Goal: Task Accomplishment & Management: Complete application form

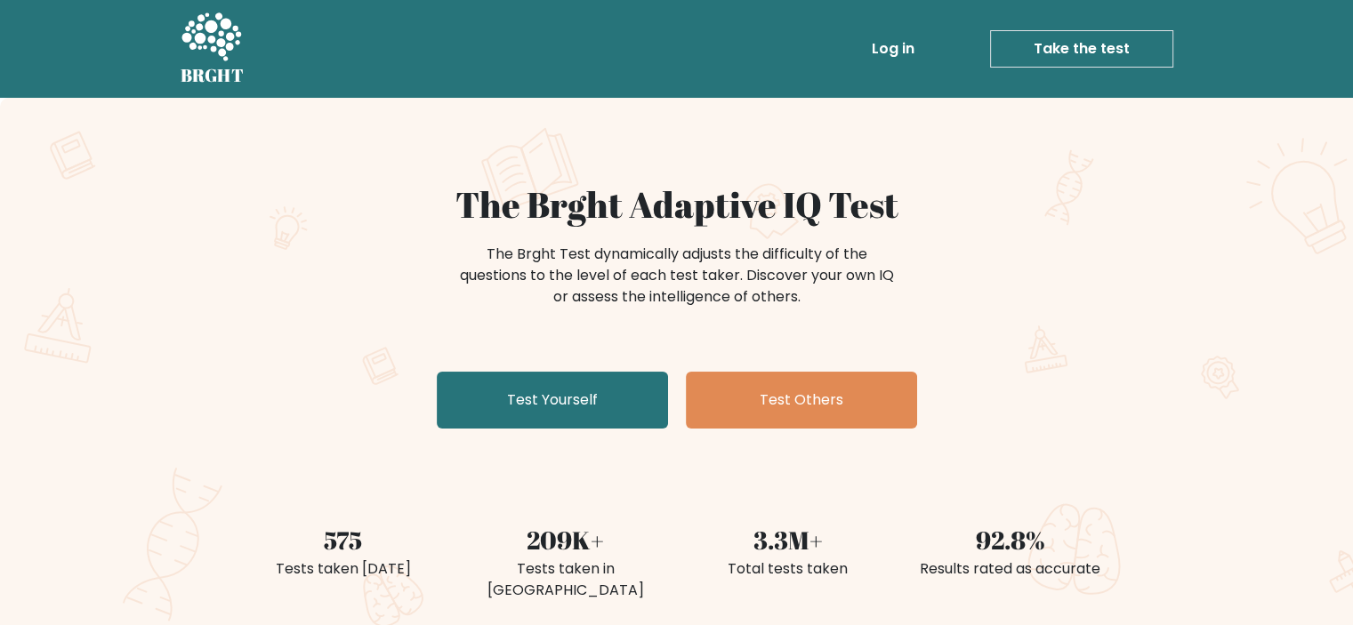
click at [1112, 37] on link "Take the test" at bounding box center [1081, 48] width 183 height 37
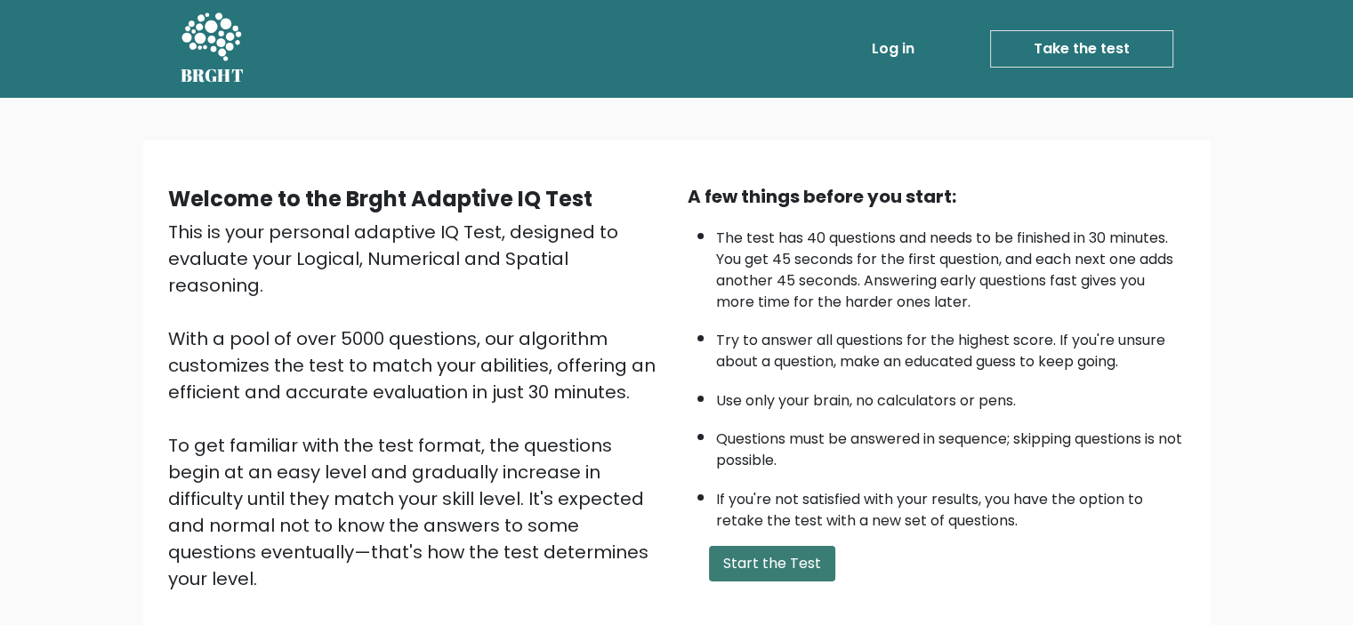
click at [713, 558] on button "Start the Test" at bounding box center [772, 564] width 126 height 36
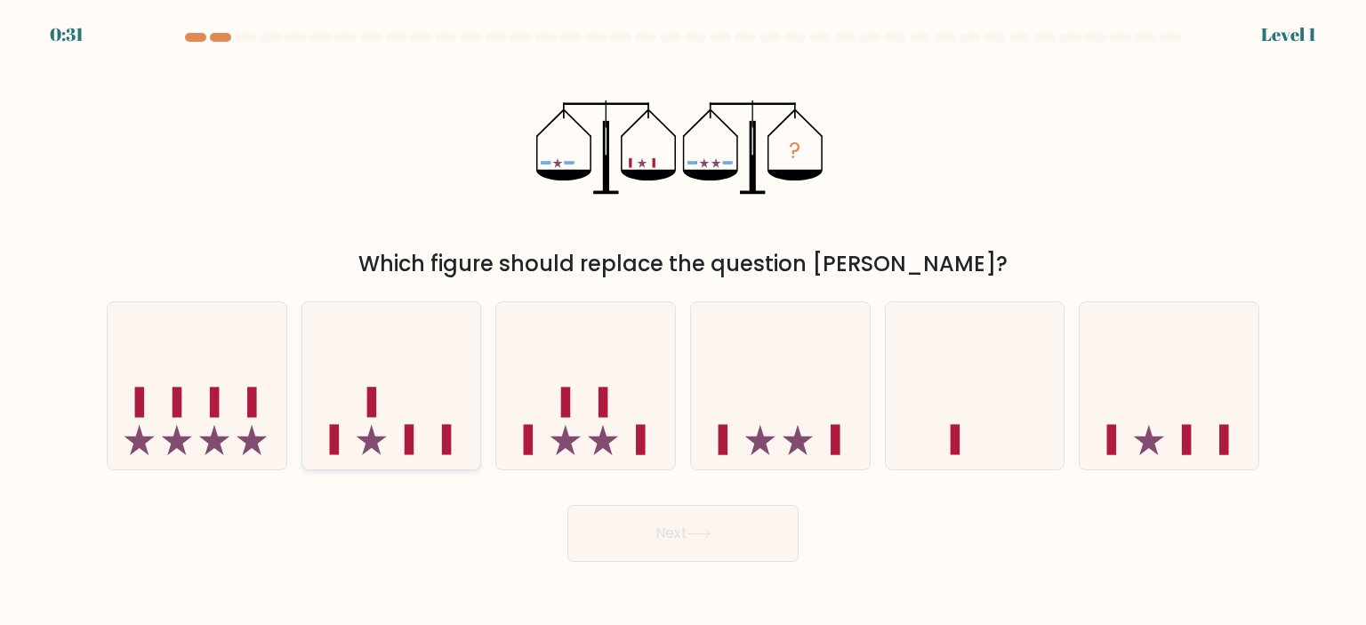
click at [388, 401] on icon at bounding box center [391, 386] width 179 height 148
click at [683, 322] on input "b." at bounding box center [683, 317] width 1 height 9
radio input "true"
click at [688, 538] on button "Next" at bounding box center [683, 533] width 231 height 57
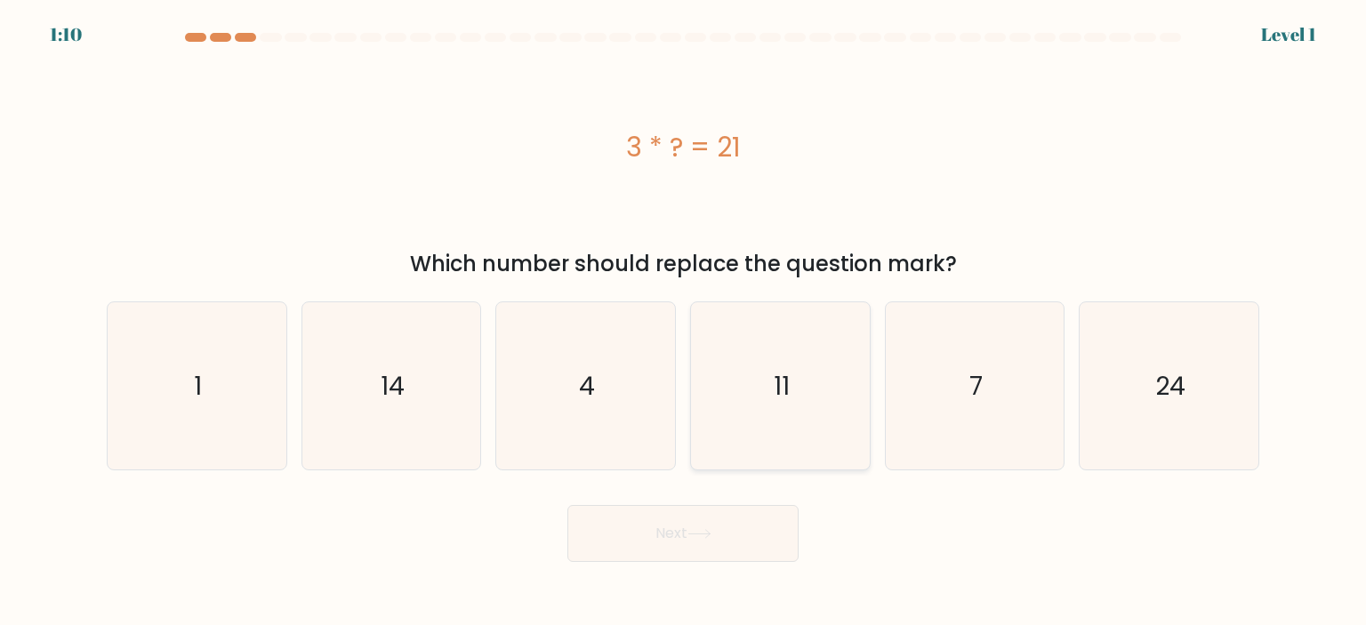
click at [826, 407] on icon "11" at bounding box center [780, 385] width 167 height 167
click at [684, 322] on input "d. 11" at bounding box center [683, 317] width 1 height 9
radio input "true"
click at [729, 521] on button "Next" at bounding box center [683, 533] width 231 height 57
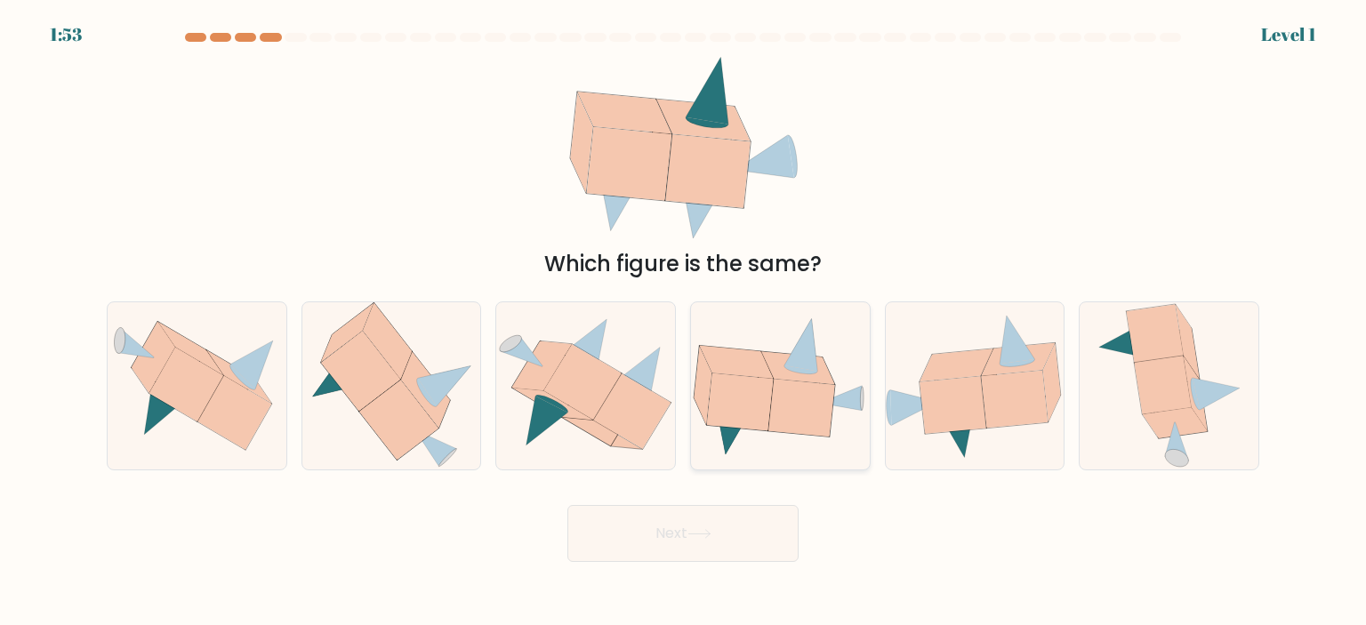
click at [796, 420] on icon at bounding box center [802, 407] width 66 height 57
click at [684, 322] on input "d." at bounding box center [683, 317] width 1 height 9
radio input "true"
click at [727, 543] on button "Next" at bounding box center [683, 533] width 231 height 57
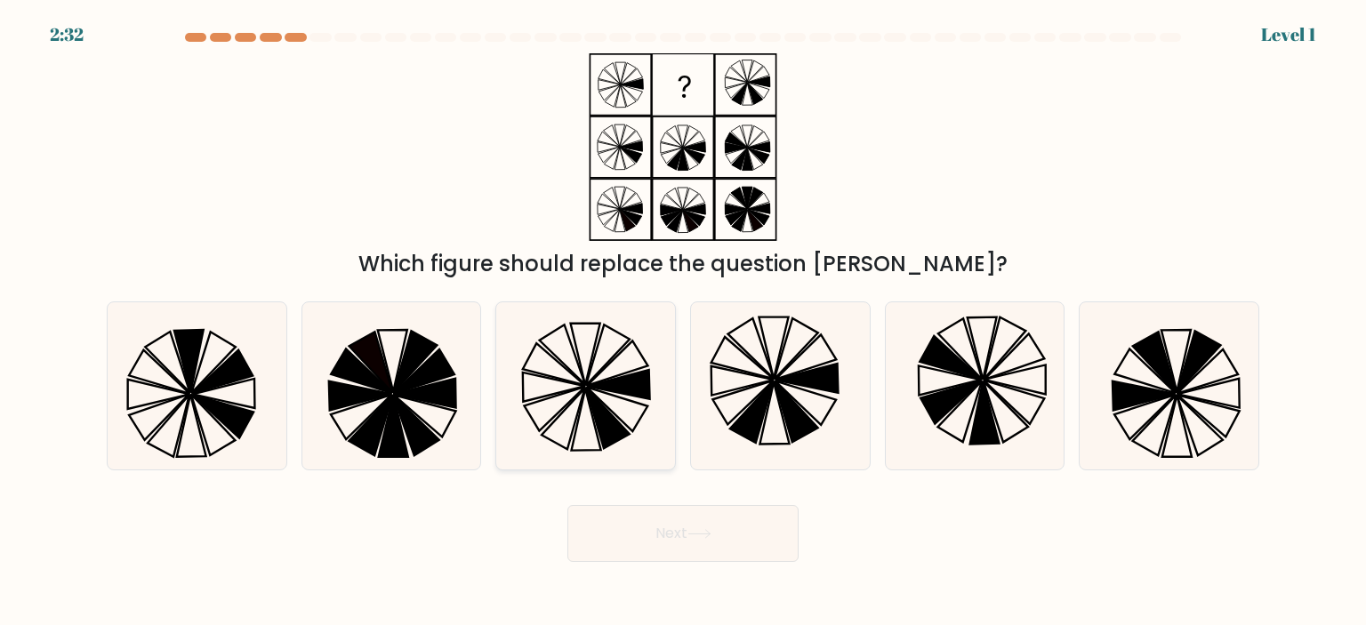
click at [648, 422] on icon at bounding box center [585, 385] width 167 height 167
click at [683, 322] on input "c." at bounding box center [683, 317] width 1 height 9
radio input "true"
click at [733, 531] on button "Next" at bounding box center [683, 533] width 231 height 57
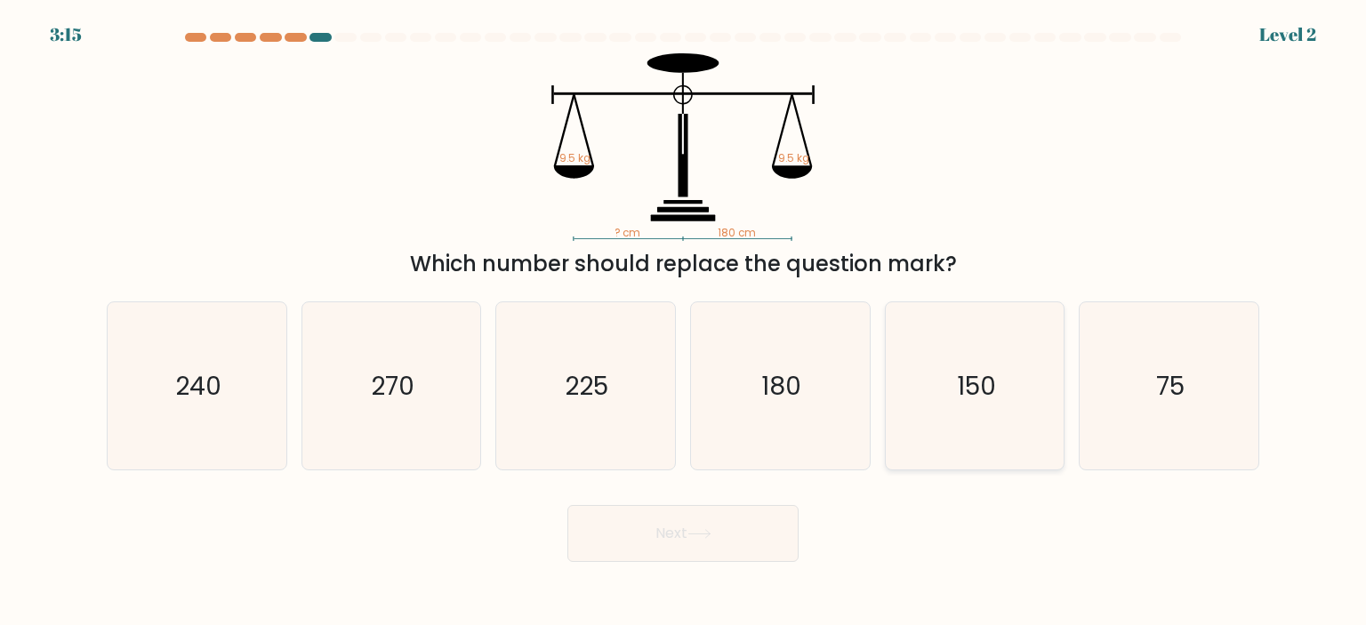
click at [937, 397] on icon "150" at bounding box center [974, 385] width 167 height 167
click at [684, 322] on input "e. 150" at bounding box center [683, 317] width 1 height 9
radio input "true"
click at [776, 544] on button "Next" at bounding box center [683, 533] width 231 height 57
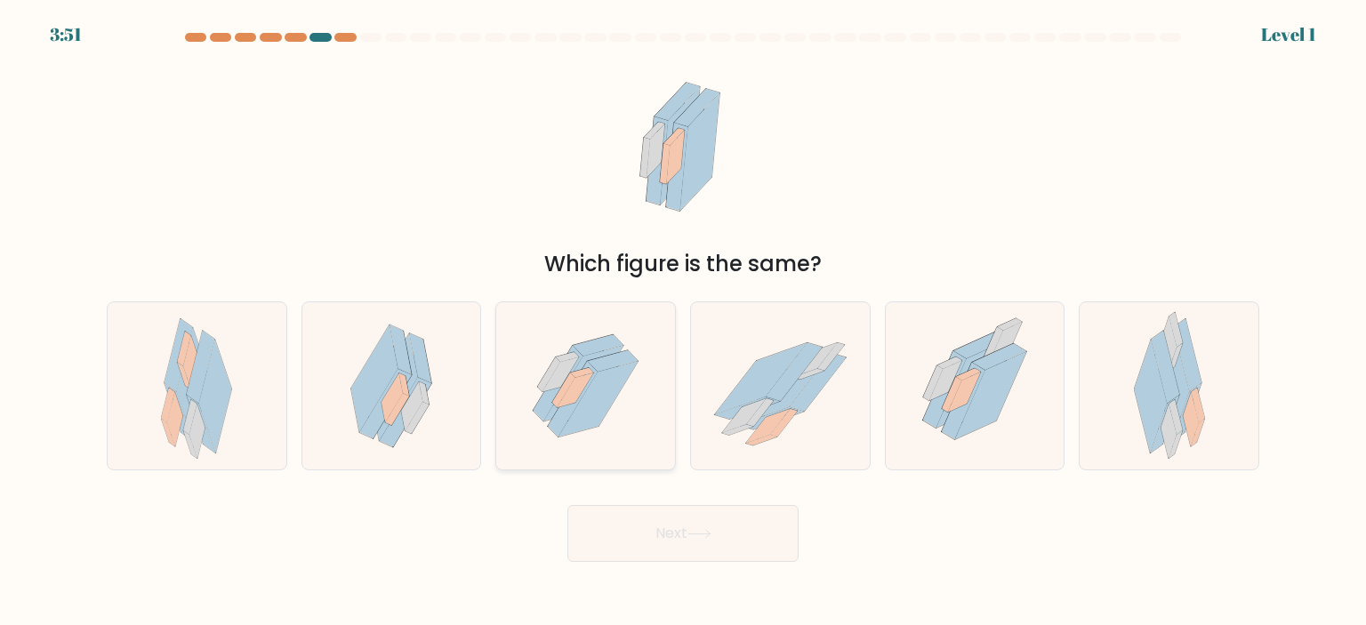
click at [548, 384] on icon at bounding box center [561, 375] width 36 height 35
click at [683, 322] on input "c." at bounding box center [683, 317] width 1 height 9
radio input "true"
click at [665, 540] on button "Next" at bounding box center [683, 533] width 231 height 57
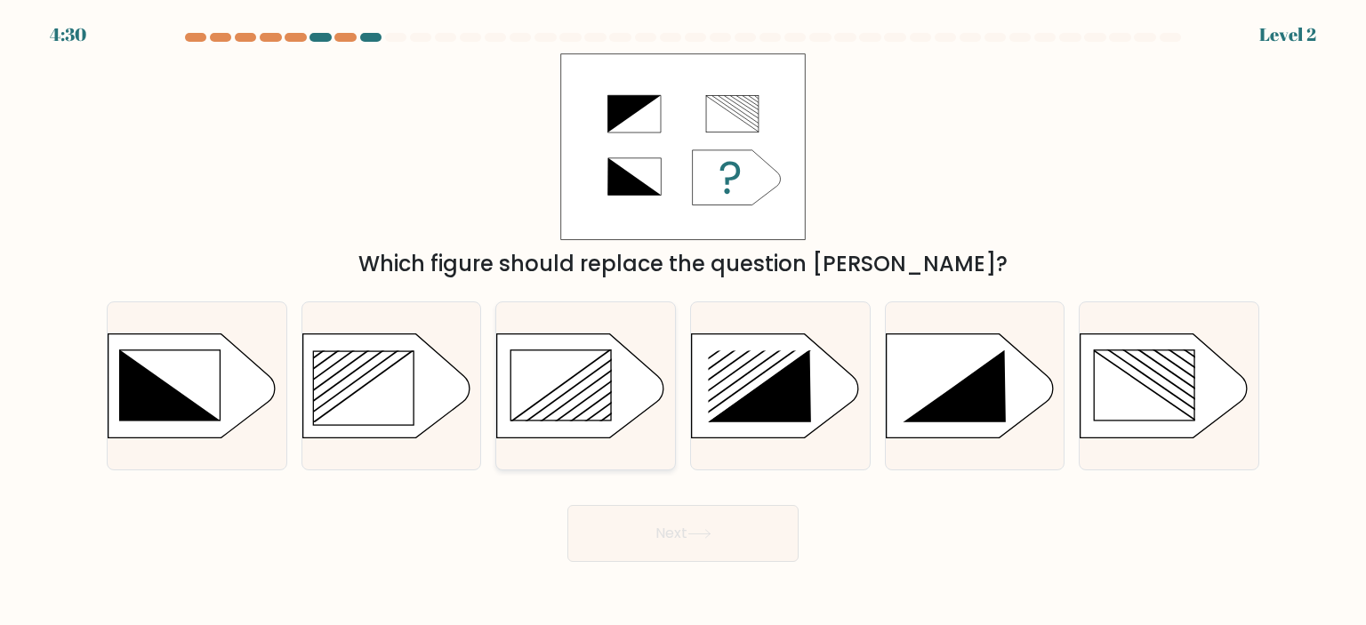
click at [539, 410] on rect at bounding box center [562, 385] width 101 height 70
click at [683, 322] on input "c." at bounding box center [683, 317] width 1 height 9
radio input "true"
click at [729, 525] on button "Next" at bounding box center [683, 533] width 231 height 57
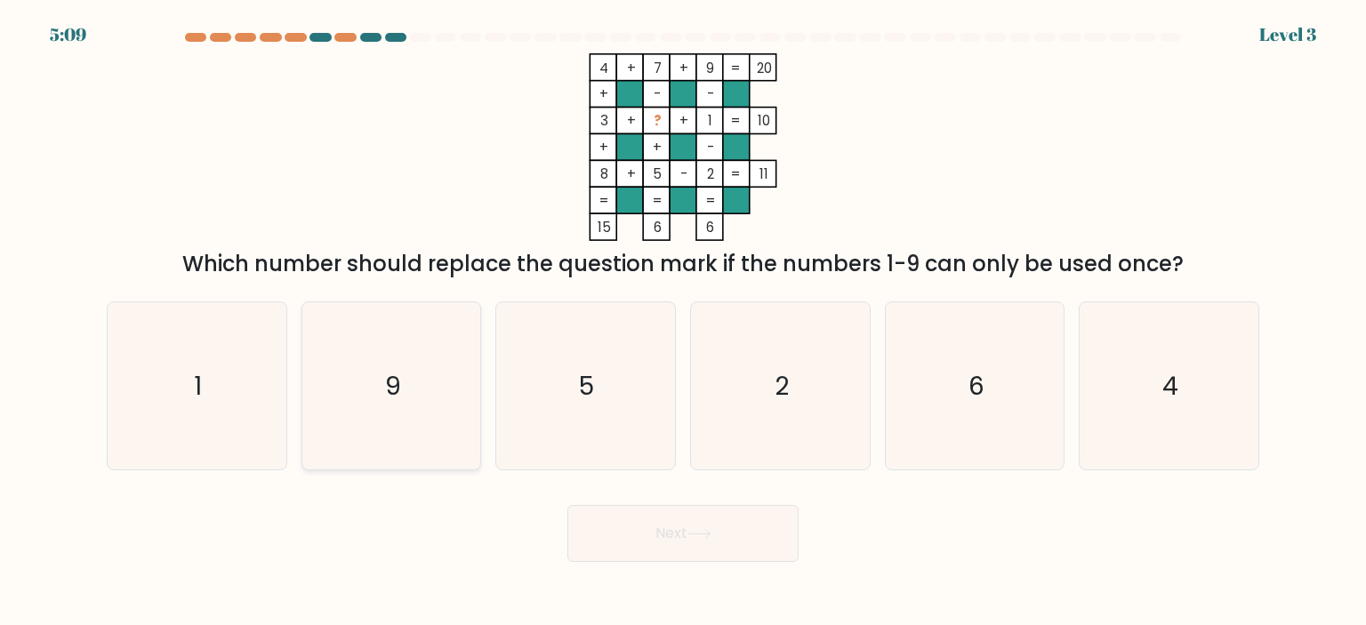
click at [444, 399] on icon "9" at bounding box center [391, 385] width 167 height 167
click at [683, 322] on input "b. 9" at bounding box center [683, 317] width 1 height 9
radio input "true"
click at [687, 549] on button "Next" at bounding box center [683, 533] width 231 height 57
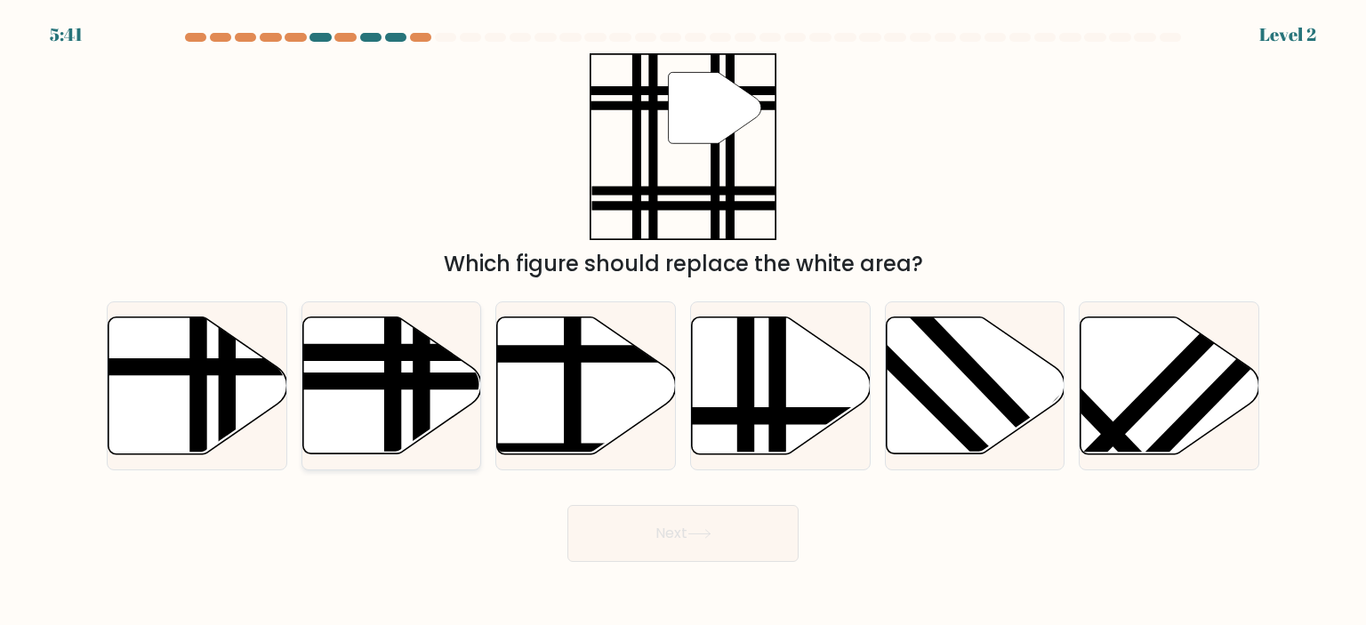
click at [393, 400] on line at bounding box center [393, 460] width 0 height 360
click at [683, 322] on input "b." at bounding box center [683, 317] width 1 height 9
radio input "true"
click at [665, 539] on button "Next" at bounding box center [683, 533] width 231 height 57
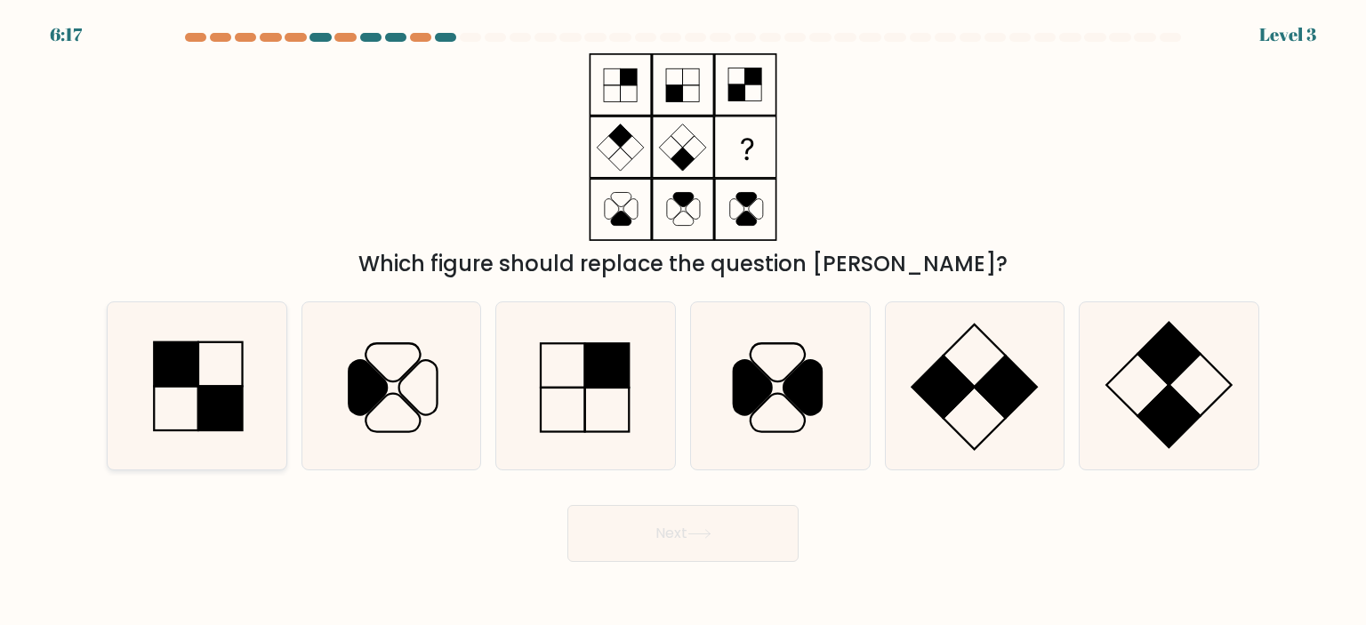
click at [224, 398] on rect at bounding box center [220, 409] width 44 height 44
click at [683, 322] on input "a." at bounding box center [683, 317] width 1 height 9
radio input "true"
click at [654, 518] on button "Next" at bounding box center [683, 533] width 231 height 57
click at [676, 533] on button "Next" at bounding box center [683, 533] width 231 height 57
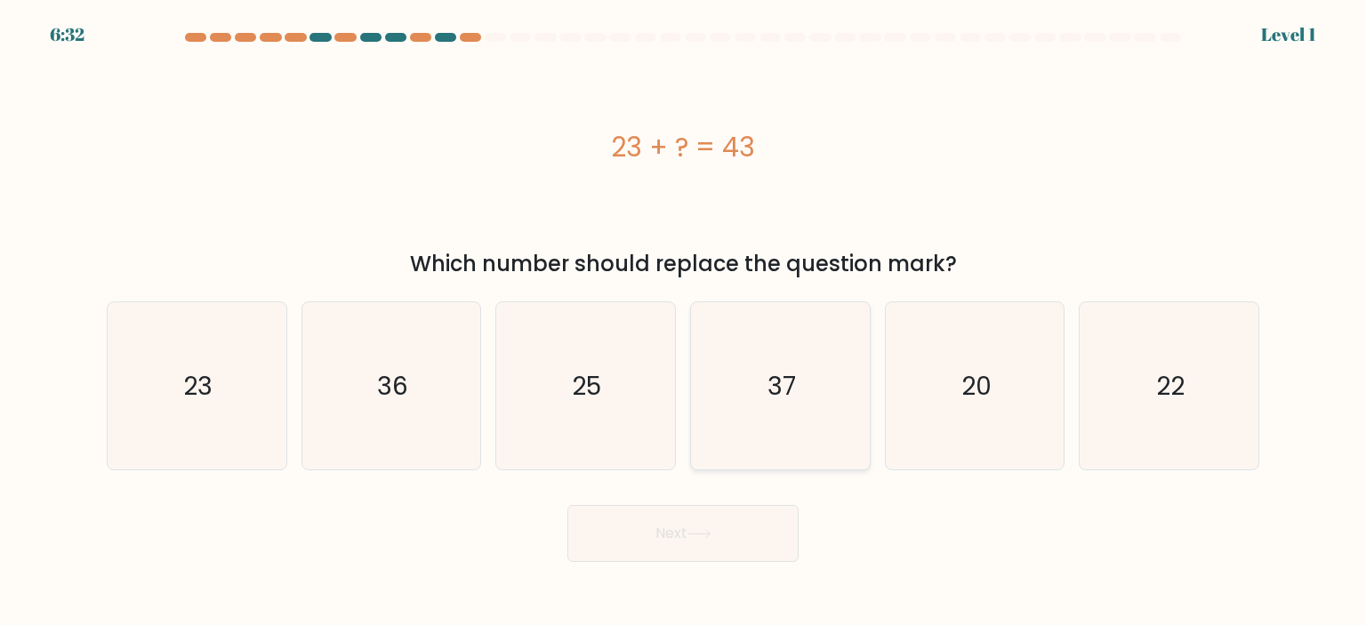
drag, startPoint x: 996, startPoint y: 398, endPoint x: 833, endPoint y: 445, distance: 170.3
click at [996, 398] on icon "20" at bounding box center [974, 385] width 167 height 167
click at [684, 322] on input "e. 20" at bounding box center [683, 317] width 1 height 9
radio input "true"
click at [730, 539] on button "Next" at bounding box center [683, 533] width 231 height 57
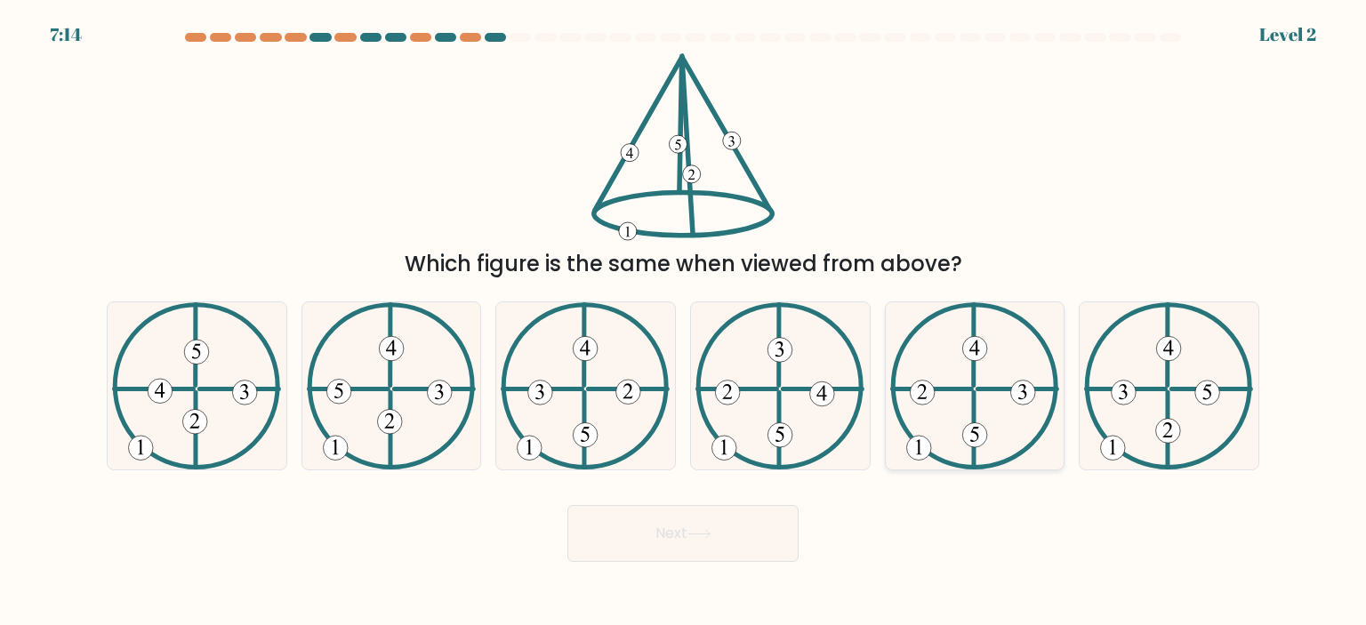
click at [1000, 383] on icon at bounding box center [974, 385] width 169 height 167
click at [684, 322] on input "e." at bounding box center [683, 317] width 1 height 9
radio input "true"
click at [674, 537] on button "Next" at bounding box center [683, 533] width 231 height 57
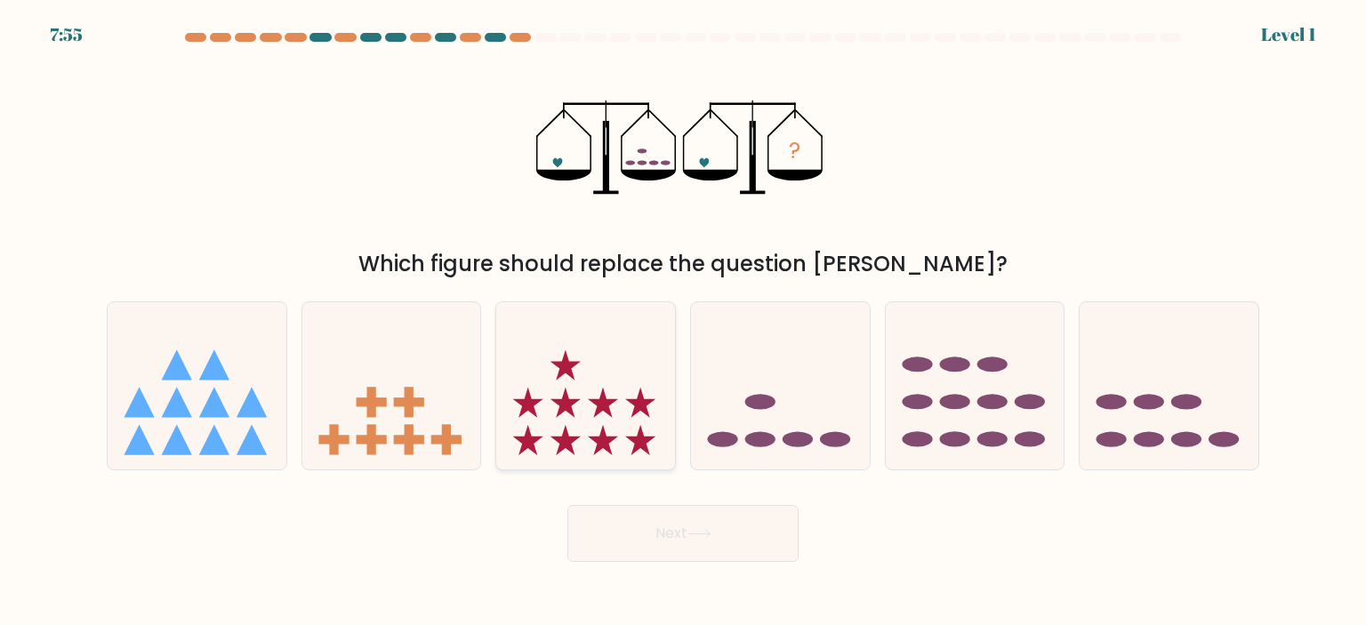
click at [559, 409] on icon at bounding box center [566, 403] width 30 height 30
click at [683, 322] on input "c." at bounding box center [683, 317] width 1 height 9
radio input "true"
click at [767, 542] on button "Next" at bounding box center [683, 533] width 231 height 57
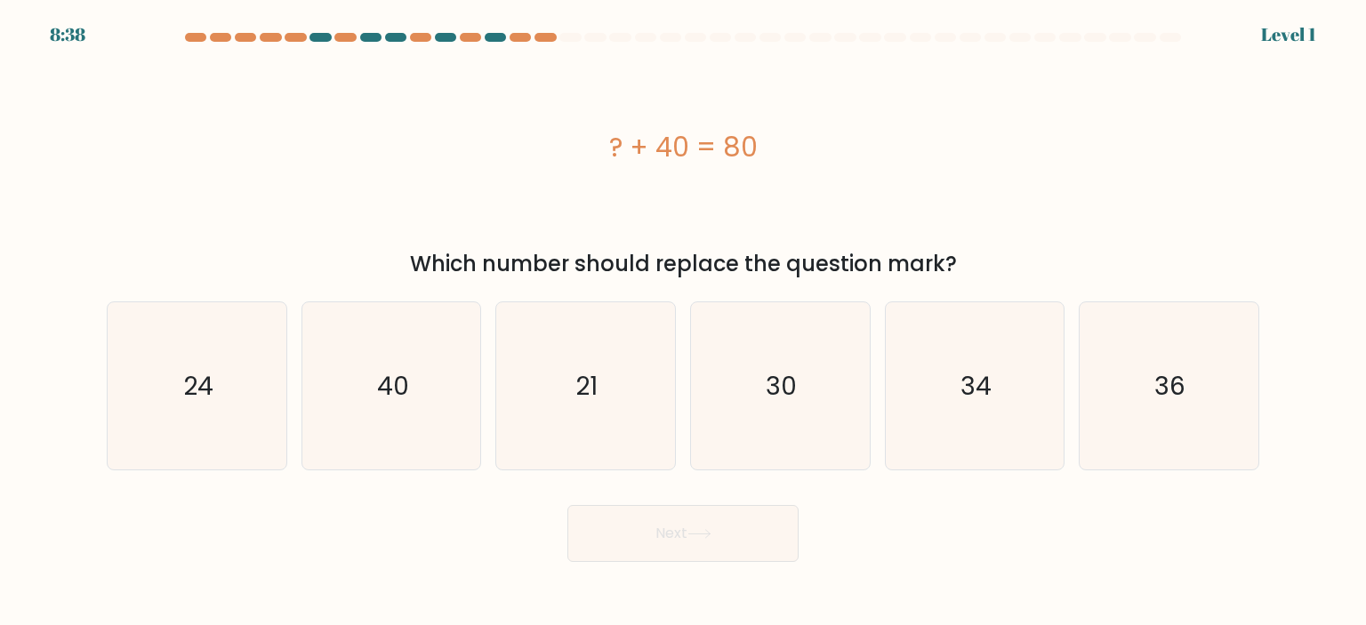
click at [998, 230] on div "? + 40 = 80" at bounding box center [683, 147] width 1153 height 188
click at [423, 412] on icon "40" at bounding box center [391, 385] width 167 height 167
click at [683, 322] on input "b. 40" at bounding box center [683, 317] width 1 height 9
radio input "true"
click at [719, 540] on button "Next" at bounding box center [683, 533] width 231 height 57
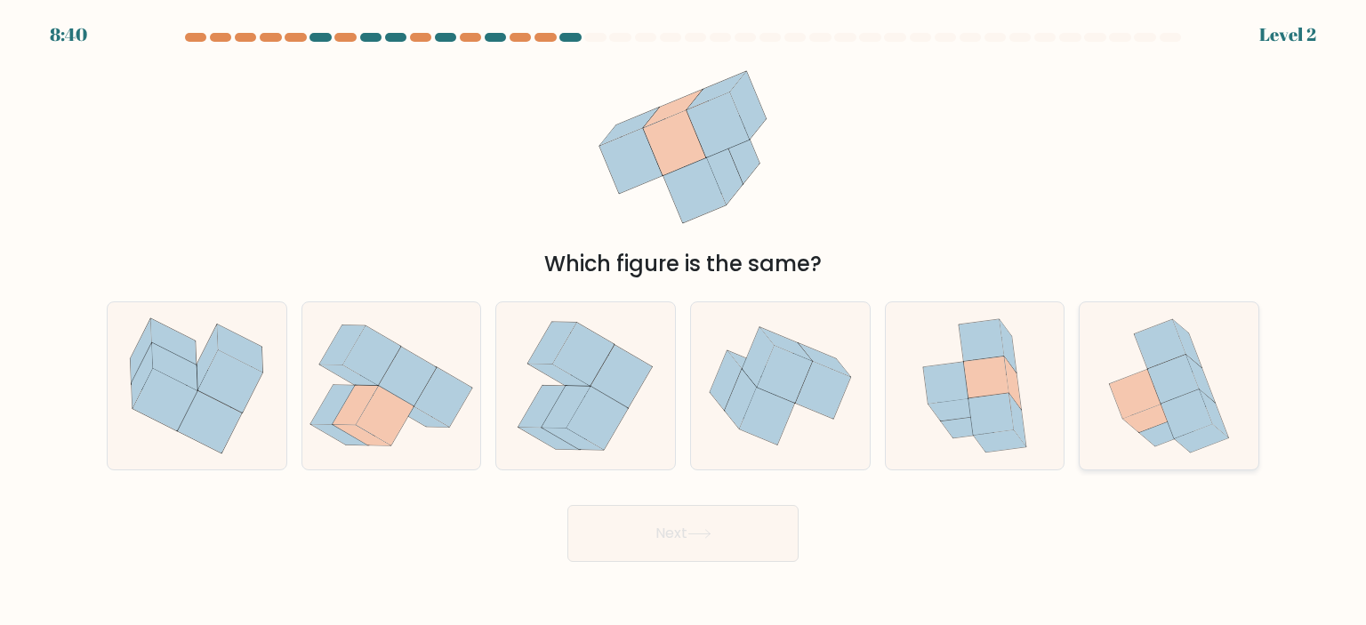
click at [1164, 426] on icon at bounding box center [1167, 432] width 54 height 28
click at [684, 322] on input "f." at bounding box center [683, 317] width 1 height 9
radio input "true"
click at [676, 540] on button "Next" at bounding box center [683, 533] width 231 height 57
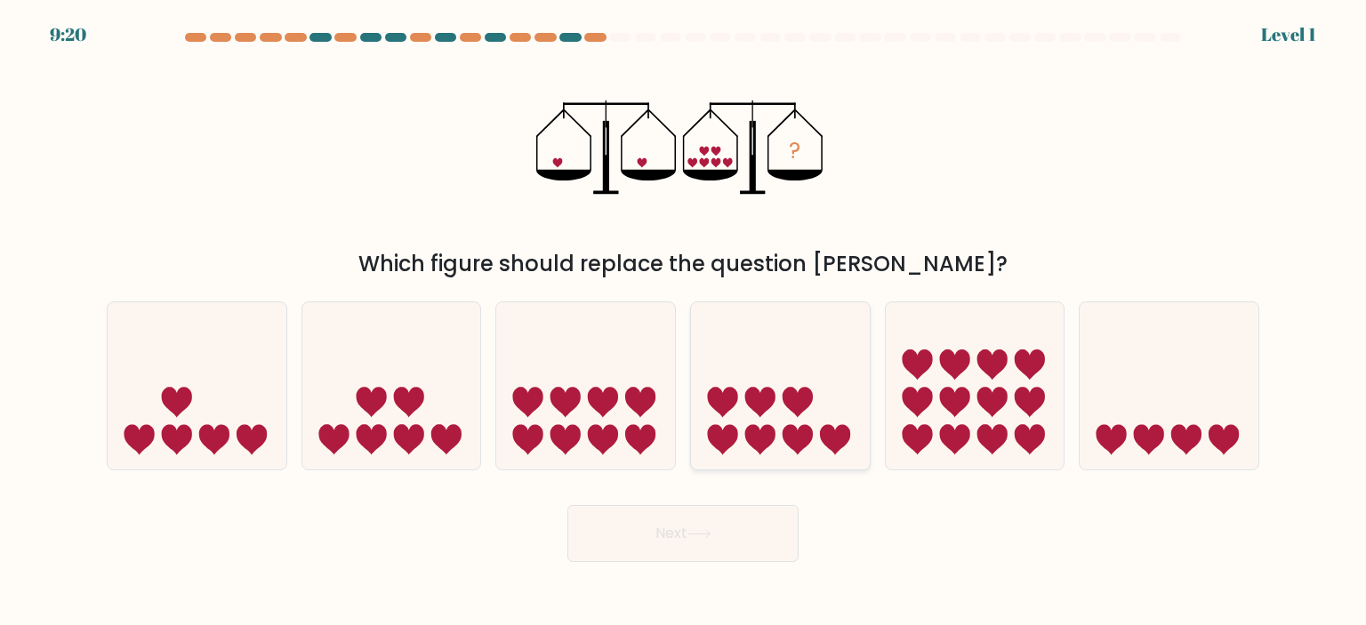
click at [783, 417] on icon at bounding box center [780, 386] width 179 height 148
click at [684, 322] on input "d." at bounding box center [683, 317] width 1 height 9
radio input "true"
click at [751, 537] on button "Next" at bounding box center [683, 533] width 231 height 57
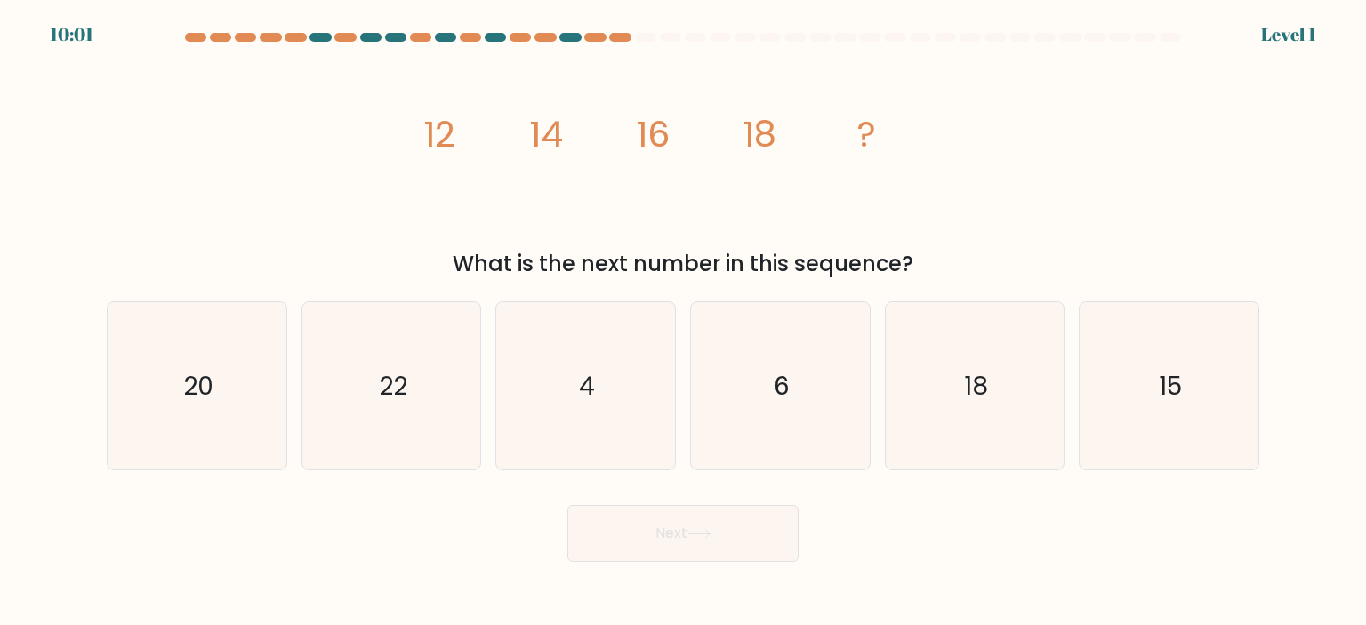
click at [350, 223] on div "image/svg+xml 12 14 16 18 ? What is the next number in this sequence?" at bounding box center [683, 166] width 1174 height 227
click at [161, 410] on icon "20" at bounding box center [196, 385] width 167 height 167
click at [683, 322] on input "a. 20" at bounding box center [683, 317] width 1 height 9
radio input "true"
click at [737, 536] on button "Next" at bounding box center [683, 533] width 231 height 57
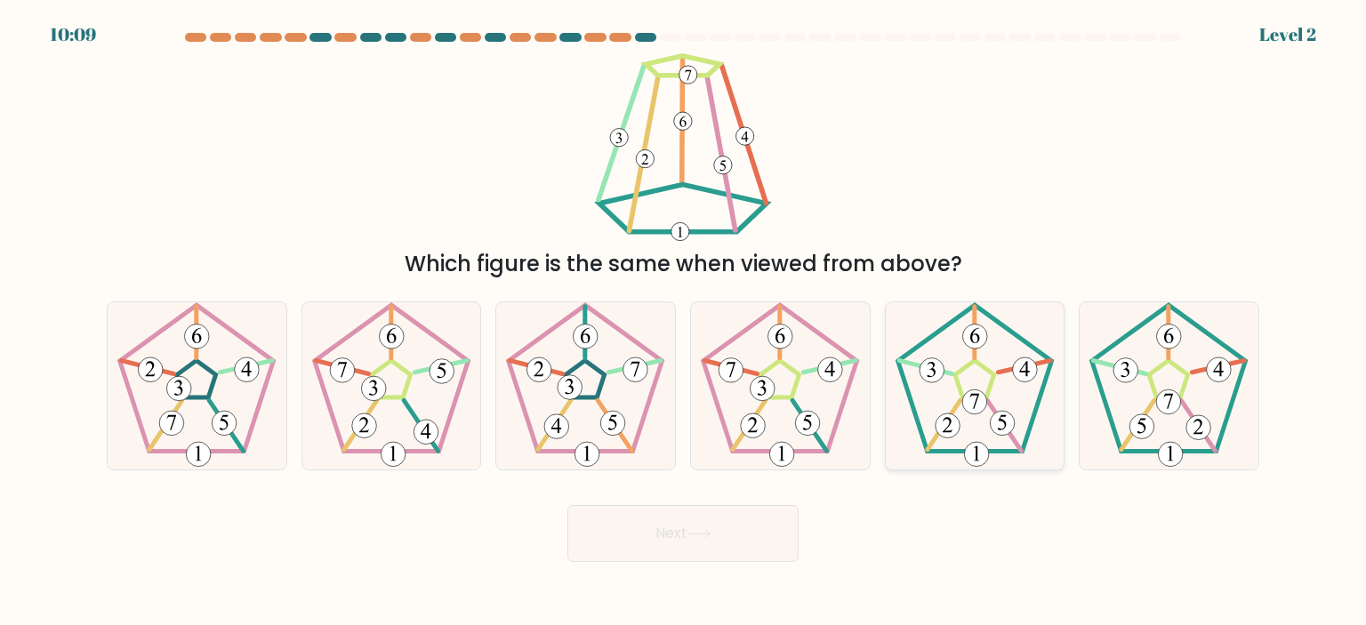
click at [994, 395] on icon at bounding box center [974, 385] width 167 height 167
click at [684, 322] on input "e." at bounding box center [683, 317] width 1 height 9
radio input "true"
click at [1163, 375] on icon at bounding box center [1168, 385] width 167 height 167
click at [684, 322] on input "f." at bounding box center [683, 317] width 1 height 9
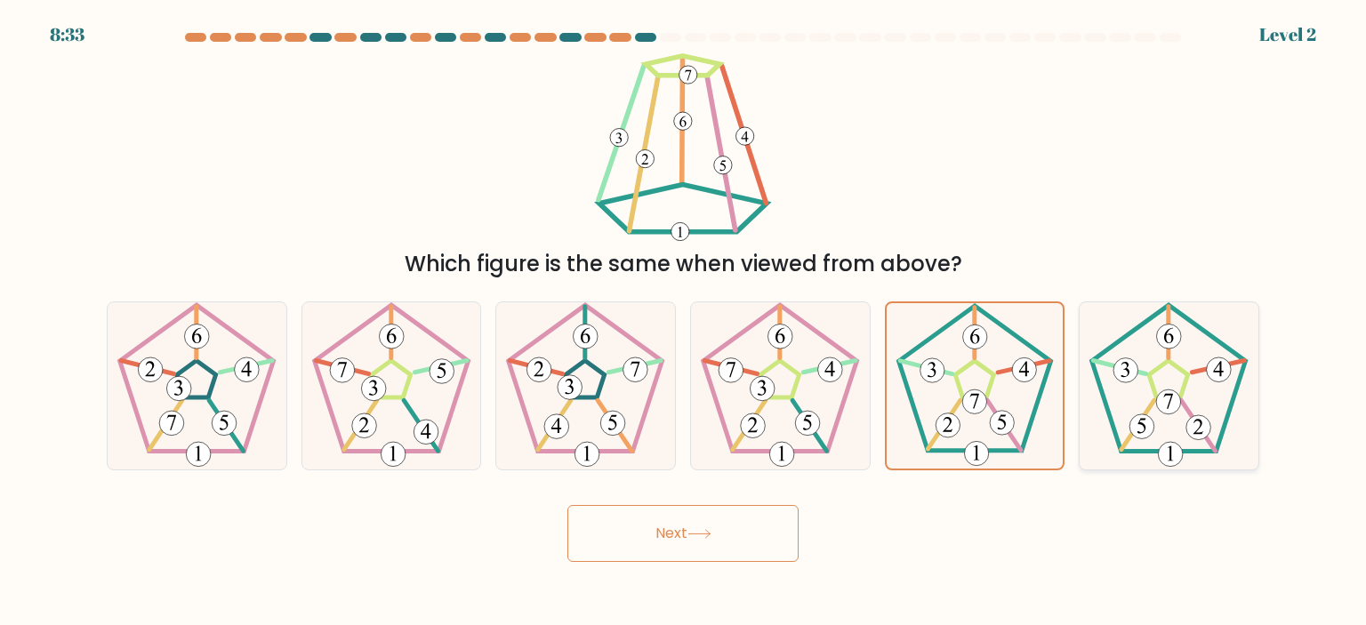
radio input "true"
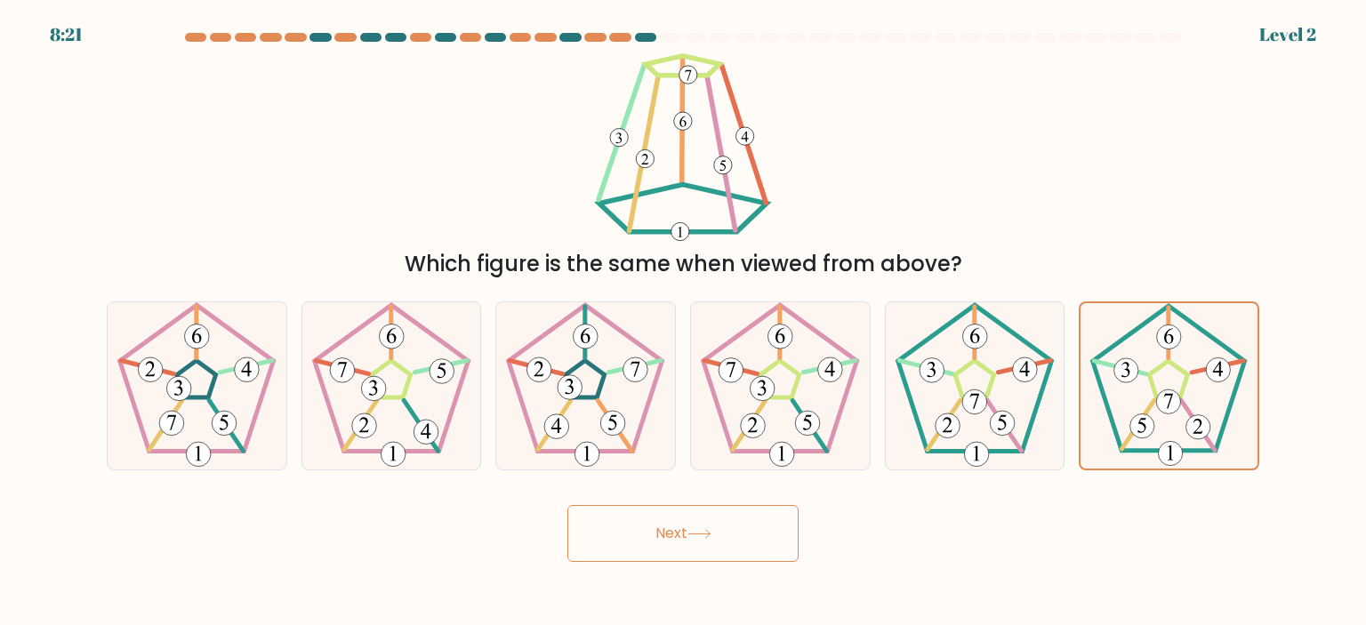
click at [764, 528] on button "Next" at bounding box center [683, 533] width 231 height 57
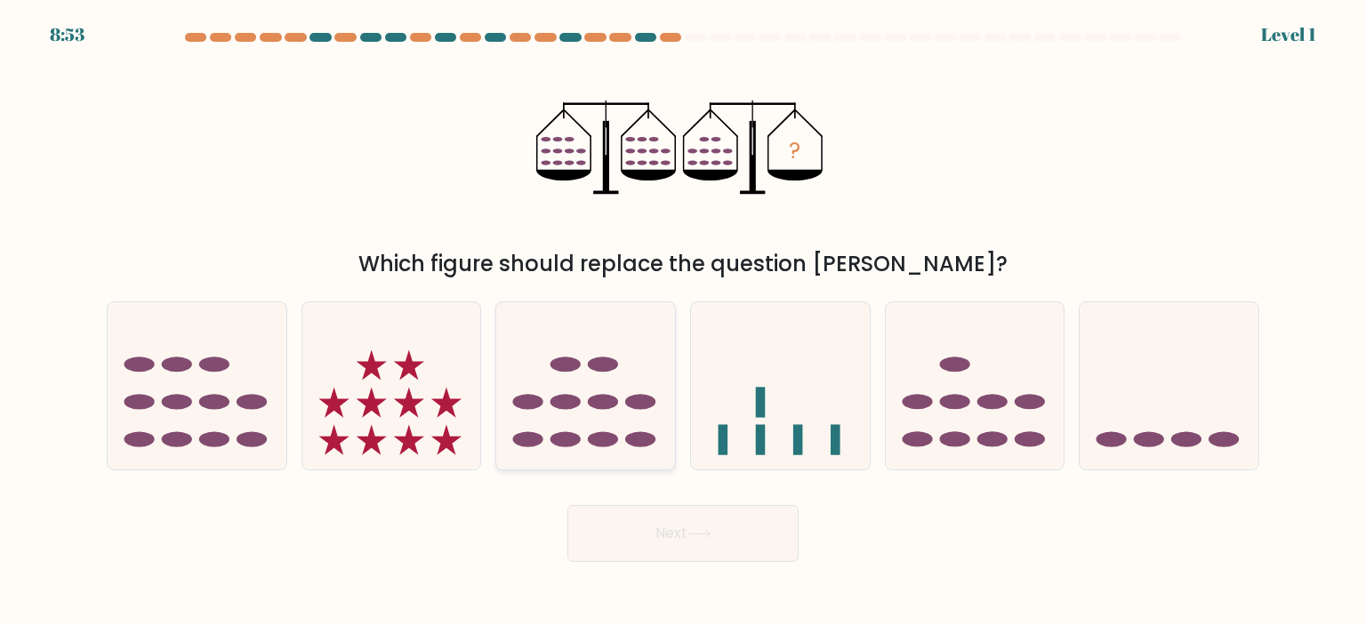
click at [557, 401] on ellipse at bounding box center [566, 401] width 30 height 15
click at [683, 322] on input "c." at bounding box center [683, 317] width 1 height 9
radio input "true"
click at [690, 536] on button "Next" at bounding box center [683, 533] width 231 height 57
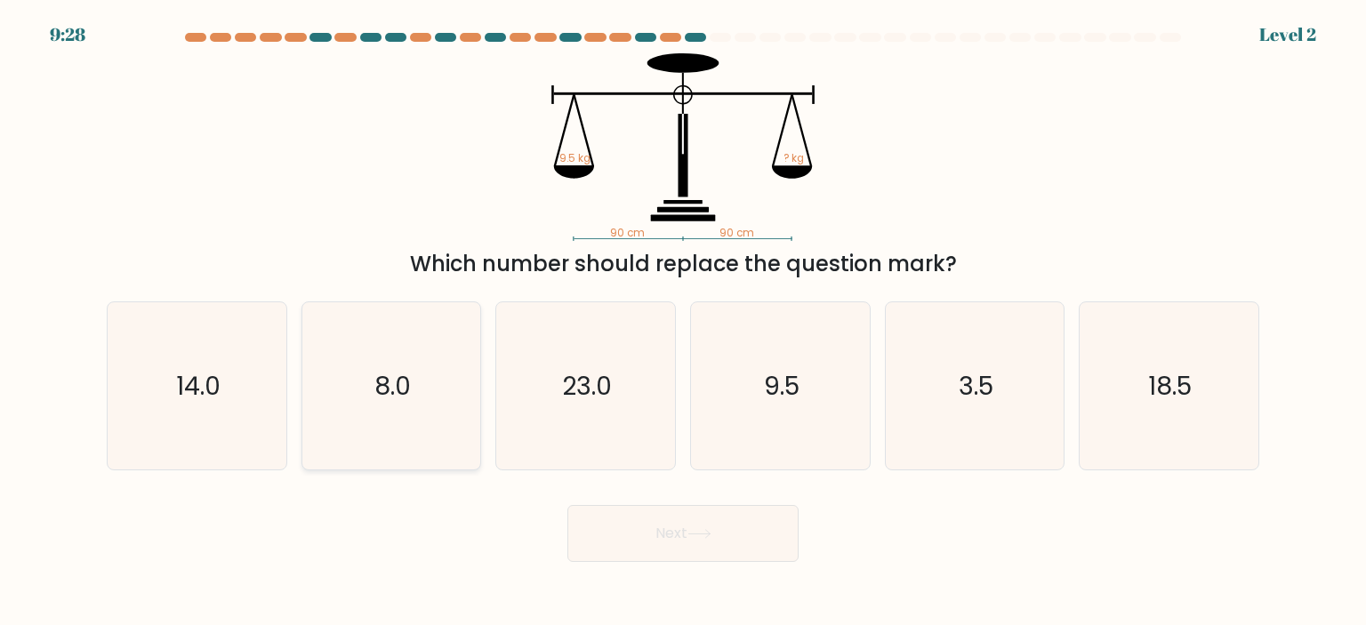
click at [398, 401] on text "8.0" at bounding box center [393, 386] width 36 height 36
click at [683, 322] on input "b. 8.0" at bounding box center [683, 317] width 1 height 9
radio input "true"
click at [705, 530] on icon at bounding box center [700, 534] width 24 height 10
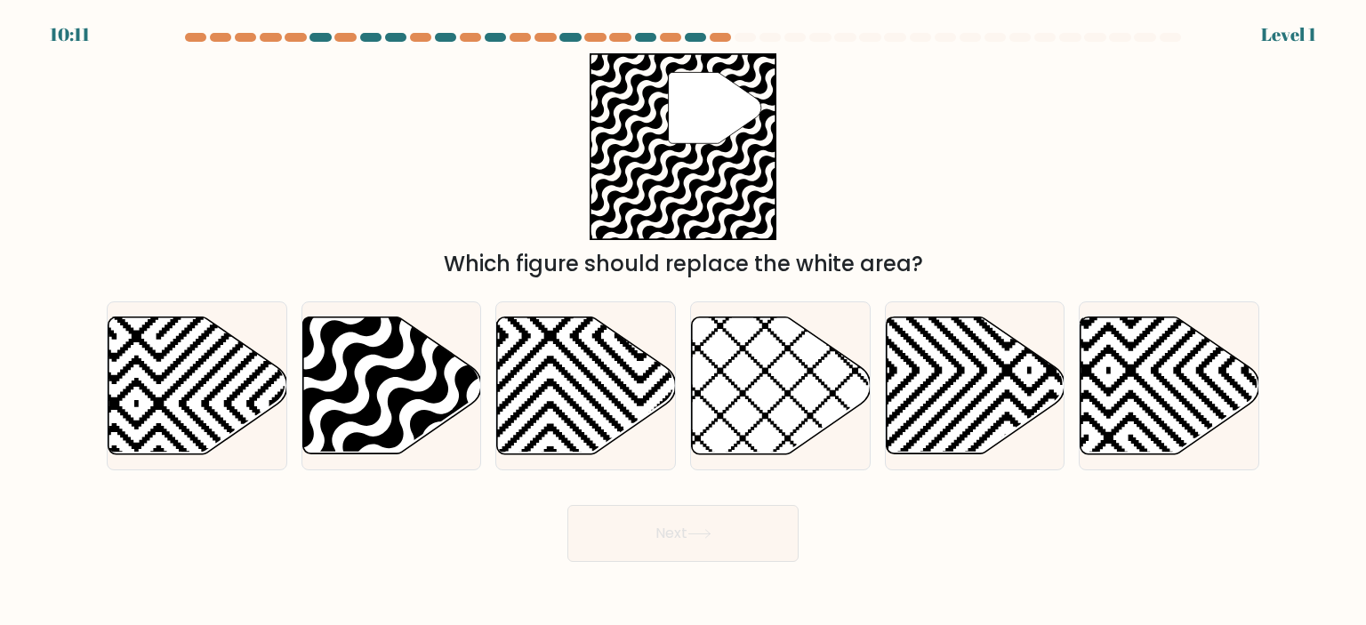
click at [681, 173] on icon at bounding box center [684, 147] width 188 height 188
click at [426, 393] on icon at bounding box center [331, 460] width 360 height 360
click at [683, 322] on input "b." at bounding box center [683, 317] width 1 height 9
radio input "true"
click at [689, 517] on button "Next" at bounding box center [683, 533] width 231 height 57
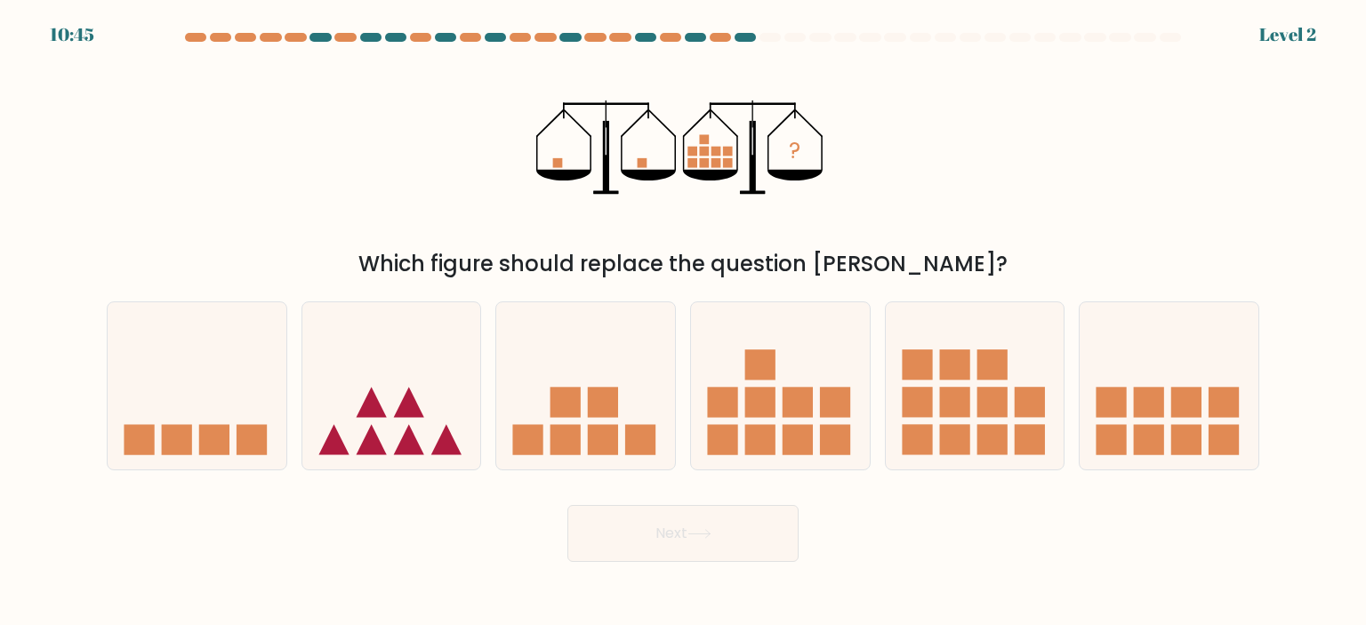
click at [657, 222] on icon "?" at bounding box center [683, 147] width 294 height 188
click at [622, 408] on icon at bounding box center [585, 386] width 179 height 148
click at [683, 322] on input "c." at bounding box center [683, 317] width 1 height 9
radio input "true"
click at [715, 547] on button "Next" at bounding box center [683, 533] width 231 height 57
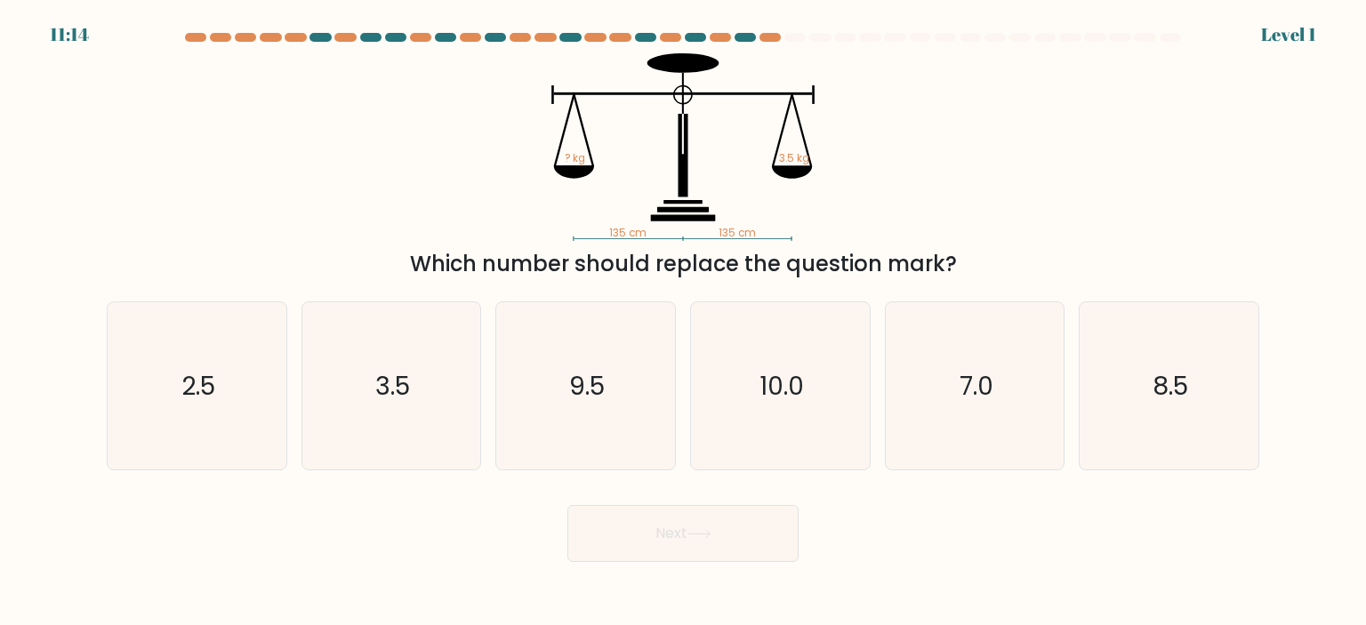
click at [575, 245] on div "135 cm 135 cm ? kg 3.5 kg Which number should replace the question mark?" at bounding box center [683, 166] width 1174 height 227
click at [605, 226] on icon "135 cm 135 cm ? kg 3.5 kg" at bounding box center [683, 147] width 534 height 188
click at [465, 202] on icon "135 cm 135 cm ? kg 3.5 kg" at bounding box center [683, 147] width 534 height 188
click at [920, 229] on icon "135 cm 135 cm ? kg 3.5 kg" at bounding box center [683, 147] width 534 height 188
click at [804, 396] on icon "10.0" at bounding box center [780, 385] width 167 height 167
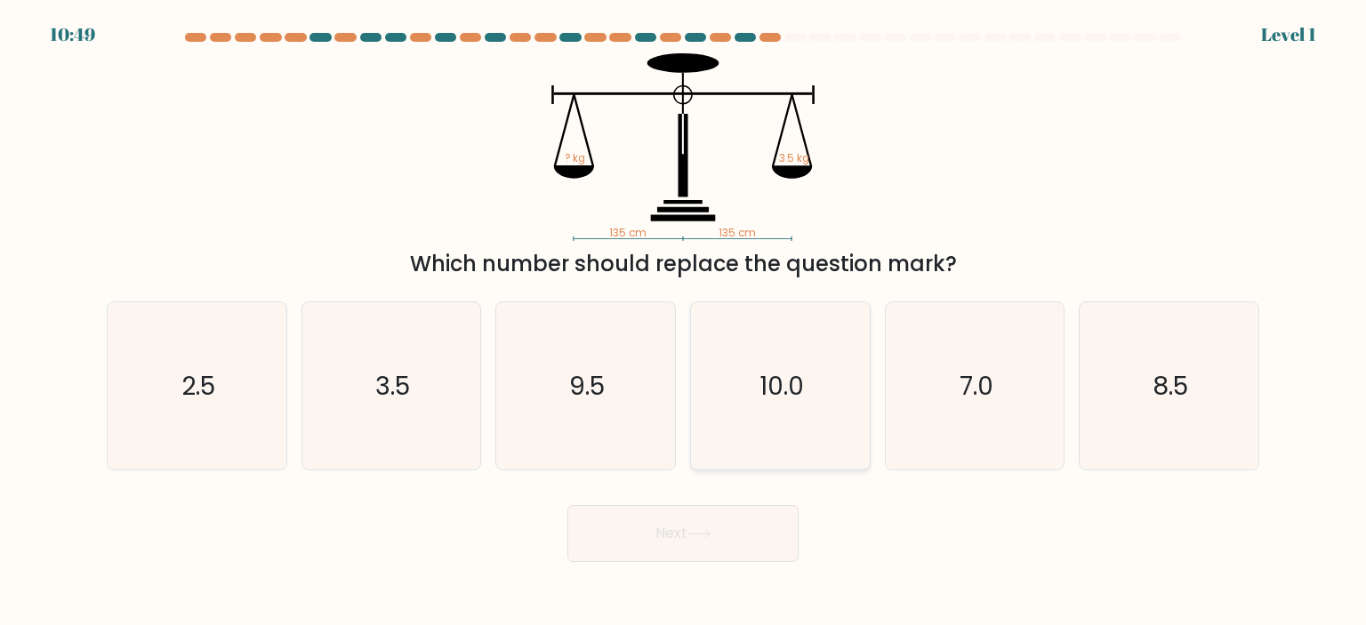
click at [684, 322] on input "d. 10.0" at bounding box center [683, 317] width 1 height 9
radio input "true"
click at [704, 551] on button "Next" at bounding box center [683, 533] width 231 height 57
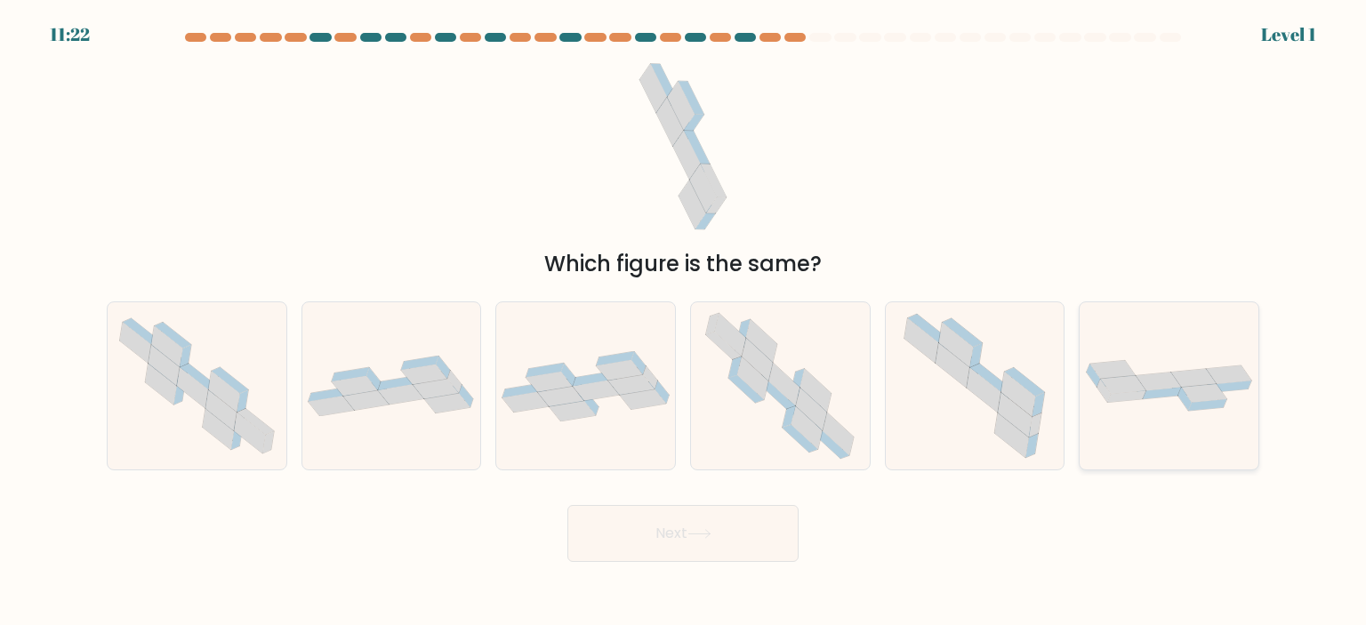
click at [1156, 392] on icon at bounding box center [1162, 394] width 38 height 12
click at [684, 322] on input "f." at bounding box center [683, 317] width 1 height 9
radio input "true"
click at [664, 536] on button "Next" at bounding box center [683, 533] width 231 height 57
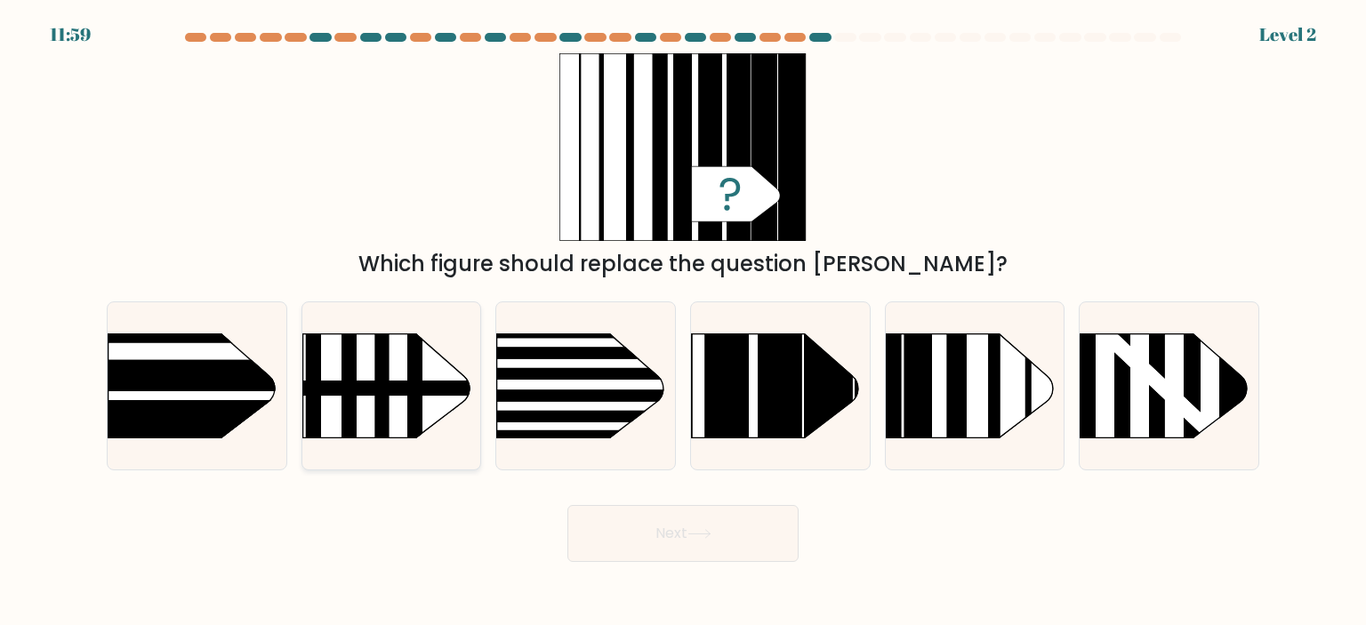
click at [386, 419] on rect at bounding box center [382, 387] width 14 height 106
click at [683, 322] on input "b." at bounding box center [683, 317] width 1 height 9
radio input "true"
click at [697, 524] on button "Next" at bounding box center [683, 533] width 231 height 57
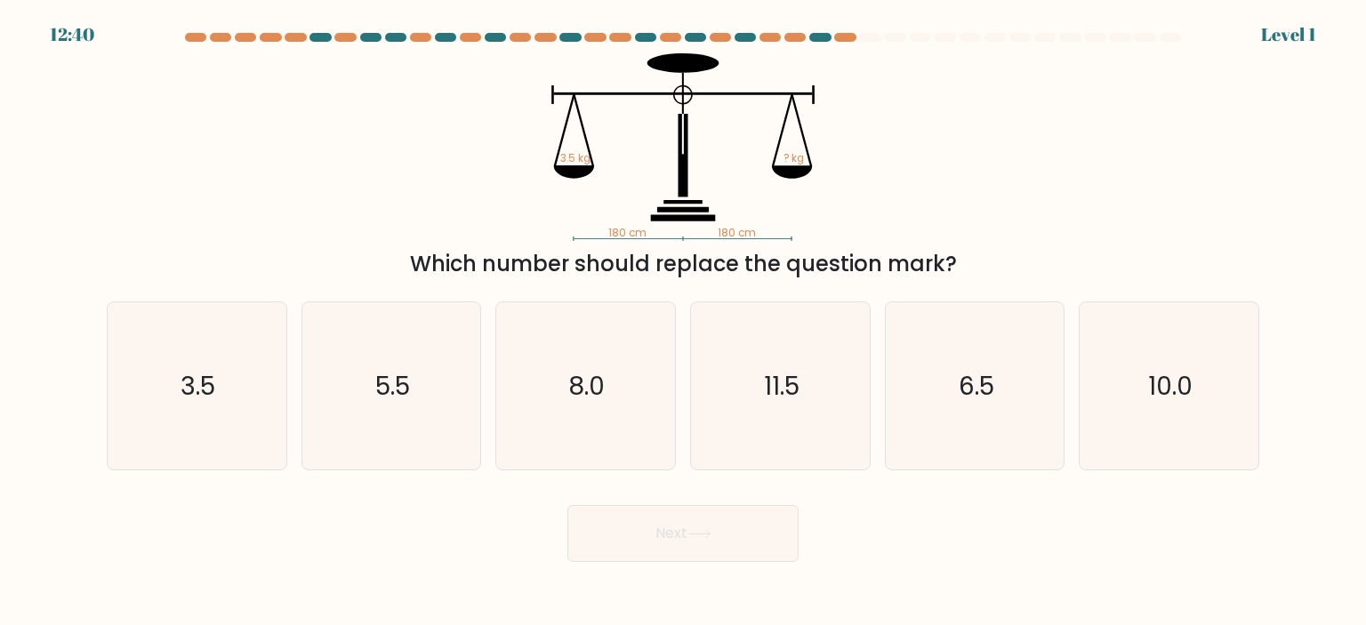
click at [329, 253] on div "Which number should replace the question mark?" at bounding box center [683, 264] width 1132 height 32
click at [334, 245] on div "180 cm 180 cm 3.5 kg ? kg Which number should replace the question mark?" at bounding box center [683, 166] width 1174 height 227
click at [1065, 266] on div "Which number should replace the question mark?" at bounding box center [683, 264] width 1132 height 32
click at [1045, 277] on div "Which number should replace the question mark?" at bounding box center [683, 264] width 1132 height 32
click at [1054, 292] on div "a. 3.5 b. 5.5" at bounding box center [683, 378] width 1167 height 183
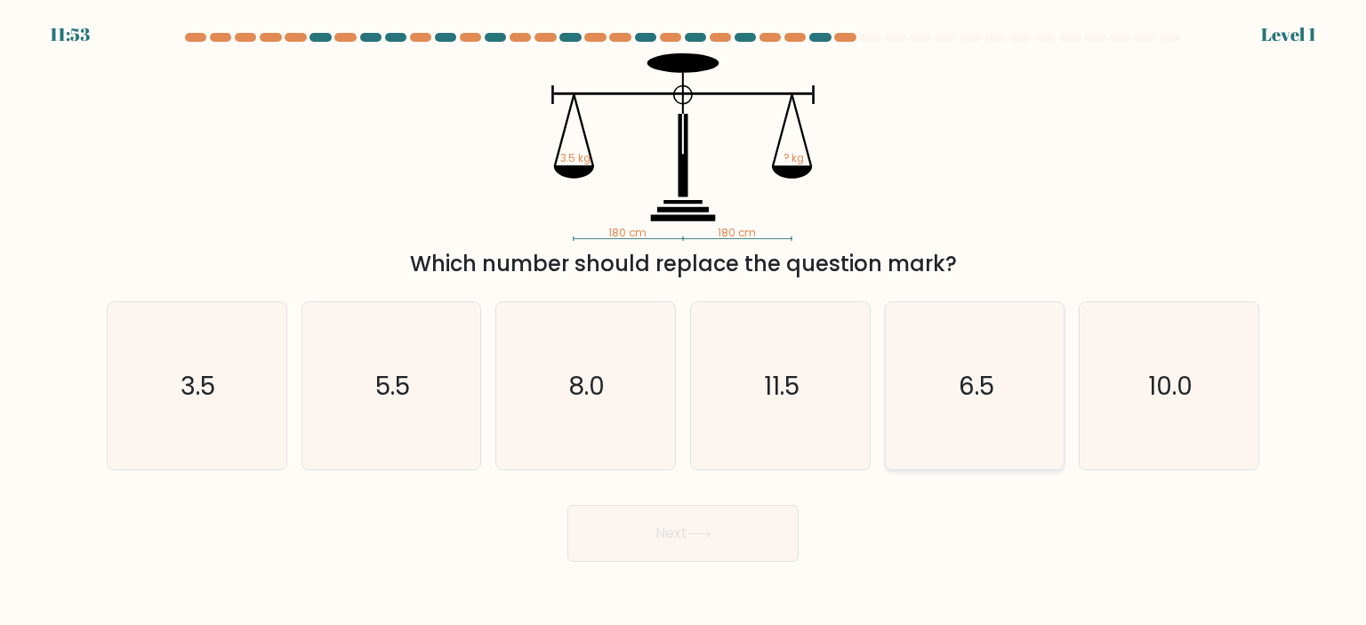
click at [991, 377] on text "6.5" at bounding box center [977, 386] width 36 height 36
click at [684, 322] on input "e. 6.5" at bounding box center [683, 317] width 1 height 9
radio input "true"
click at [758, 531] on button "Next" at bounding box center [683, 533] width 231 height 57
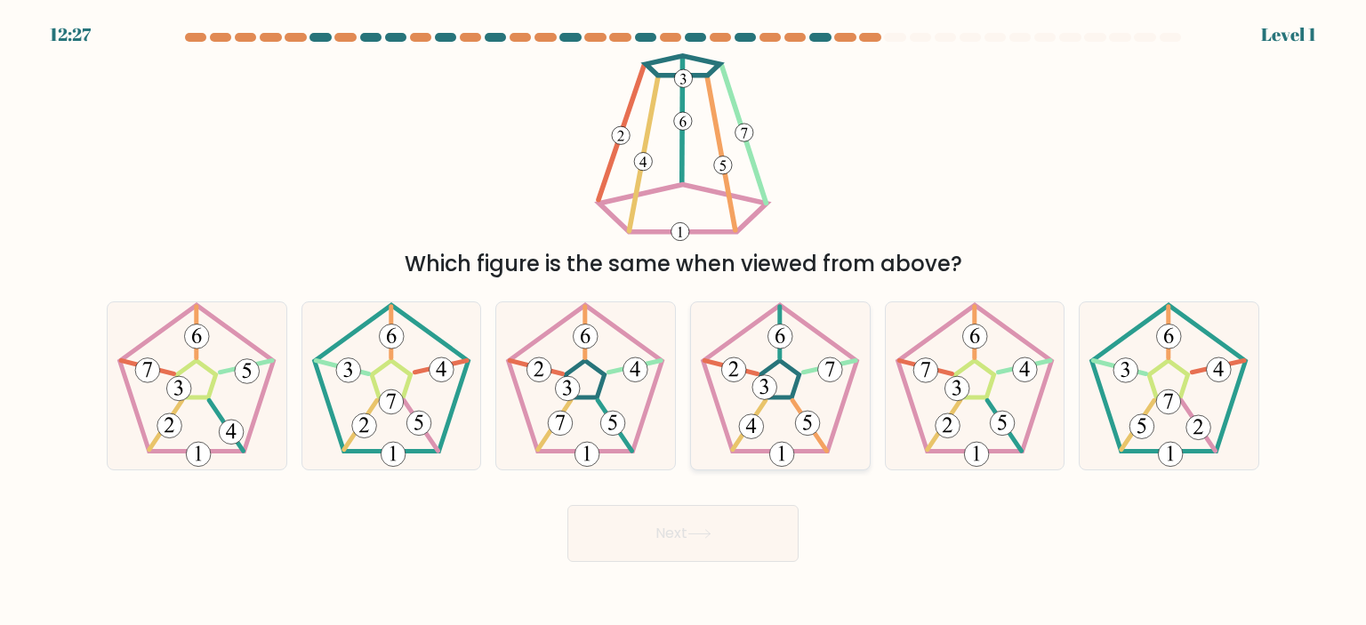
click at [785, 412] on icon at bounding box center [780, 385] width 167 height 167
click at [684, 322] on input "d." at bounding box center [683, 317] width 1 height 9
radio input "true"
click at [751, 515] on button "Next" at bounding box center [683, 533] width 231 height 57
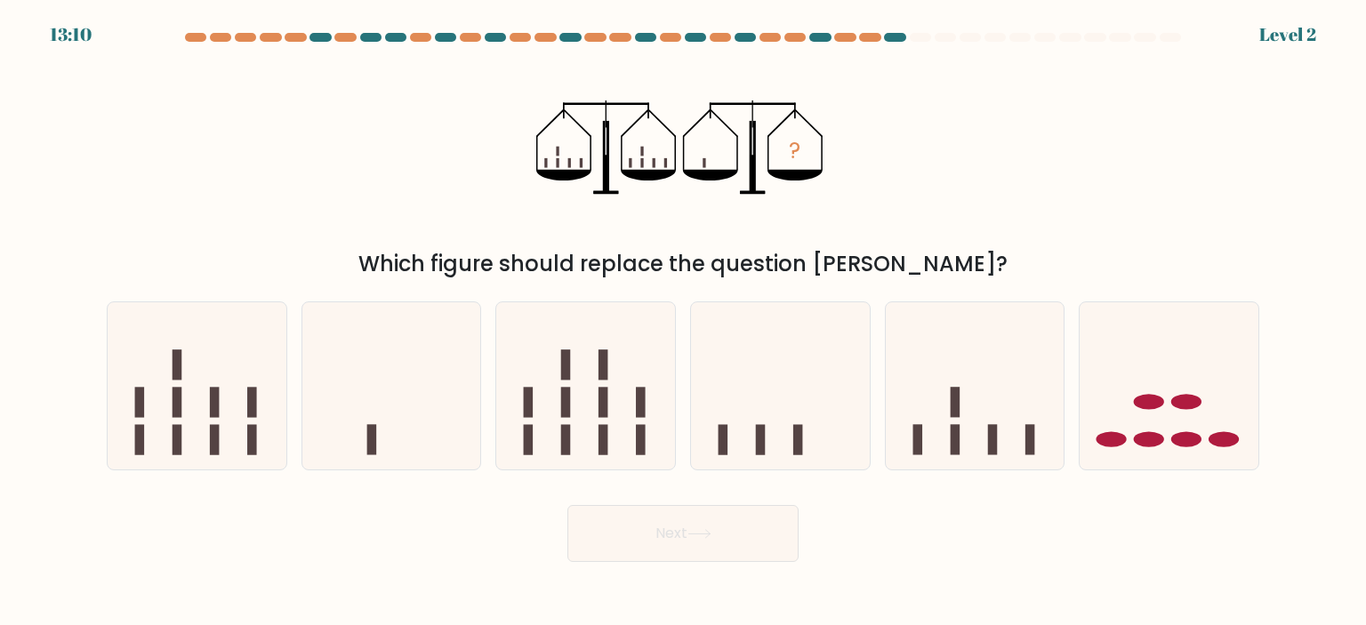
click at [952, 242] on div "? Which figure should replace the question mark?" at bounding box center [683, 166] width 1174 height 227
click at [514, 259] on div "Which figure should replace the question mark?" at bounding box center [683, 264] width 1132 height 32
click at [986, 401] on icon at bounding box center [975, 386] width 179 height 148
click at [684, 322] on input "e." at bounding box center [683, 317] width 1 height 9
radio input "true"
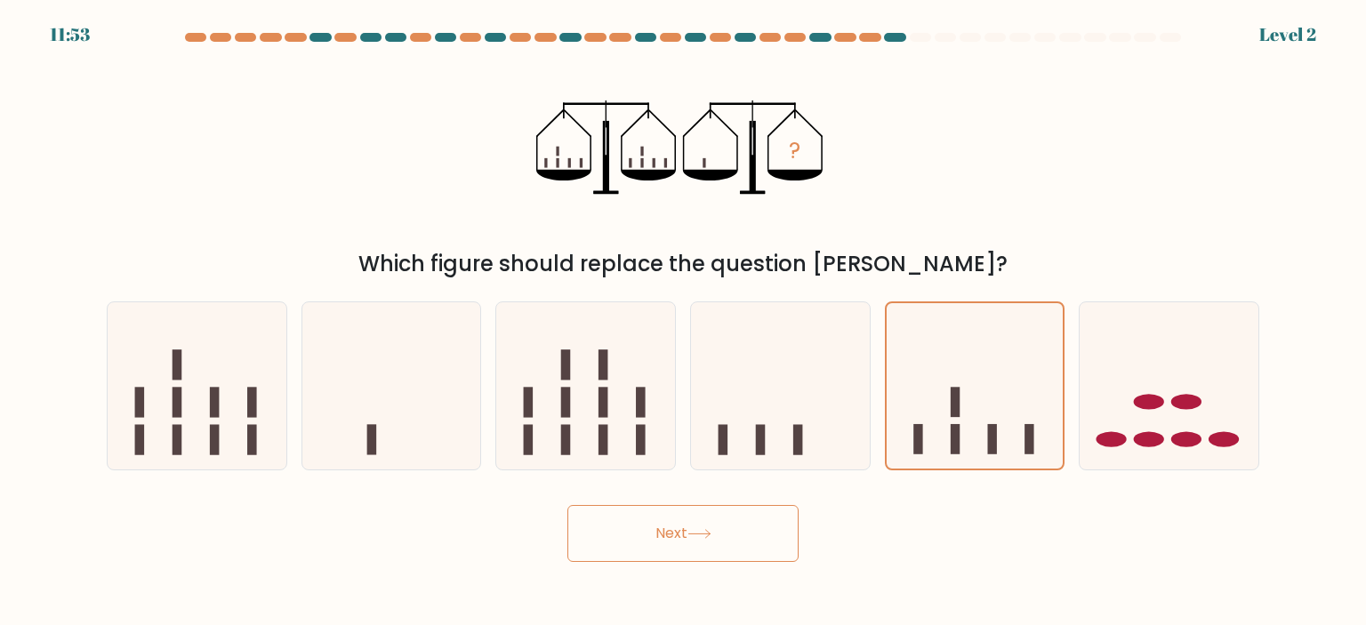
click at [751, 533] on button "Next" at bounding box center [683, 533] width 231 height 57
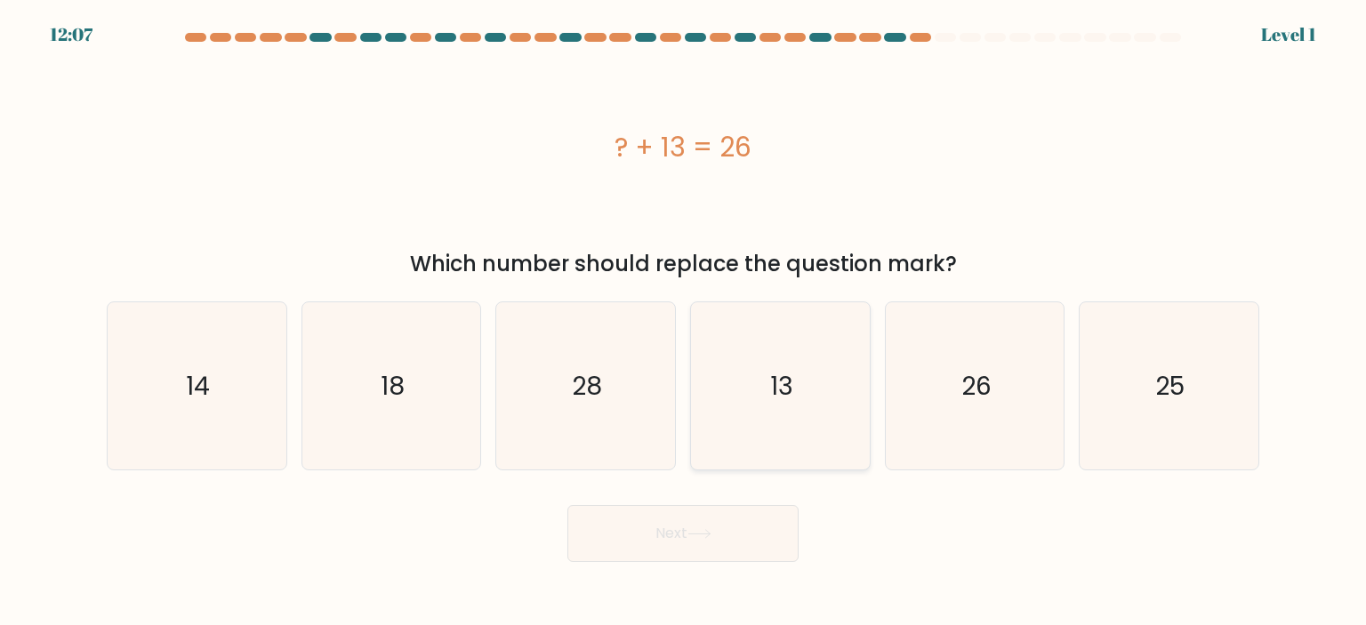
click at [794, 399] on icon "13" at bounding box center [780, 385] width 167 height 167
click at [684, 322] on input "d. 13" at bounding box center [683, 317] width 1 height 9
radio input "true"
click at [699, 544] on button "Next" at bounding box center [683, 533] width 231 height 57
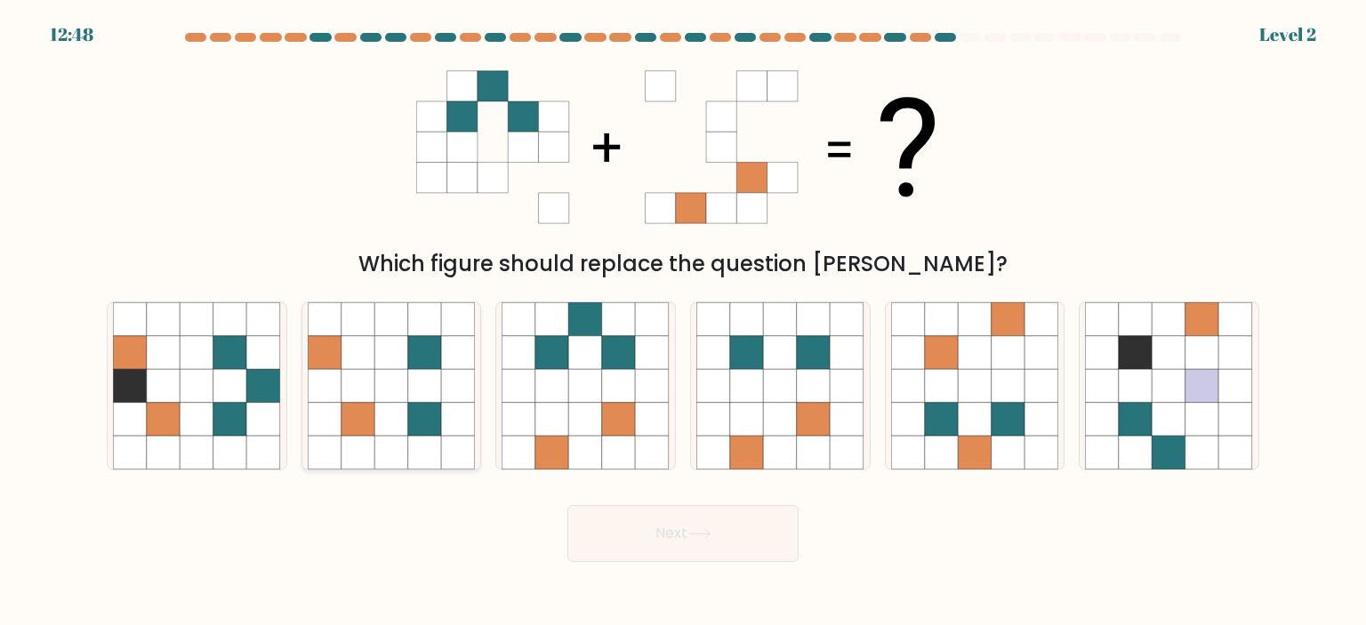
click at [370, 377] on icon at bounding box center [359, 386] width 34 height 34
click at [683, 322] on input "b." at bounding box center [683, 317] width 1 height 9
radio input "true"
click at [713, 519] on button "Next" at bounding box center [683, 533] width 231 height 57
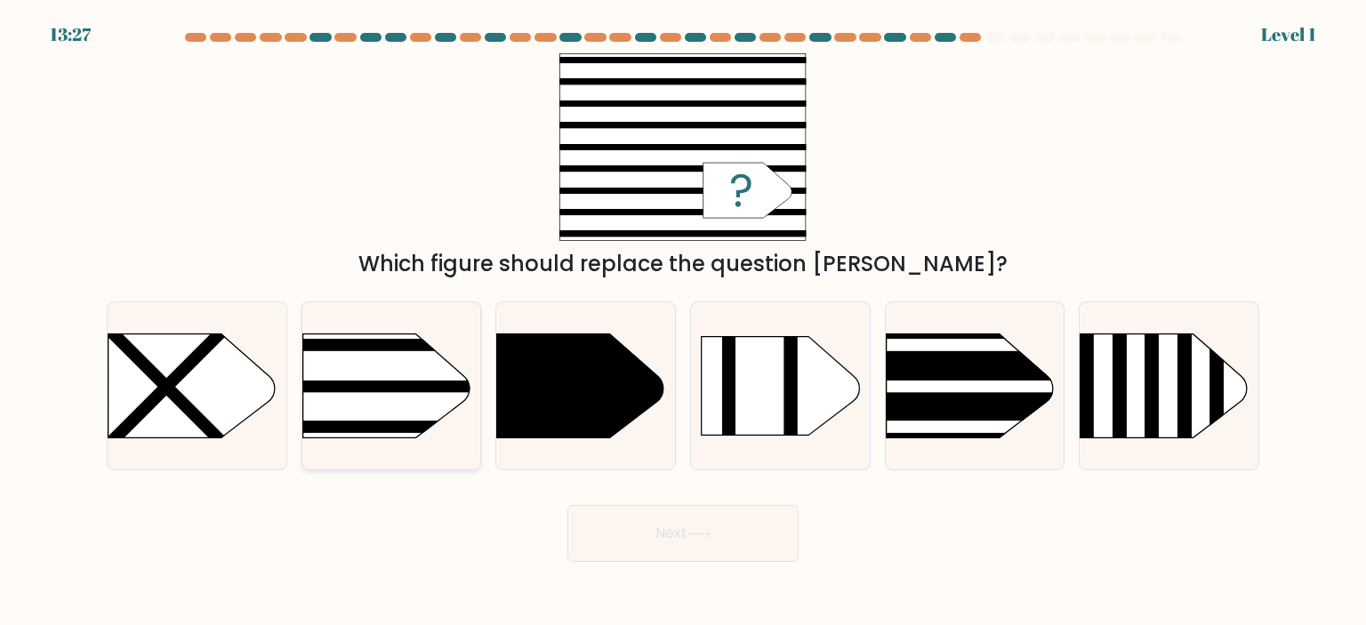
click at [415, 401] on rect at bounding box center [263, 304] width 464 height 353
click at [683, 322] on input "b." at bounding box center [683, 317] width 1 height 9
radio input "true"
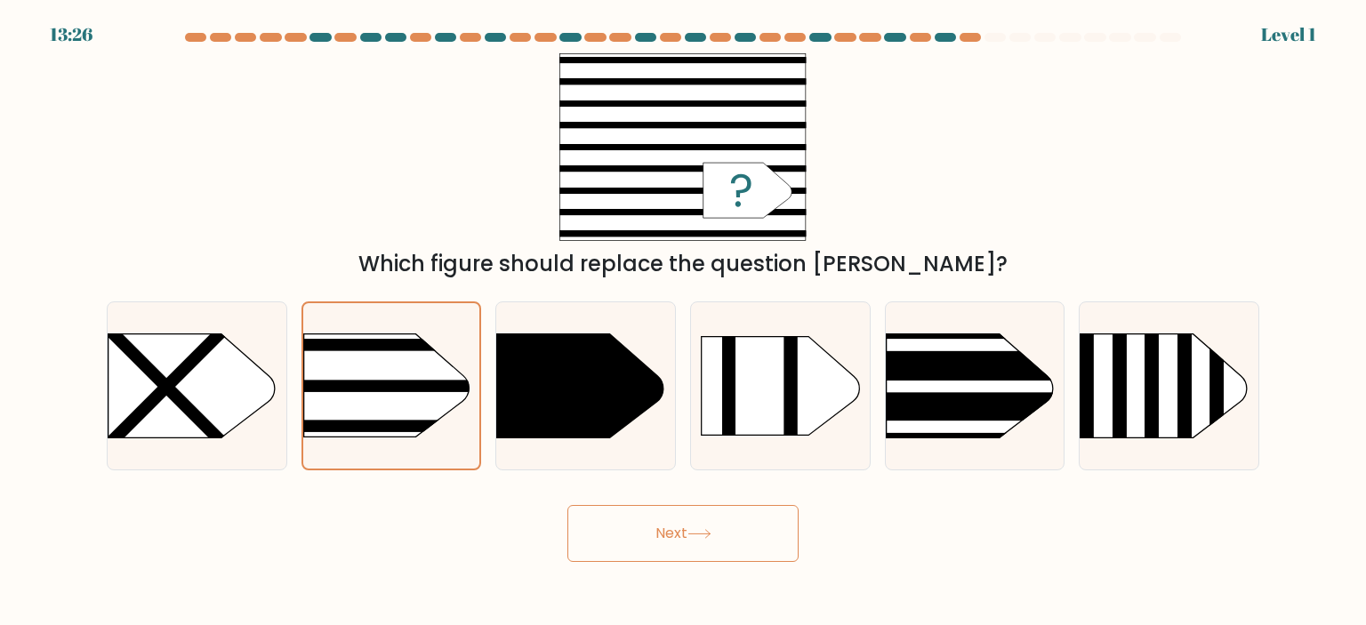
click at [695, 528] on button "Next" at bounding box center [683, 533] width 231 height 57
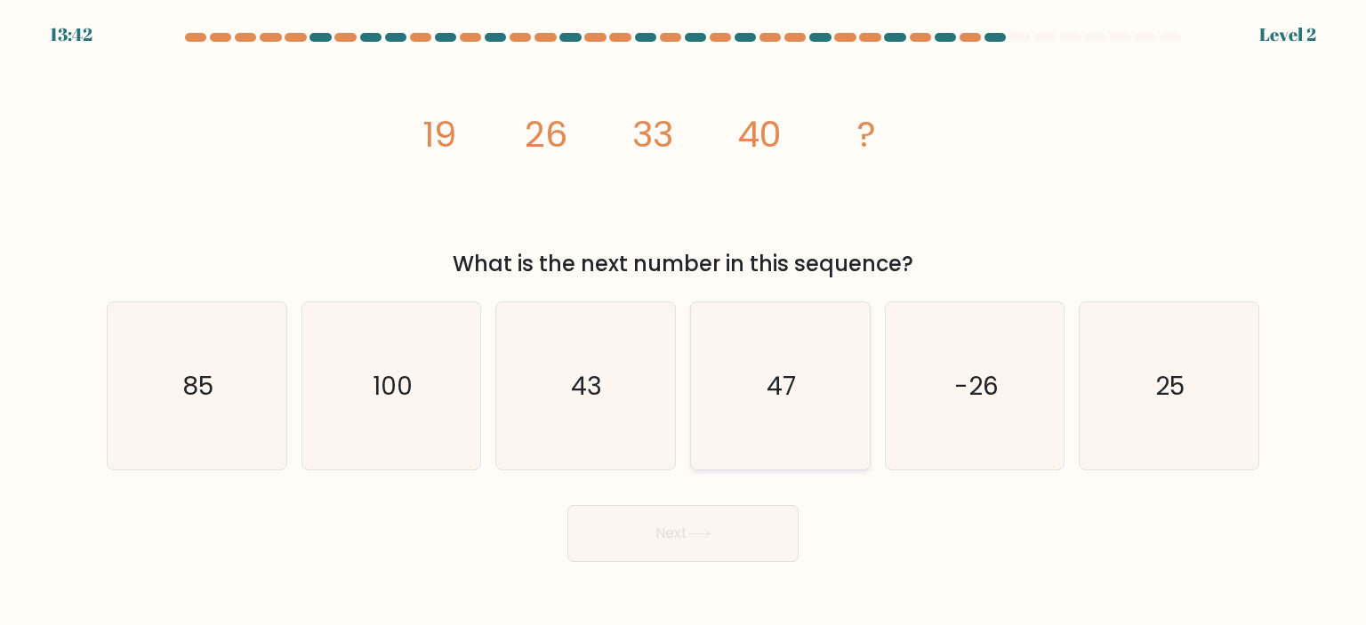
click at [785, 379] on text "47" at bounding box center [782, 386] width 29 height 36
click at [684, 322] on input "d. 47" at bounding box center [683, 317] width 1 height 9
radio input "true"
click at [720, 522] on button "Next" at bounding box center [683, 533] width 231 height 57
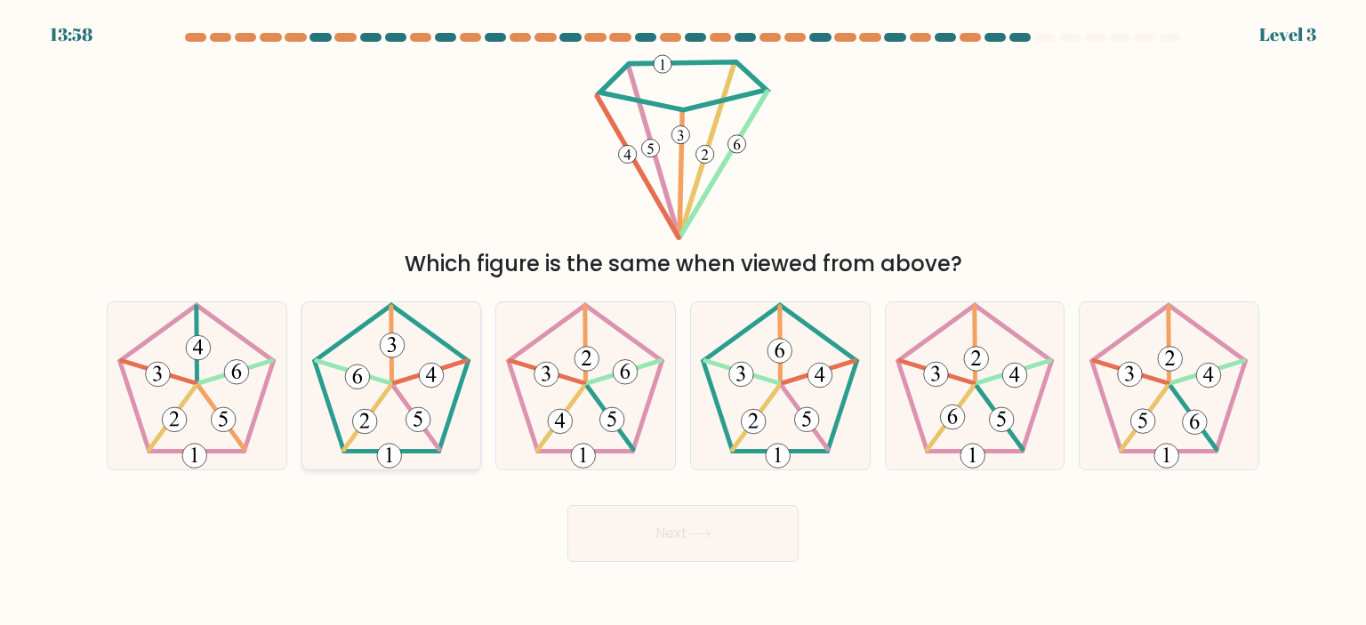
click at [363, 383] on 406 at bounding box center [357, 377] width 25 height 25
click at [683, 322] on input "b." at bounding box center [683, 317] width 1 height 9
radio input "true"
click at [717, 540] on button "Next" at bounding box center [683, 533] width 231 height 57
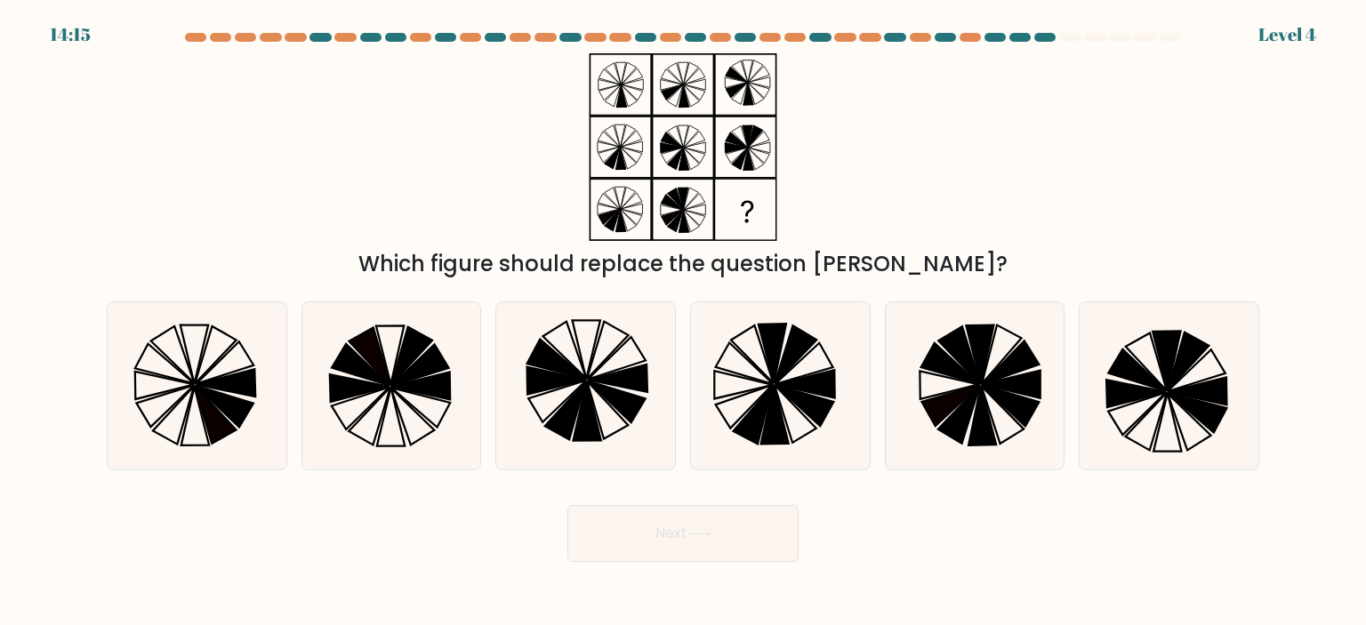
click at [301, 205] on div "Which figure should replace the question mark?" at bounding box center [683, 166] width 1174 height 227
click at [1016, 407] on icon at bounding box center [1010, 406] width 58 height 42
click at [684, 322] on input "e." at bounding box center [683, 317] width 1 height 9
radio input "true"
click at [729, 546] on button "Next" at bounding box center [683, 533] width 231 height 57
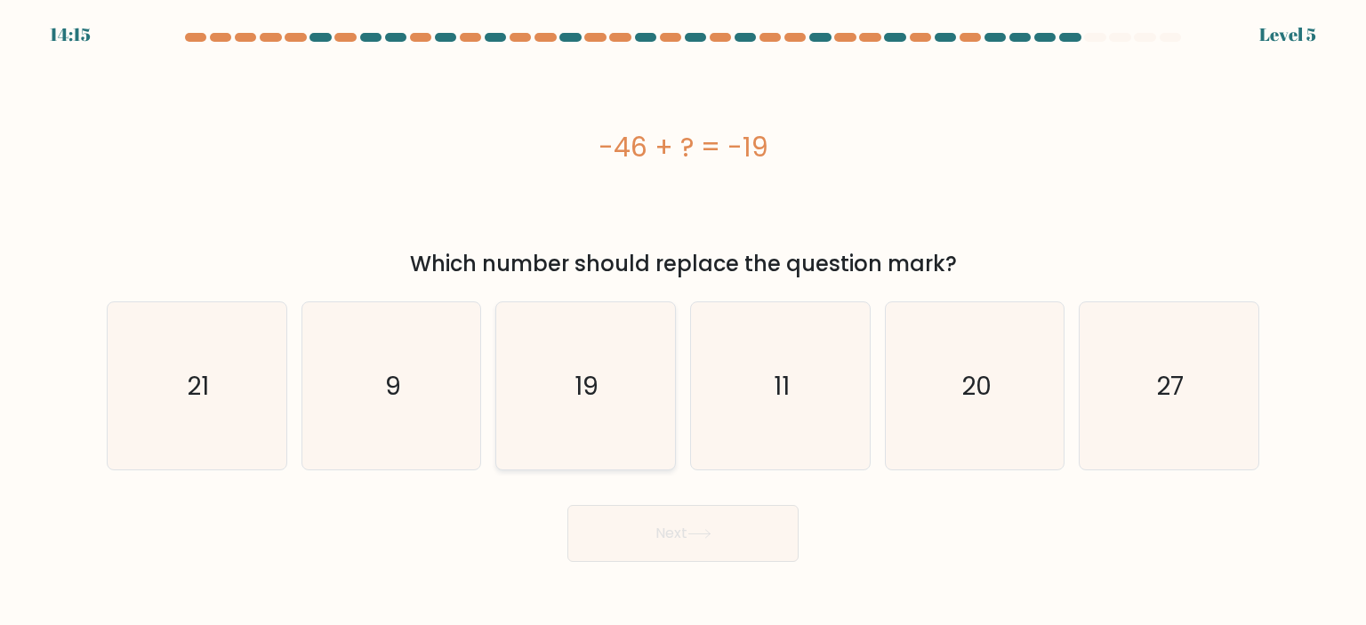
click at [580, 412] on icon "19" at bounding box center [585, 385] width 167 height 167
click at [683, 322] on input "c. 19" at bounding box center [683, 317] width 1 height 9
radio input "true"
click at [699, 547] on button "Next" at bounding box center [683, 533] width 231 height 57
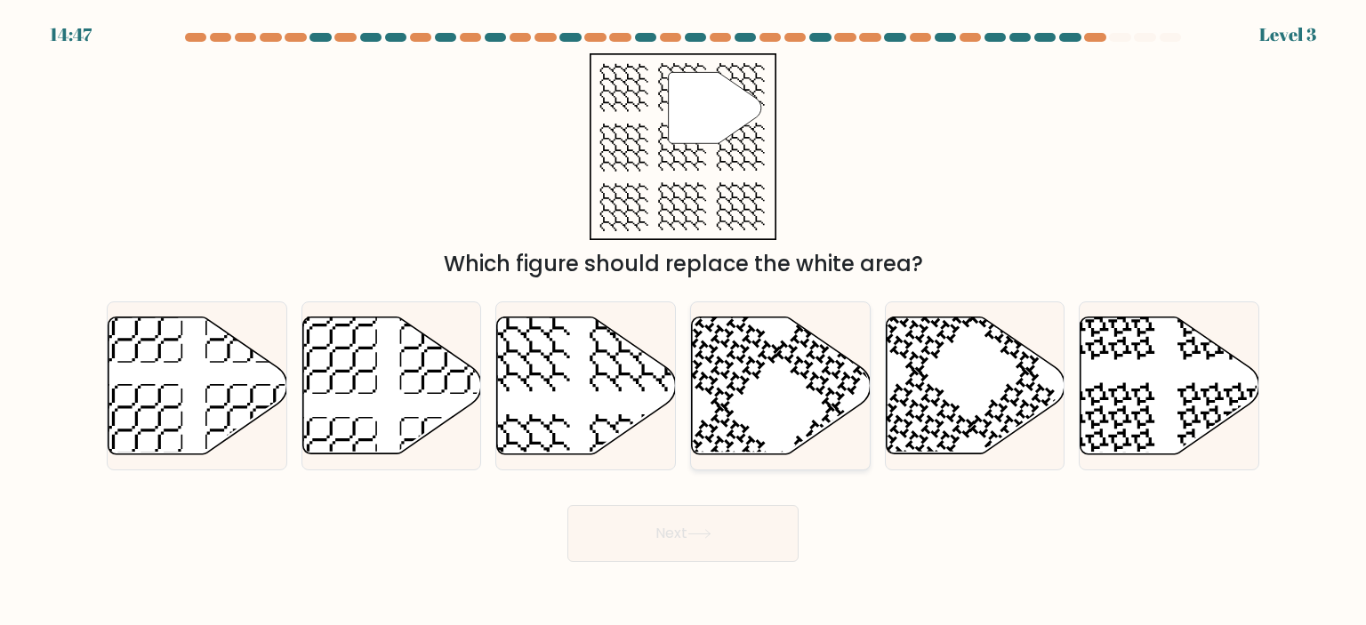
click at [810, 405] on icon at bounding box center [781, 385] width 179 height 137
click at [684, 322] on input "d." at bounding box center [683, 317] width 1 height 9
radio input "true"
click at [684, 540] on button "Next" at bounding box center [683, 533] width 231 height 57
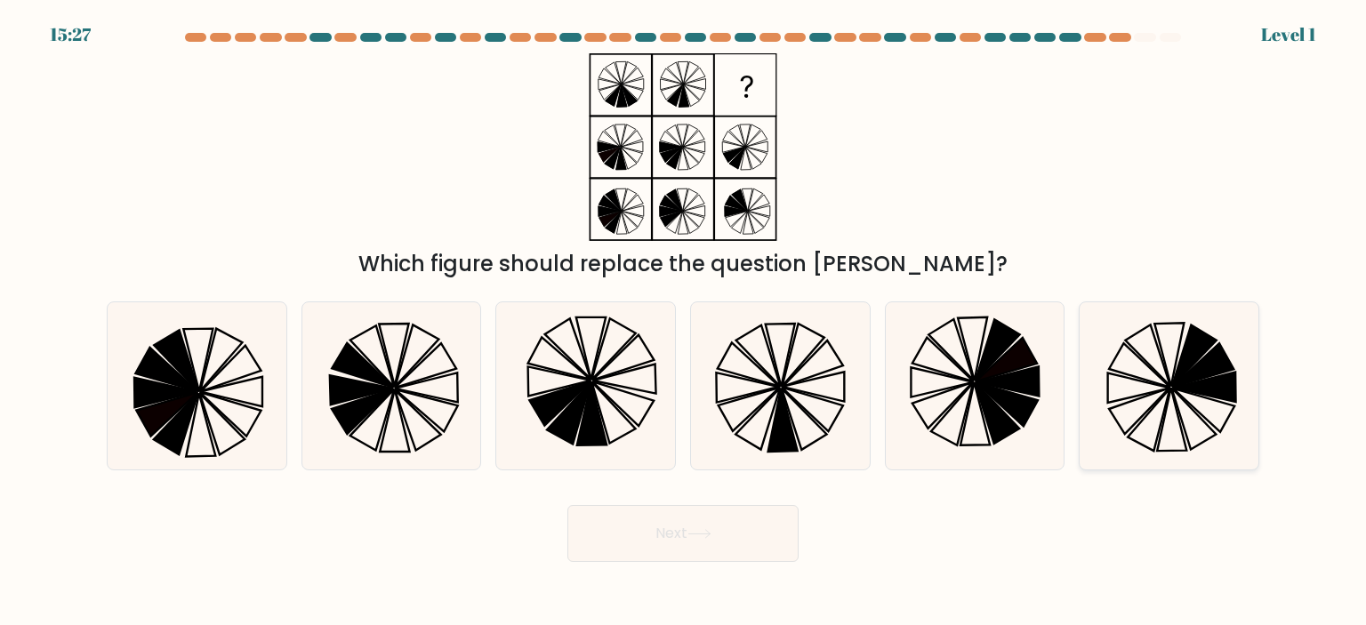
click at [1132, 401] on icon at bounding box center [1139, 411] width 60 height 46
click at [684, 322] on input "f." at bounding box center [683, 317] width 1 height 9
radio input "true"
click at [755, 538] on button "Next" at bounding box center [683, 533] width 231 height 57
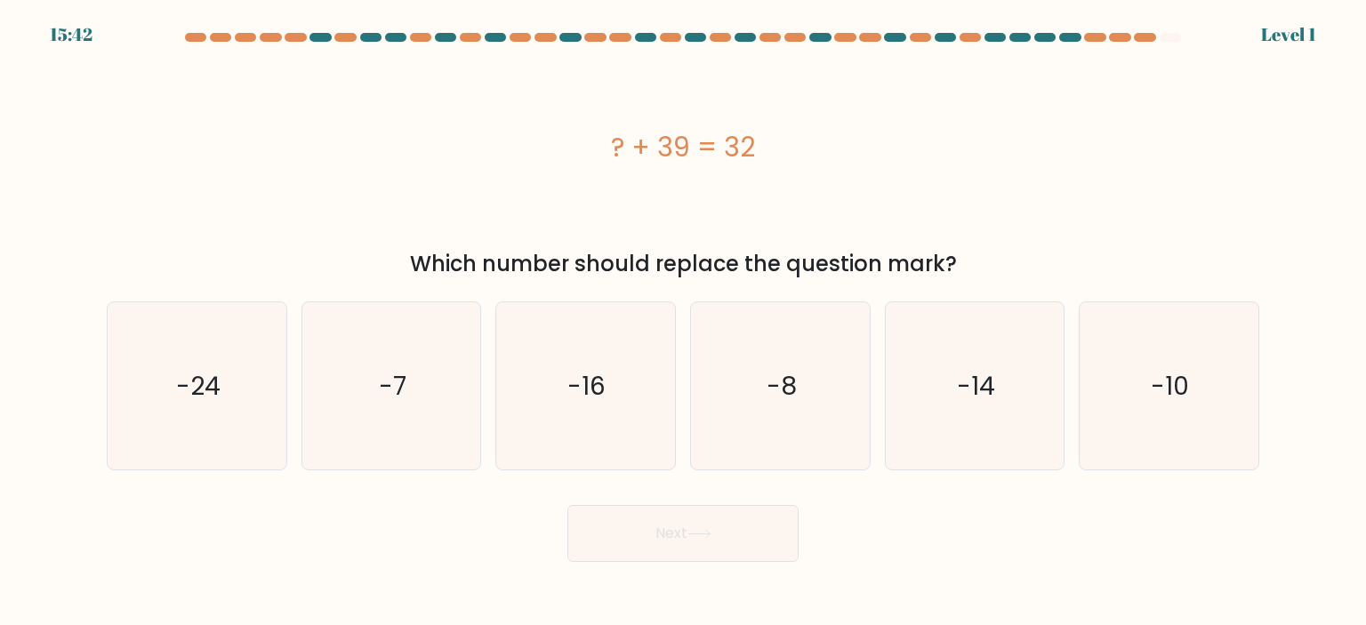
click at [578, 235] on div "? + 39 = 32" at bounding box center [683, 147] width 1153 height 188
click at [402, 409] on icon "-7" at bounding box center [391, 385] width 167 height 167
click at [683, 322] on input "b. -7" at bounding box center [683, 317] width 1 height 9
radio input "true"
click at [719, 535] on button "Next" at bounding box center [683, 533] width 231 height 57
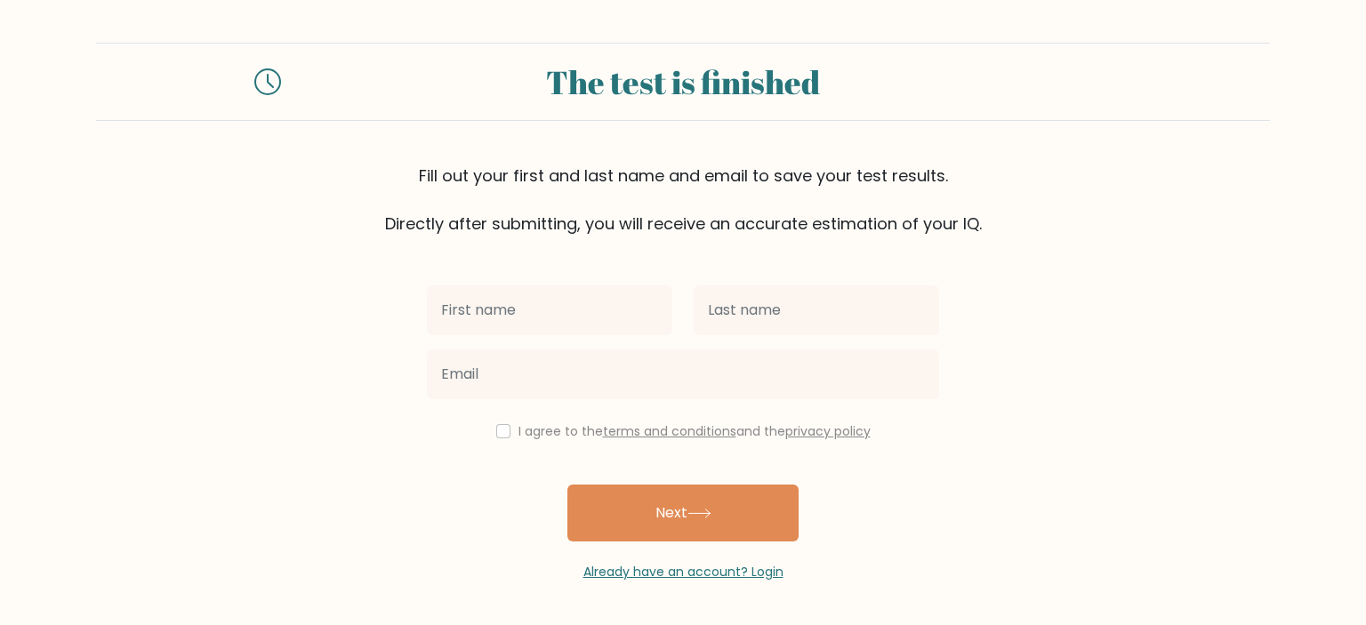
click at [539, 318] on input "text" at bounding box center [550, 311] width 246 height 50
type input "[PERSON_NAME]"
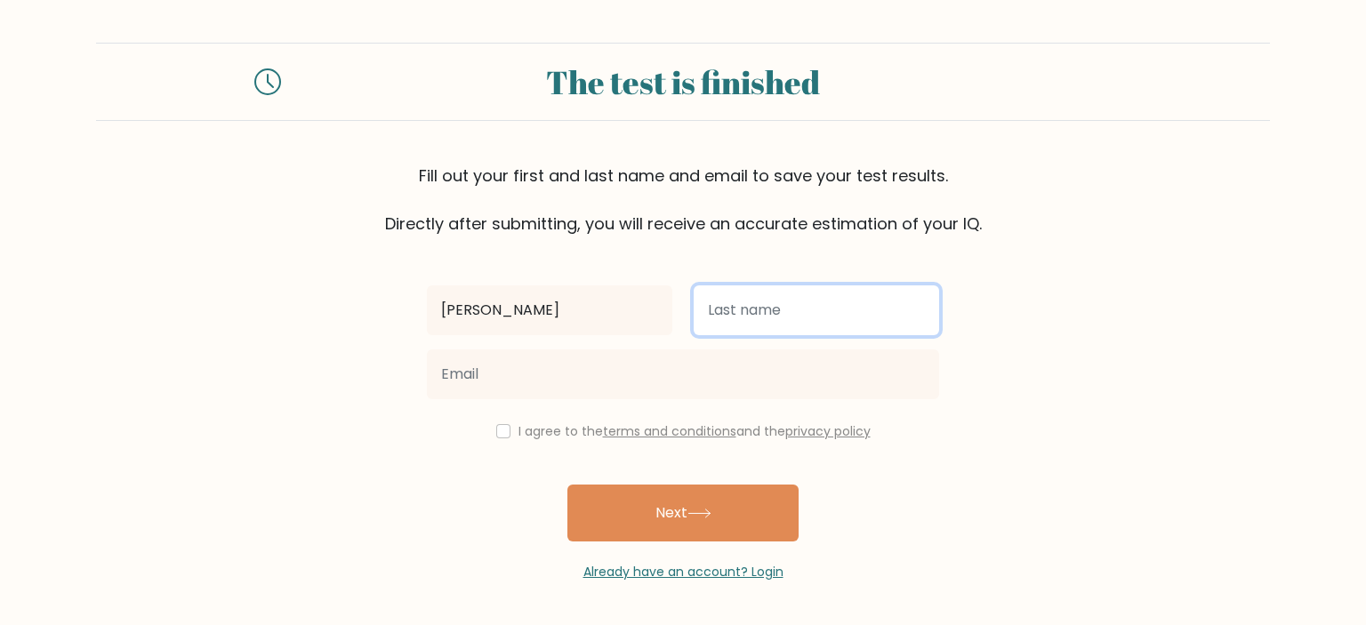
click at [769, 326] on input "text" at bounding box center [817, 311] width 246 height 50
type input "Abao"
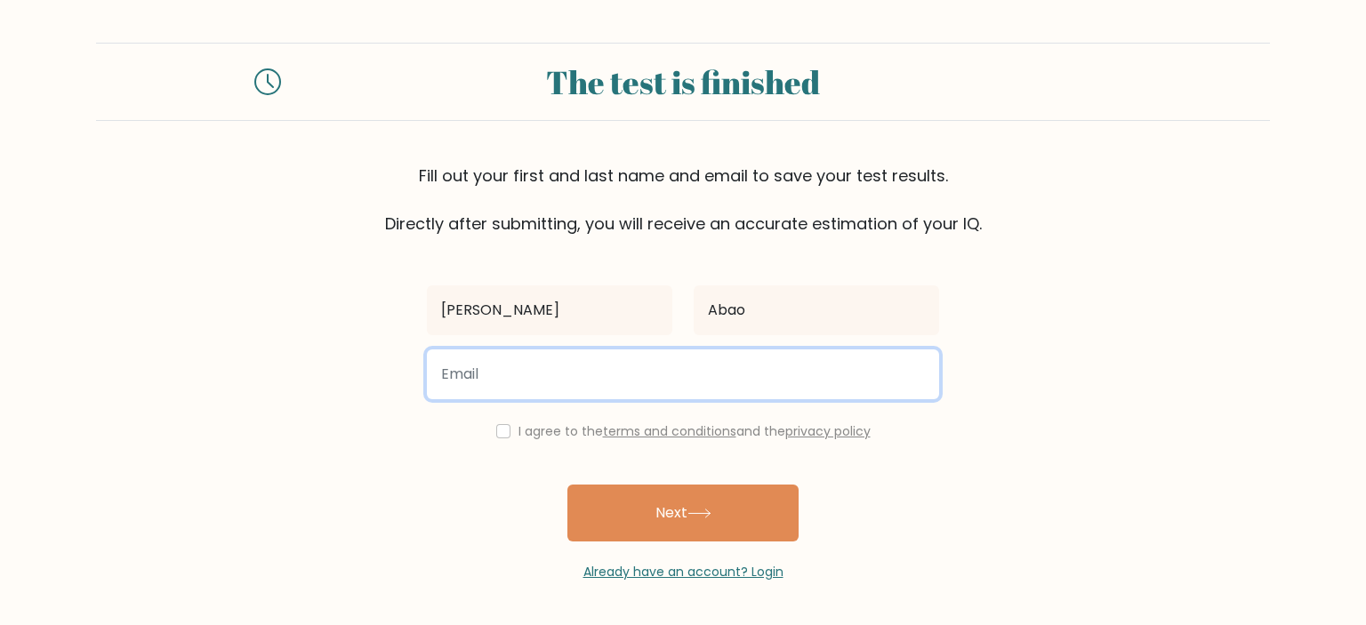
click at [615, 376] on input "email" at bounding box center [683, 375] width 512 height 50
type input "hyacenth105@gmail.com"
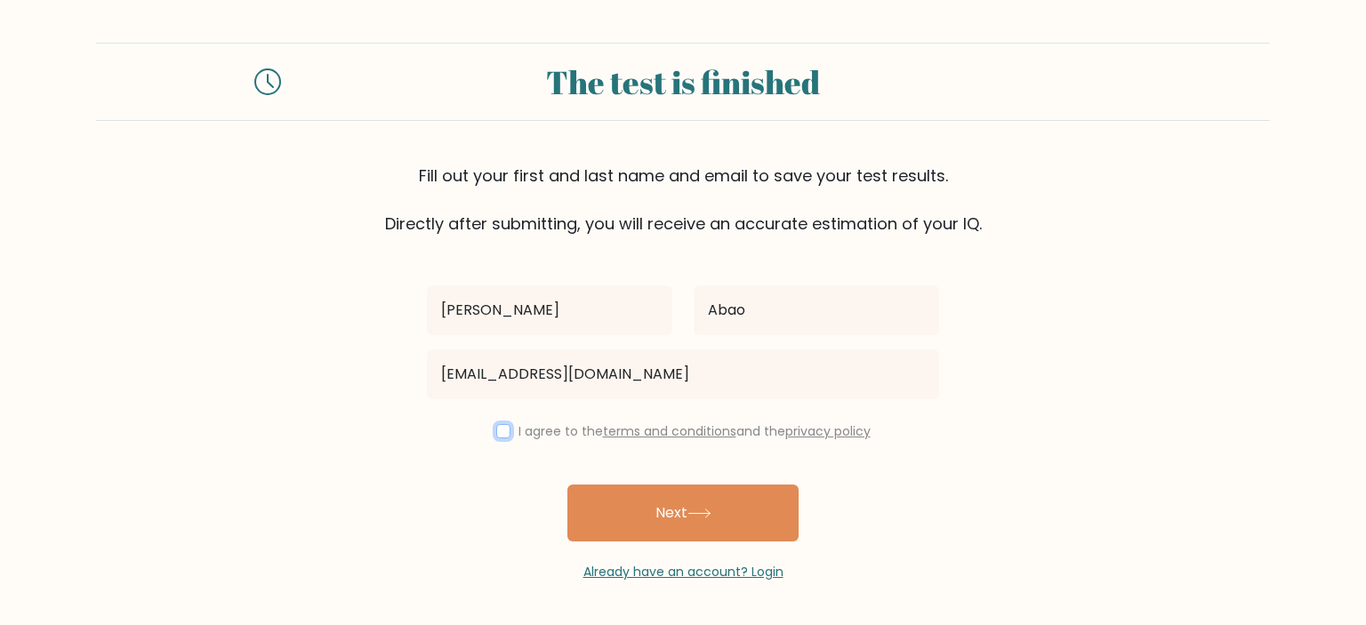
click at [500, 435] on input "checkbox" at bounding box center [503, 431] width 14 height 14
checkbox input "true"
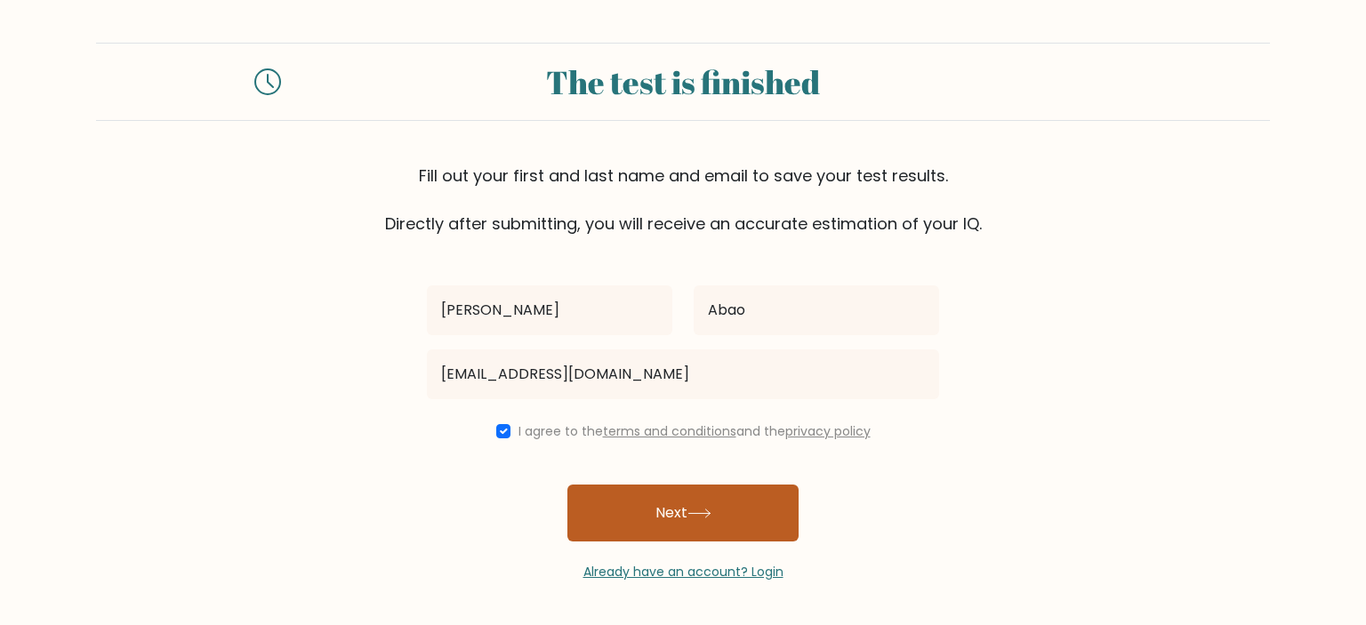
click at [692, 515] on icon at bounding box center [700, 514] width 24 height 10
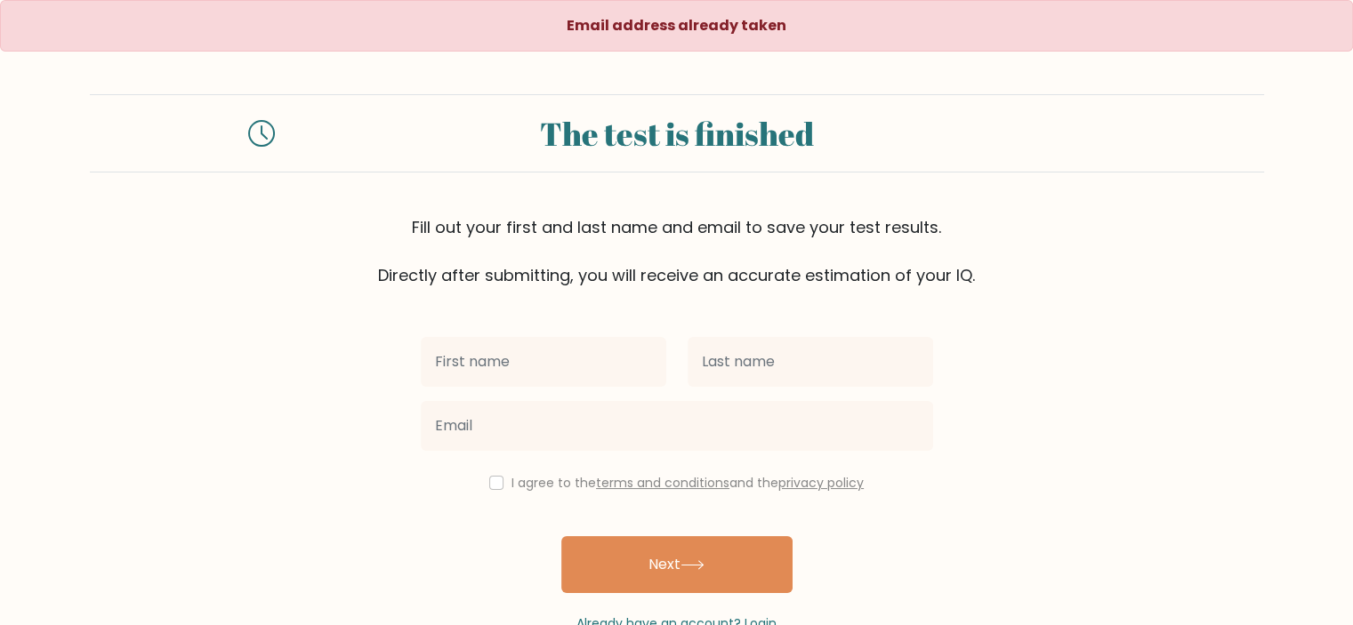
click at [536, 368] on input "text" at bounding box center [544, 362] width 246 height 50
type input "[PERSON_NAME]"
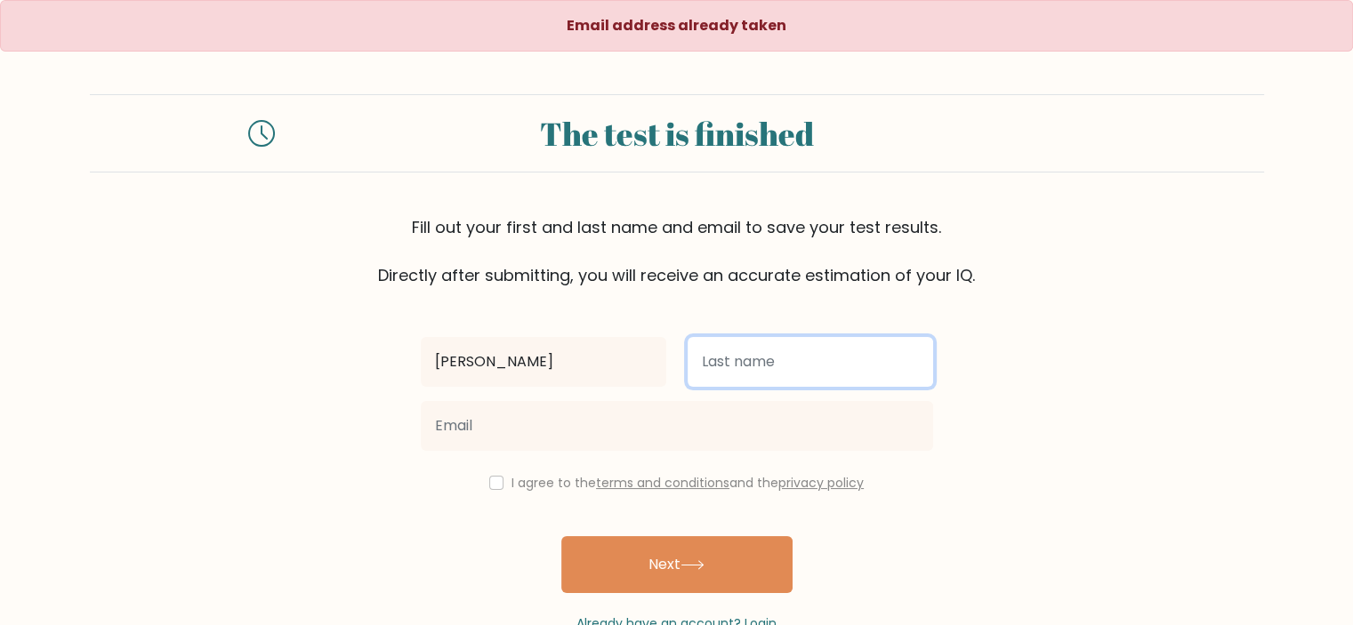
click at [744, 369] on input "text" at bounding box center [811, 362] width 246 height 50
type input "Abao"
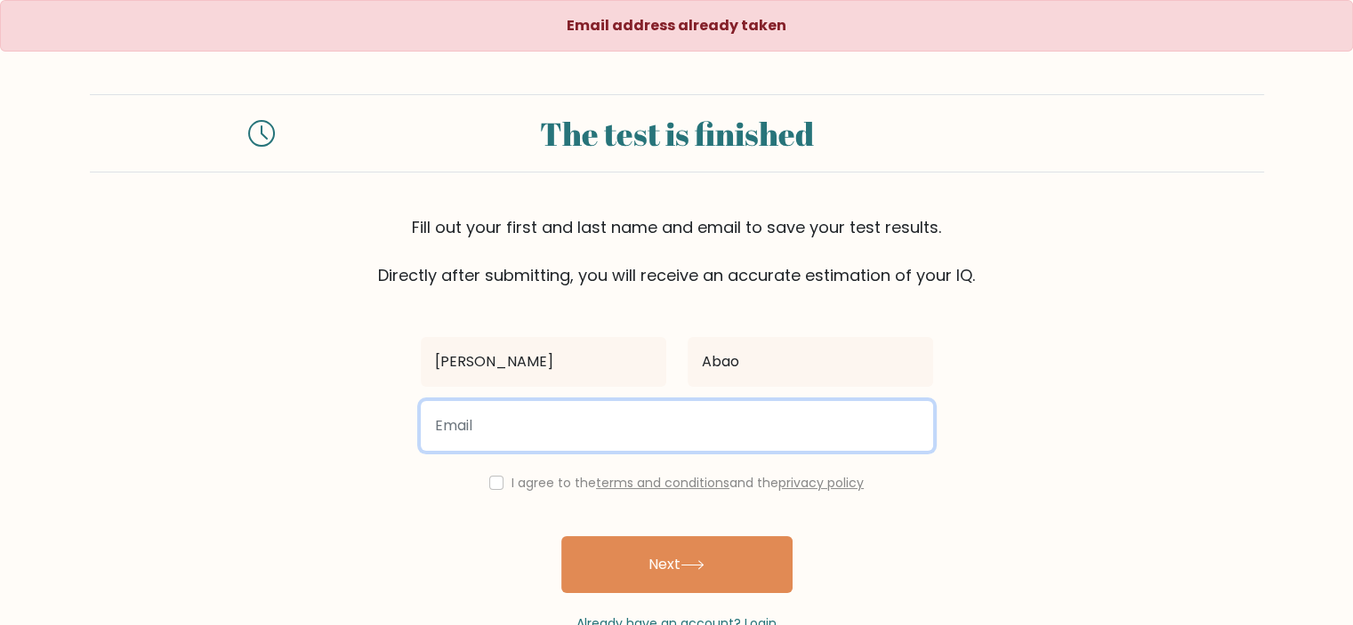
click at [608, 428] on input "email" at bounding box center [677, 426] width 512 height 50
type input "[EMAIL_ADDRESS][DOMAIN_NAME]"
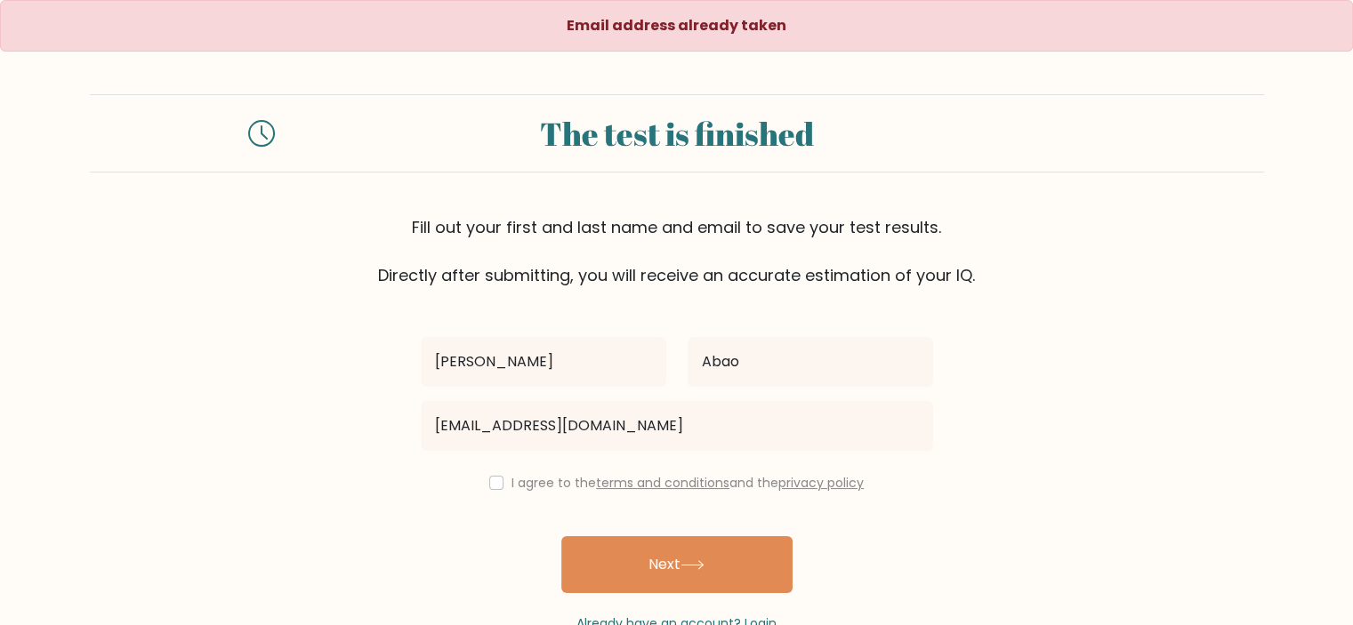
click at [505, 482] on div "I agree to the terms and conditions and the privacy policy" at bounding box center [677, 482] width 534 height 21
click at [498, 482] on input "checkbox" at bounding box center [496, 483] width 14 height 14
checkbox input "true"
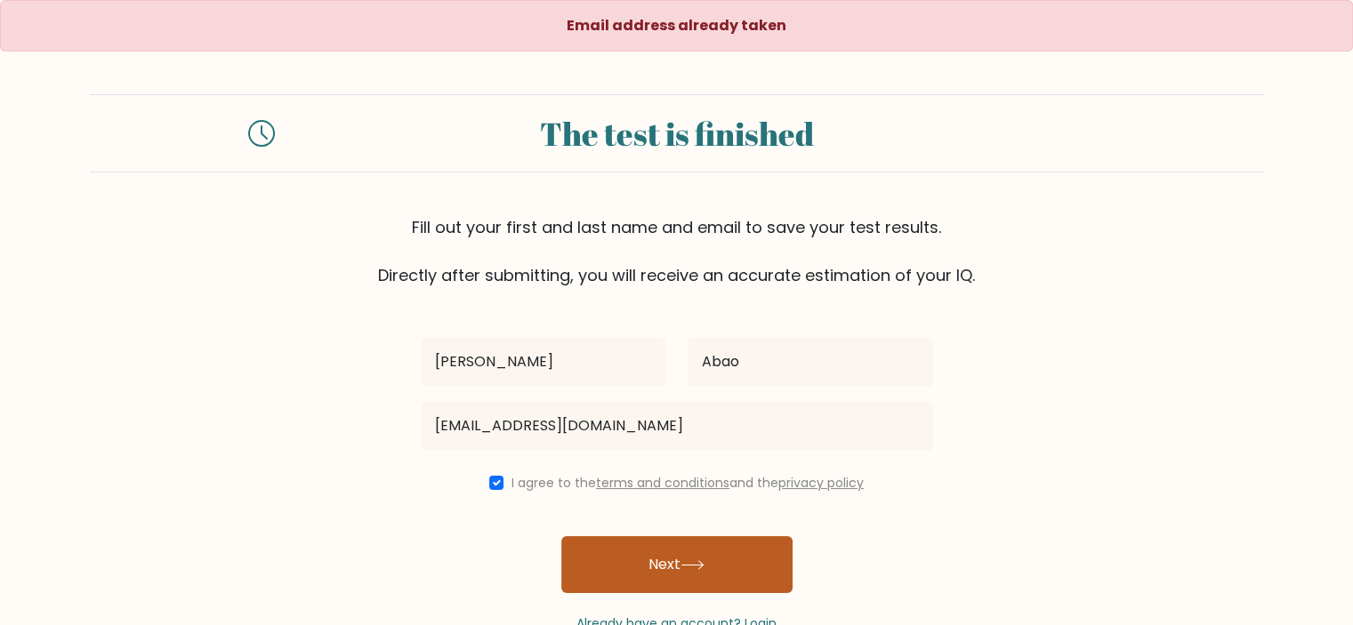
click at [707, 551] on button "Next" at bounding box center [676, 564] width 231 height 57
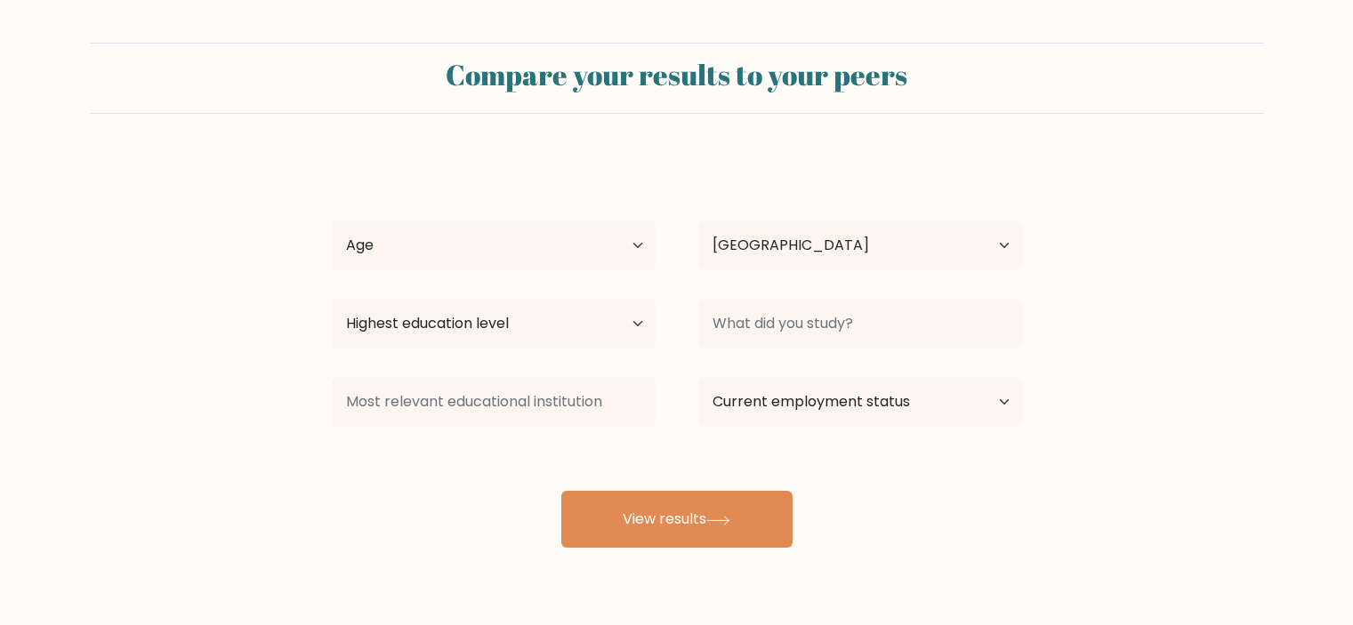
select select "PH"
click at [484, 329] on select "Highest education level No schooling Primary Lower Secondary Upper Secondary Oc…" at bounding box center [494, 324] width 324 height 50
select select "bachelors_degree"
click at [332, 299] on select "Highest education level No schooling Primary Lower Secondary Upper Secondary Oc…" at bounding box center [494, 324] width 324 height 50
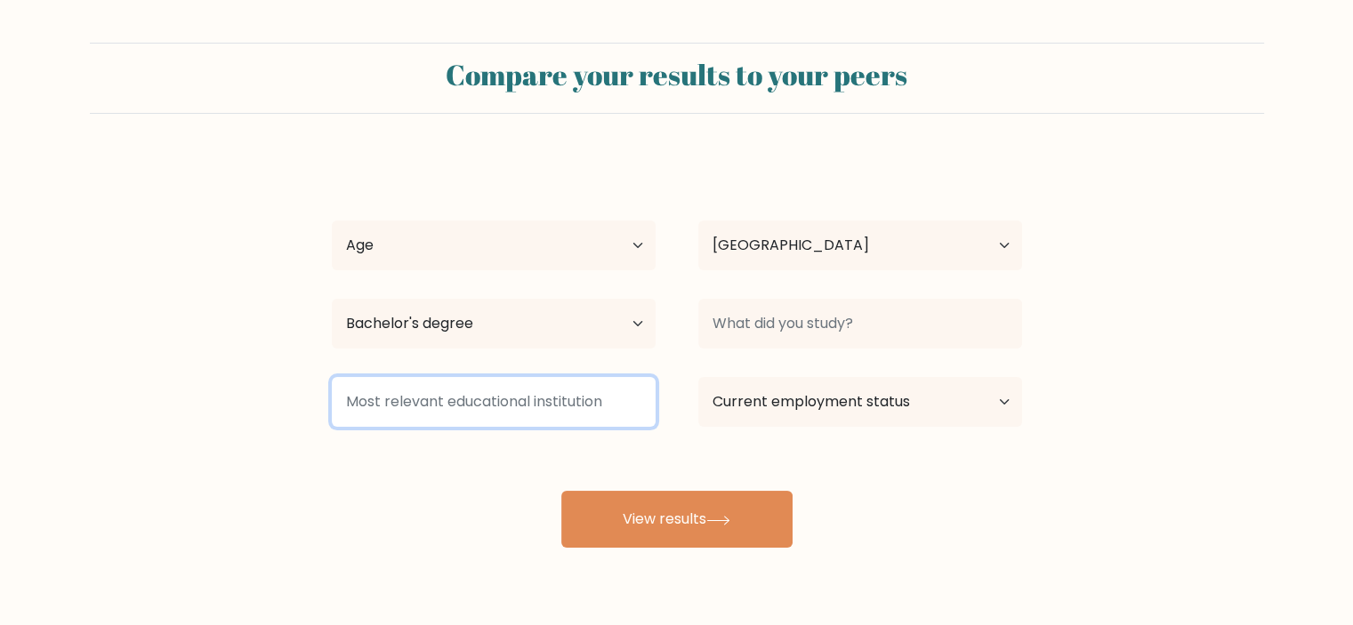
click at [460, 402] on input at bounding box center [494, 402] width 324 height 50
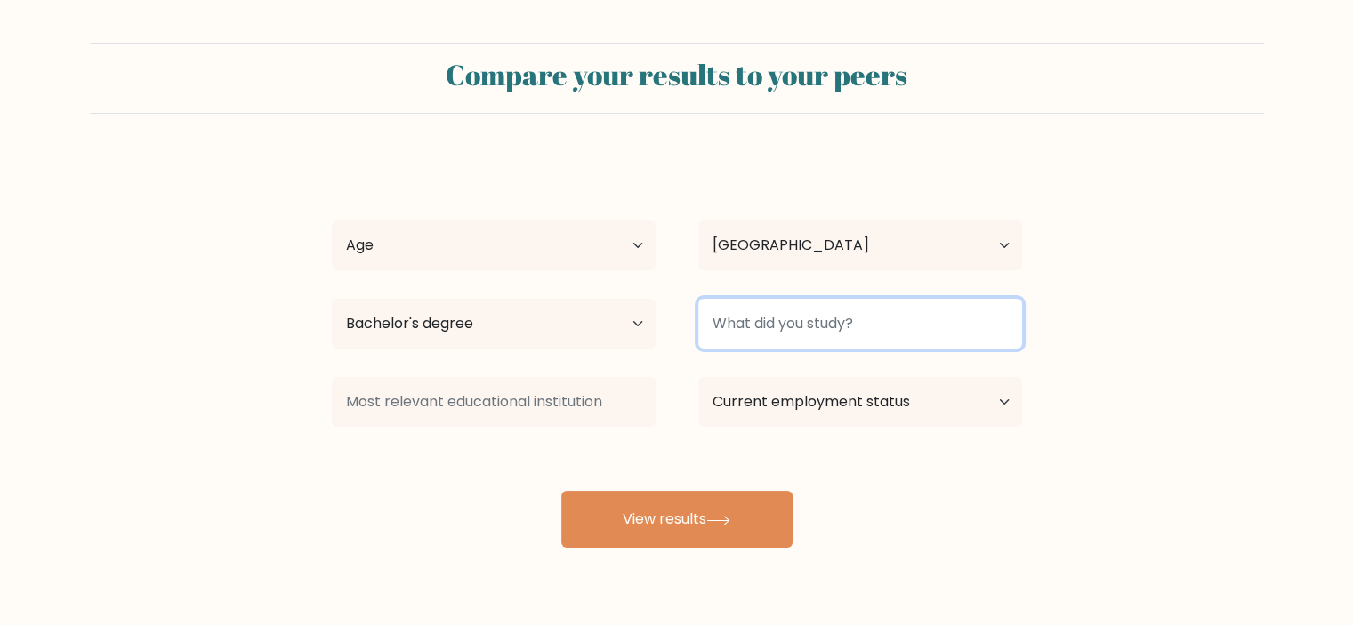
click at [745, 318] on input at bounding box center [860, 324] width 324 height 50
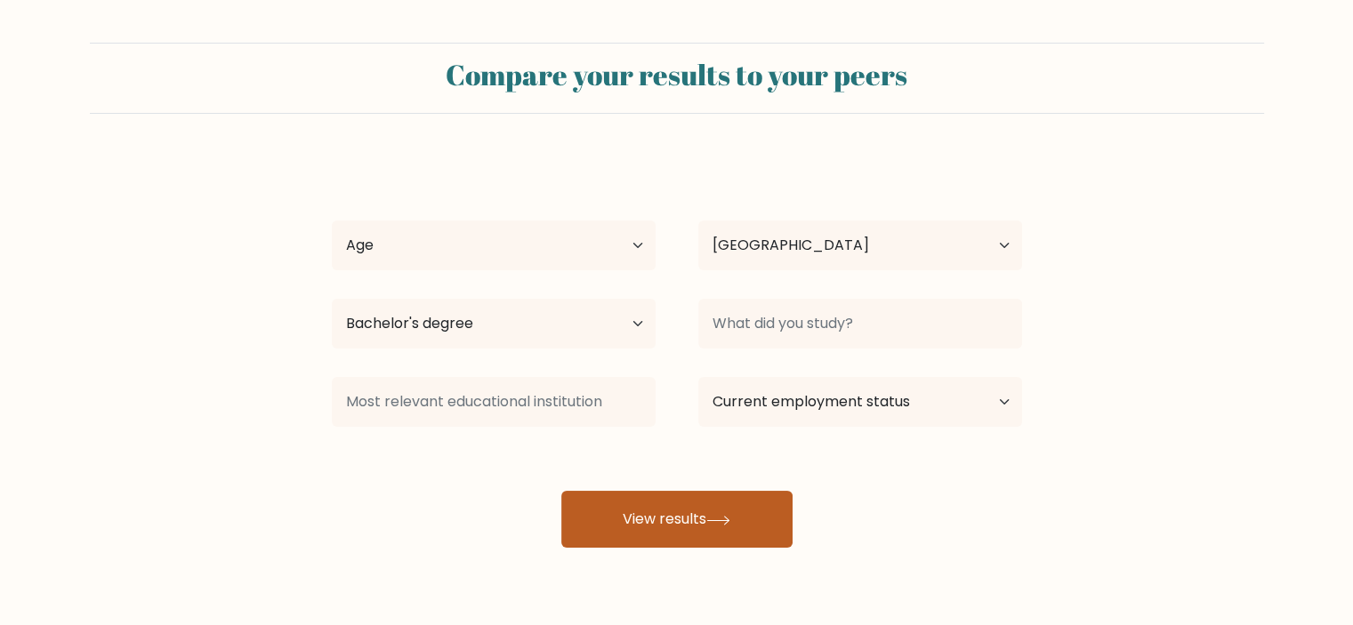
click at [753, 512] on button "View results" at bounding box center [676, 519] width 231 height 57
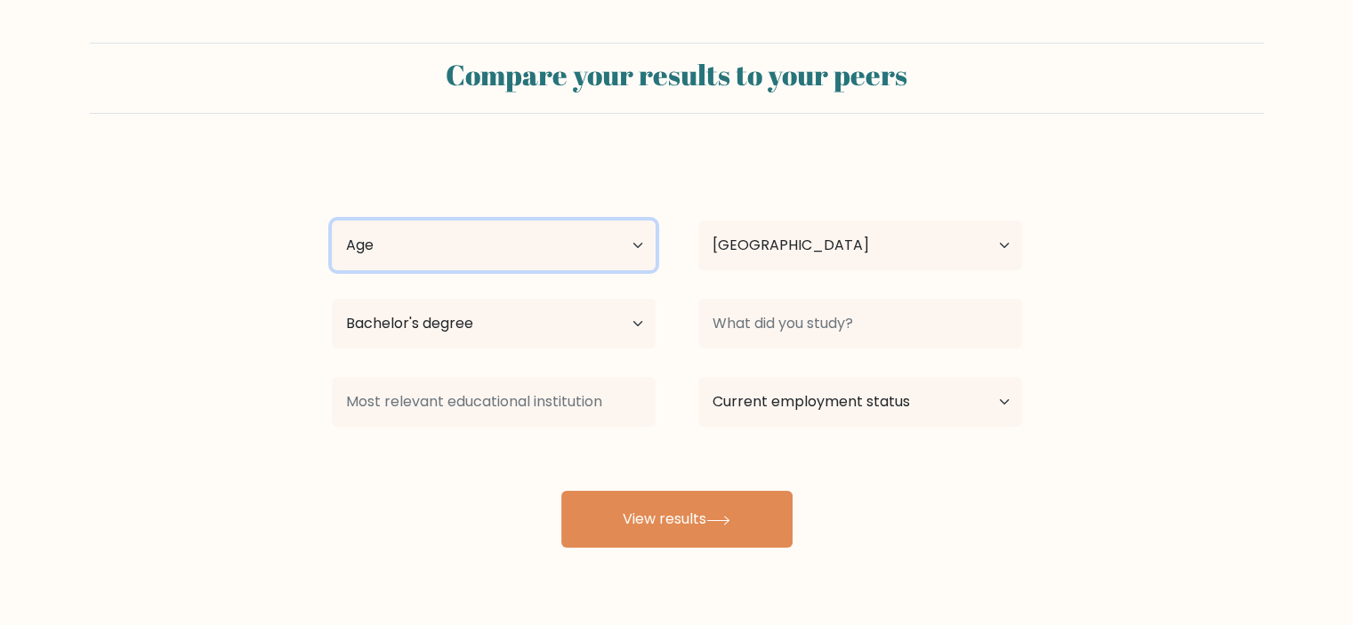
click at [416, 258] on select "Age Under 18 years old 18-24 years old 25-34 years old 35-44 years old 45-54 ye…" at bounding box center [494, 246] width 324 height 50
select select "18_24"
click at [332, 221] on select "Age Under 18 years old 18-24 years old 25-34 years old 35-44 years old 45-54 ye…" at bounding box center [494, 246] width 324 height 50
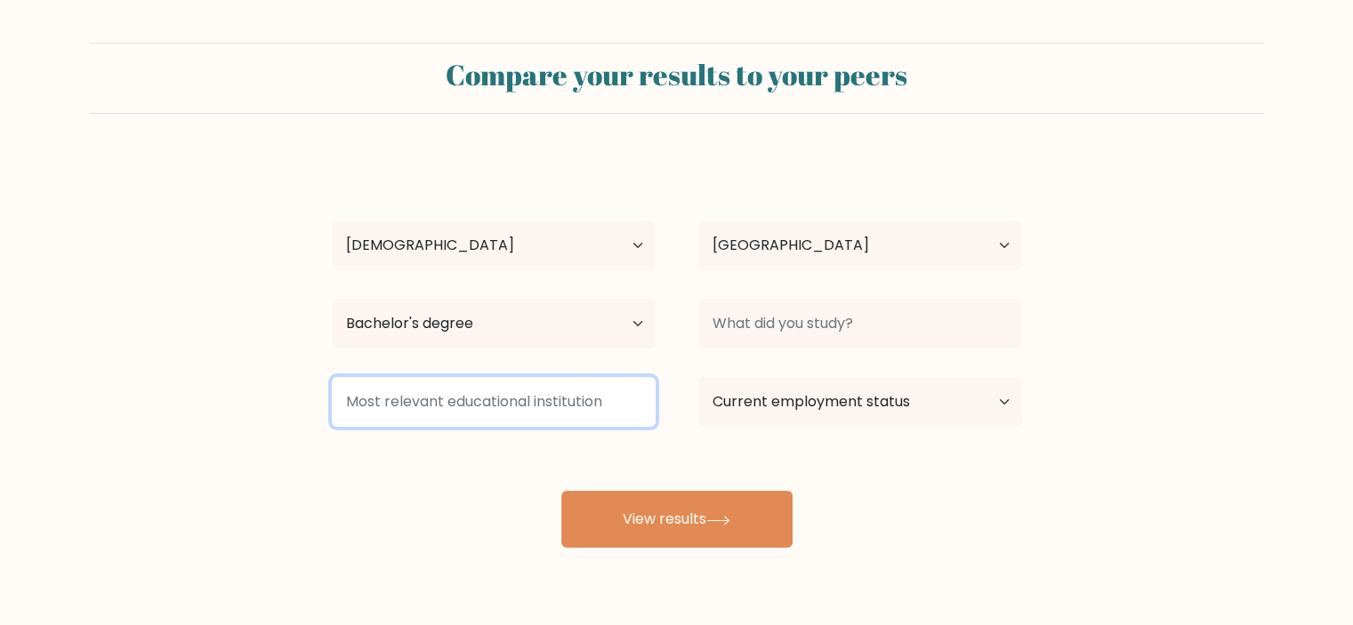
click at [430, 414] on input at bounding box center [494, 402] width 324 height 50
type input "c"
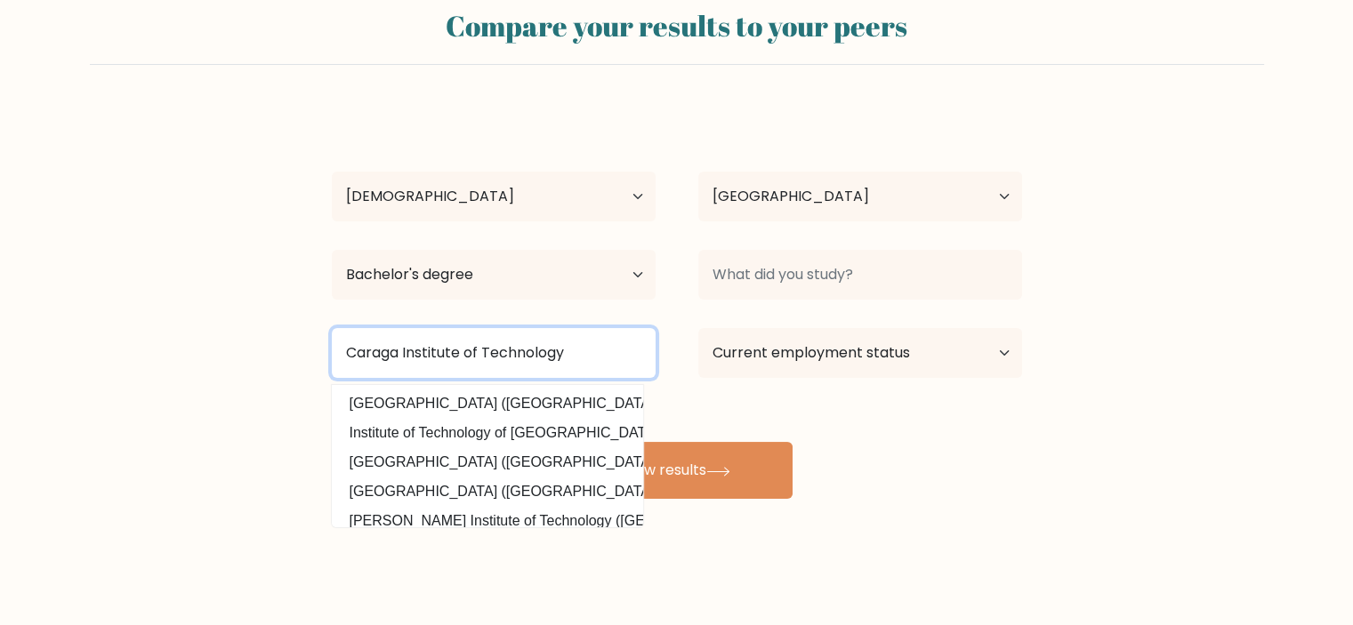
type input "Caraga Institute of Technology"
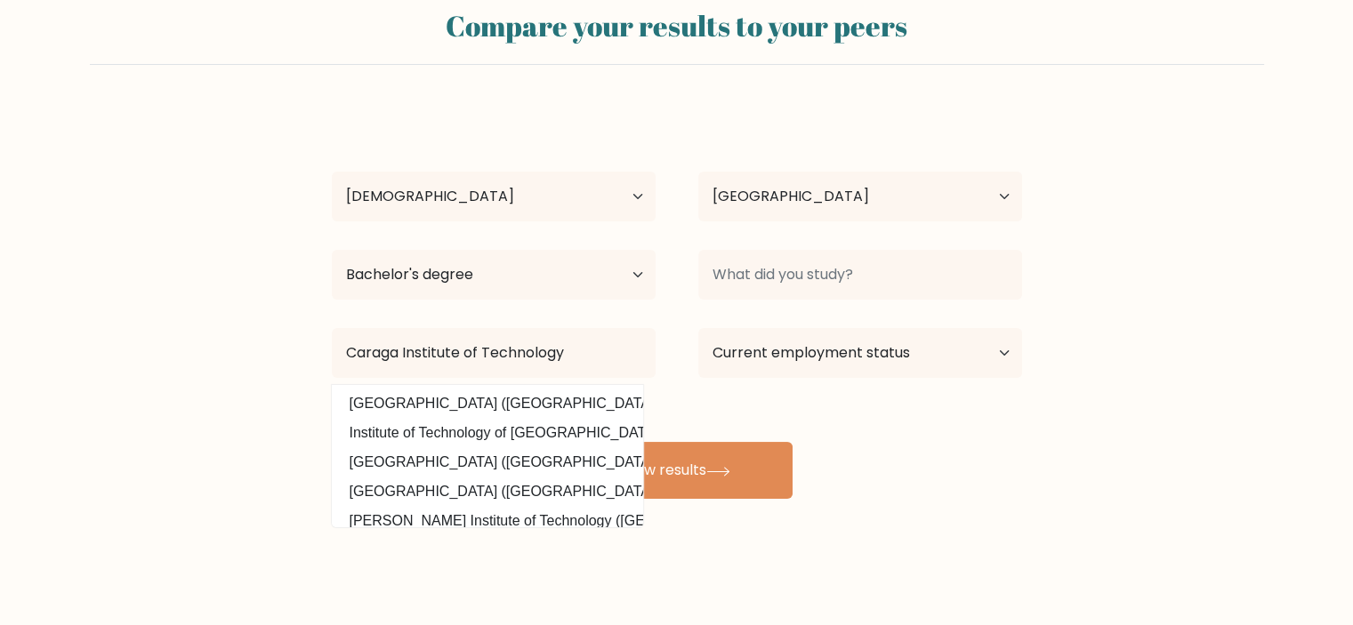
click at [232, 426] on form "Compare your results to your peers Hyacenth Ke Abao Age Under 18 years old 18-2…" at bounding box center [676, 246] width 1353 height 505
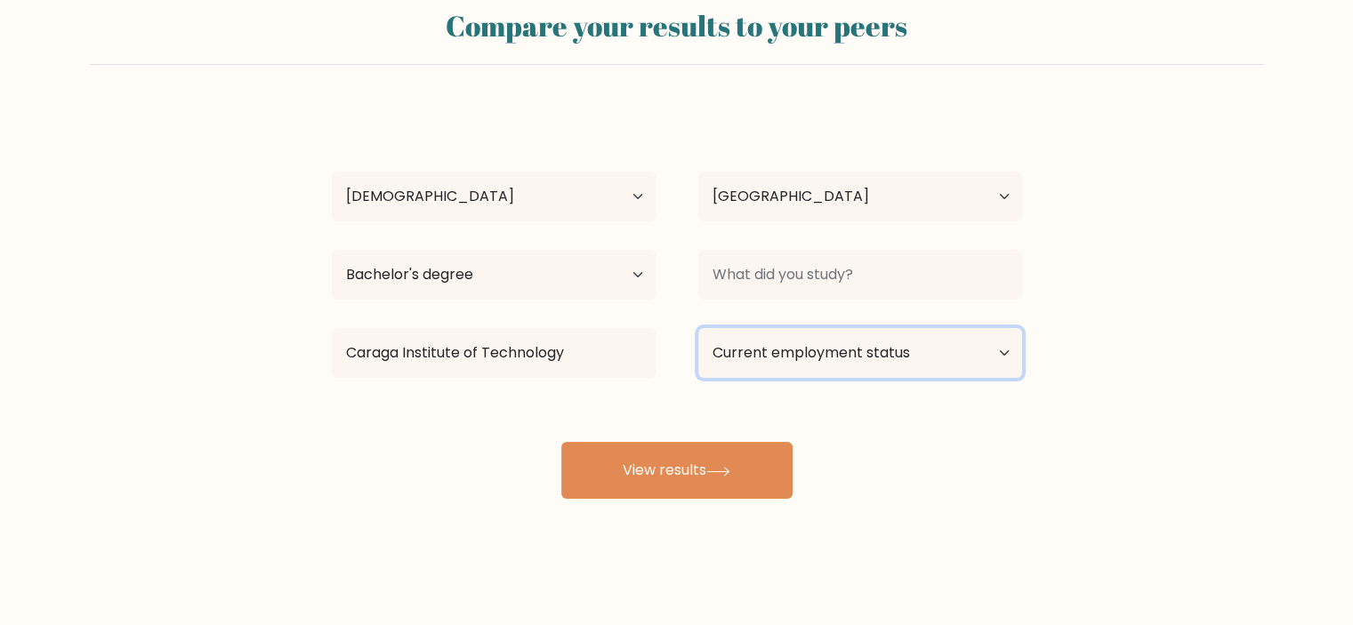
click at [811, 358] on select "Current employment status Employed Student Retired Other / prefer not to answer" at bounding box center [860, 353] width 324 height 50
select select "other"
click at [698, 328] on select "Current employment status Employed Student Retired Other / prefer not to answer" at bounding box center [860, 353] width 324 height 50
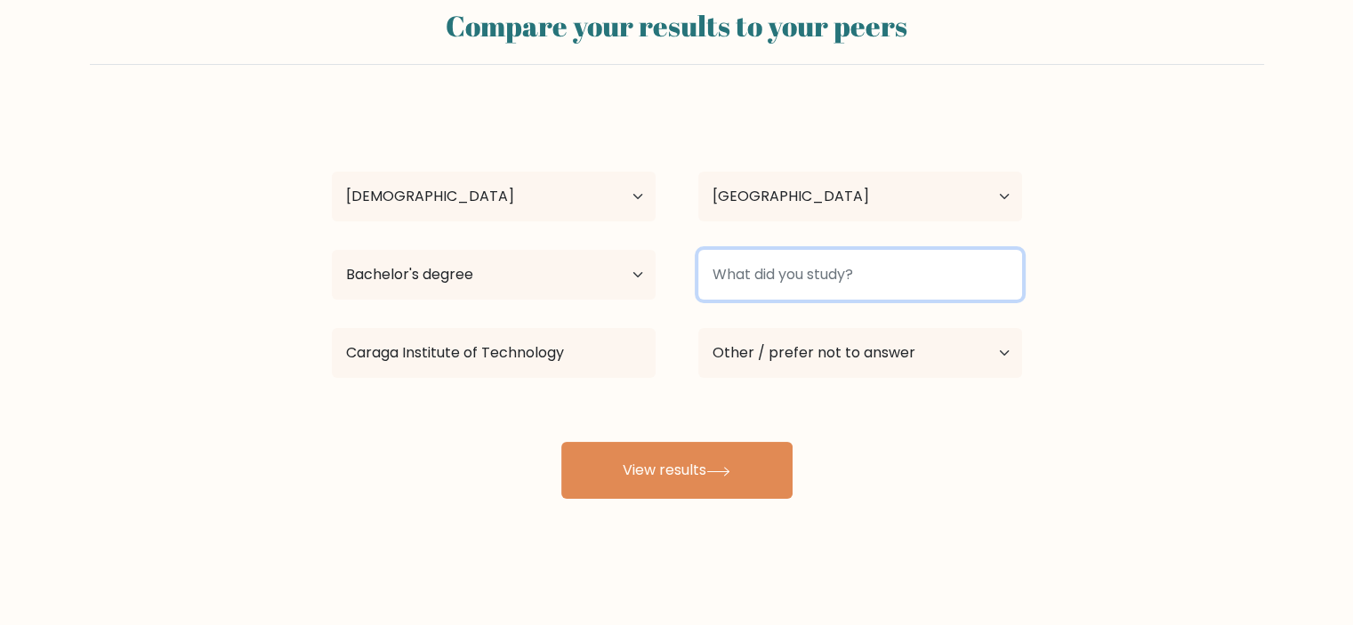
click at [794, 285] on input at bounding box center [860, 275] width 324 height 50
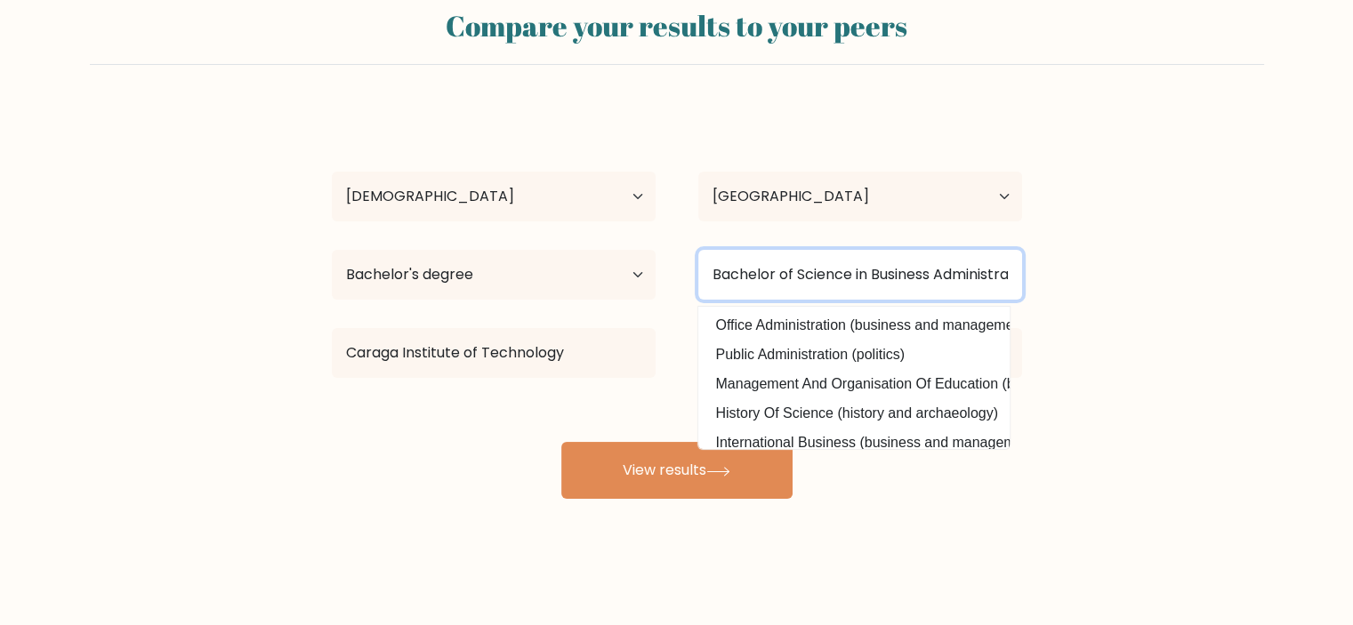
drag, startPoint x: 834, startPoint y: 278, endPoint x: 604, endPoint y: 279, distance: 230.4
click at [604, 279] on div "Highest education level No schooling Primary Lower Secondary Upper Secondary Oc…" at bounding box center [676, 275] width 733 height 64
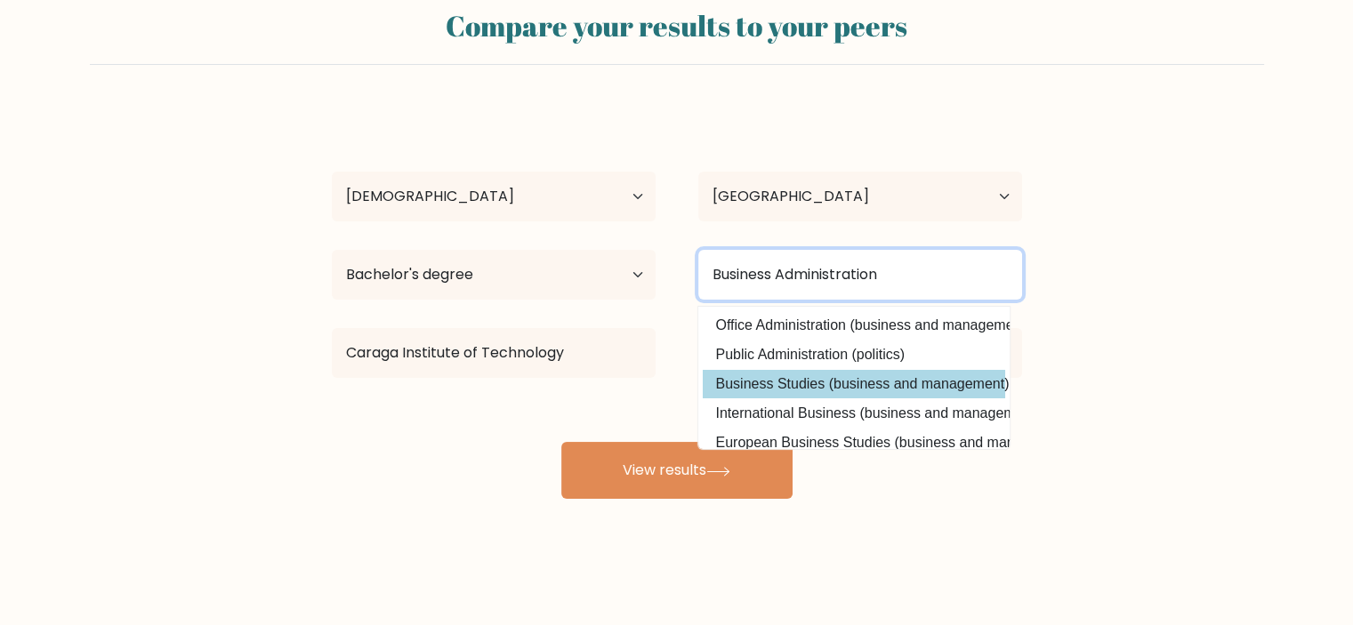
scroll to position [128, 0]
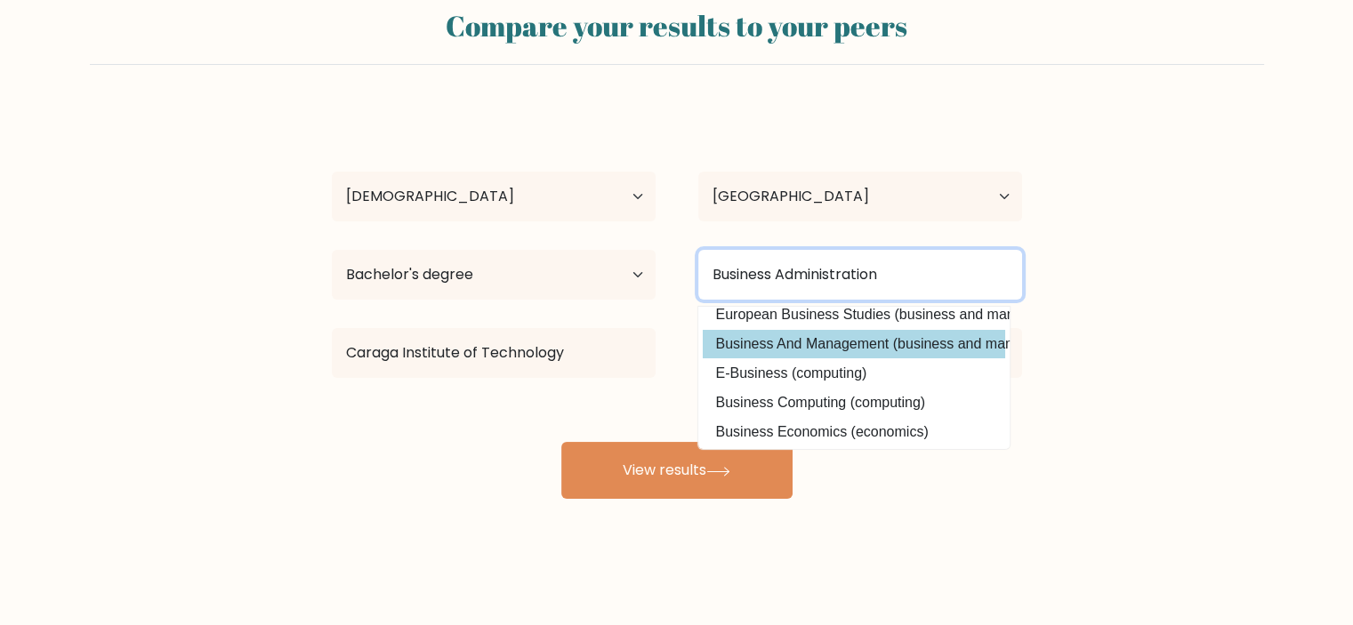
type input "Business Administration"
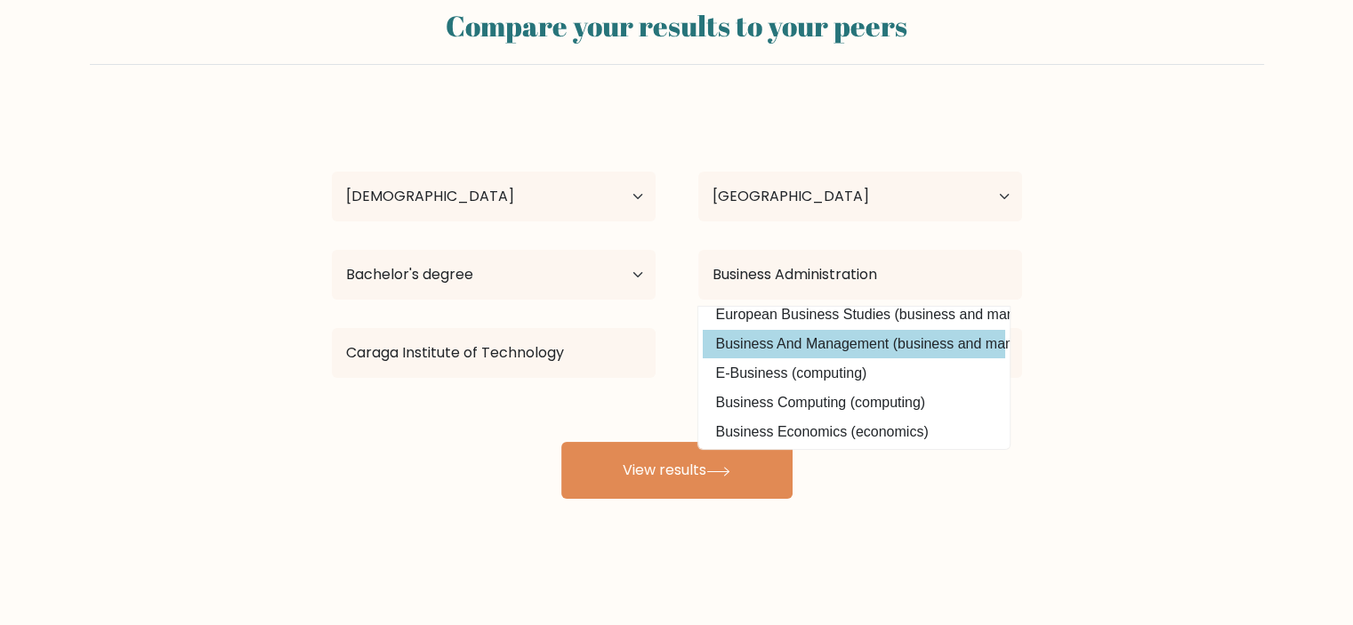
click at [827, 348] on div "Hyacenth Ke Abao Age Under 18 years old 18-24 years old 25-34 years old 35-44 y…" at bounding box center [677, 303] width 712 height 391
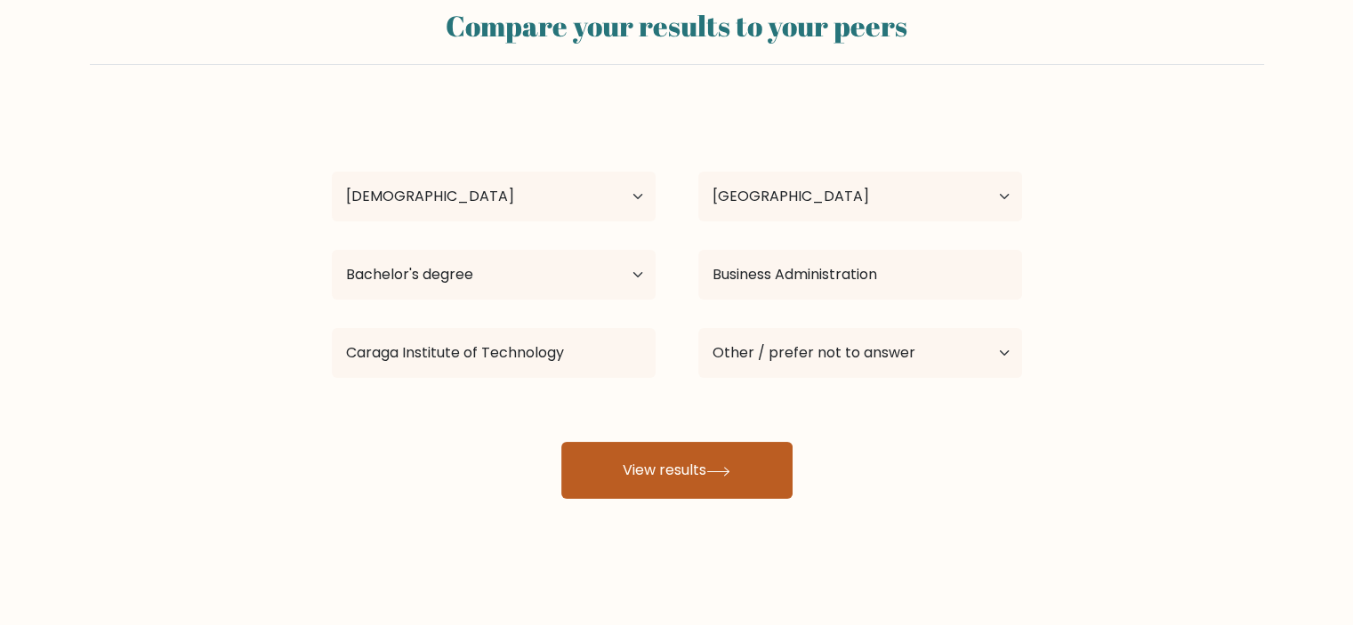
click at [661, 474] on button "View results" at bounding box center [676, 470] width 231 height 57
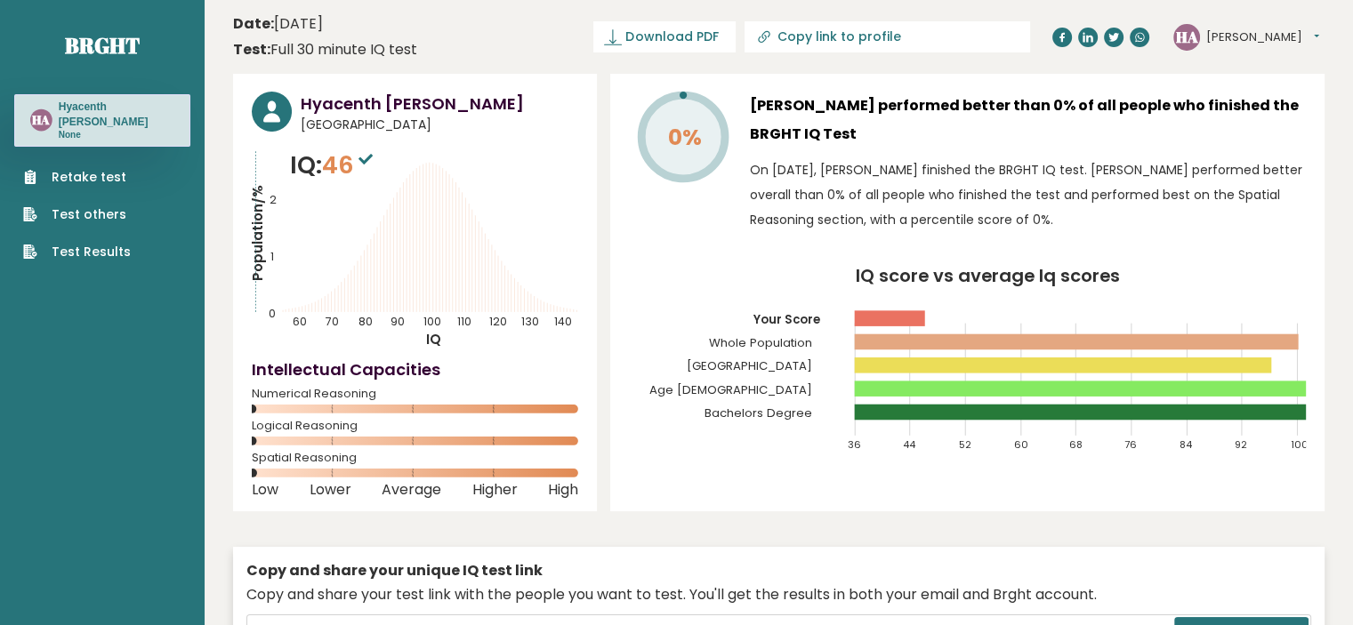
click at [898, 316] on rect at bounding box center [890, 318] width 70 height 16
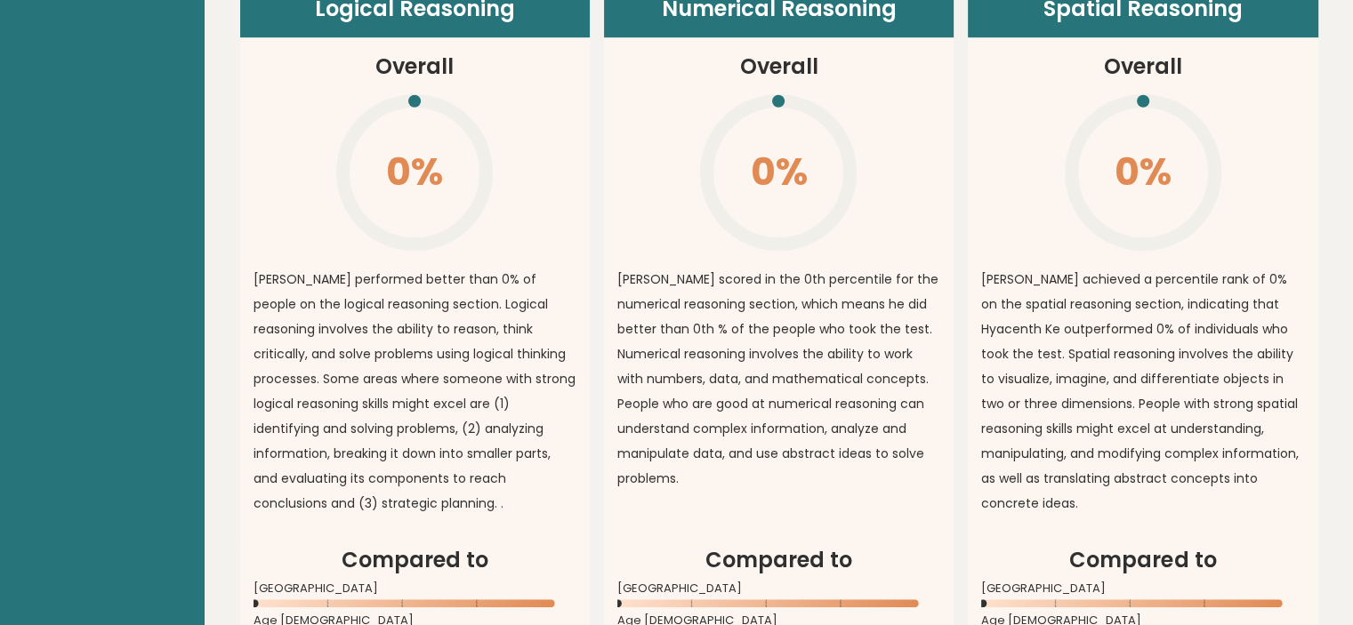
scroll to position [1779, 0]
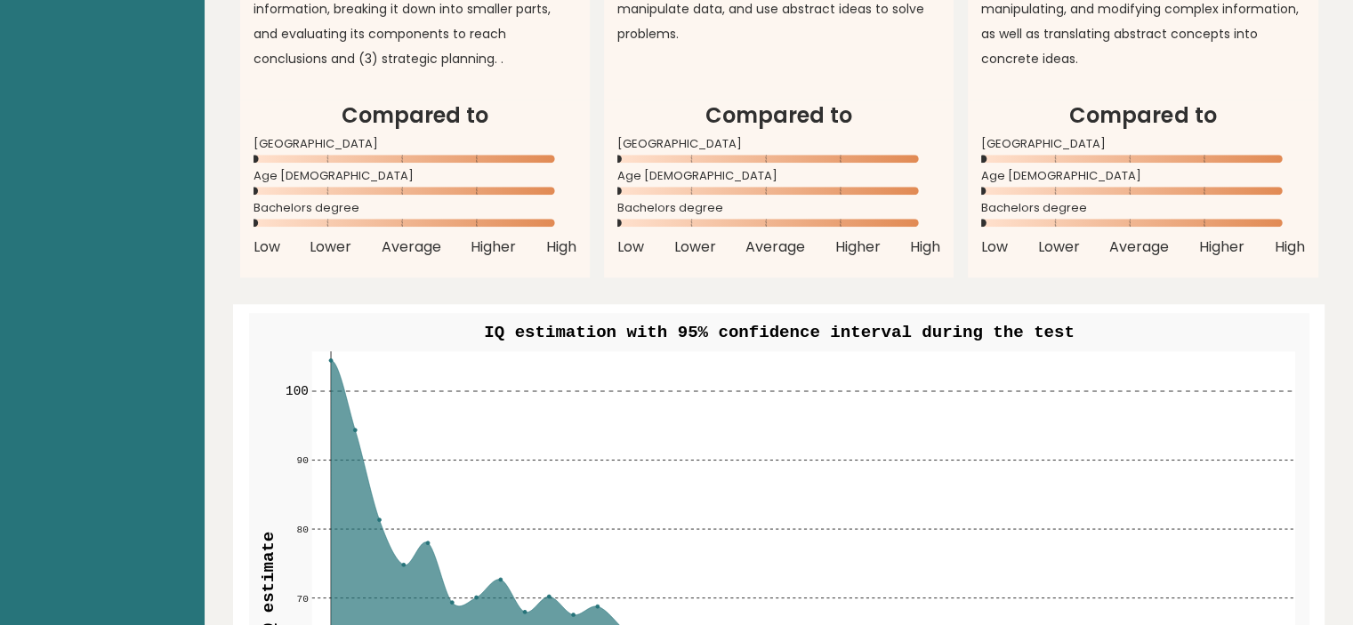
click at [818, 528] on rect at bounding box center [802, 587] width 983 height 472
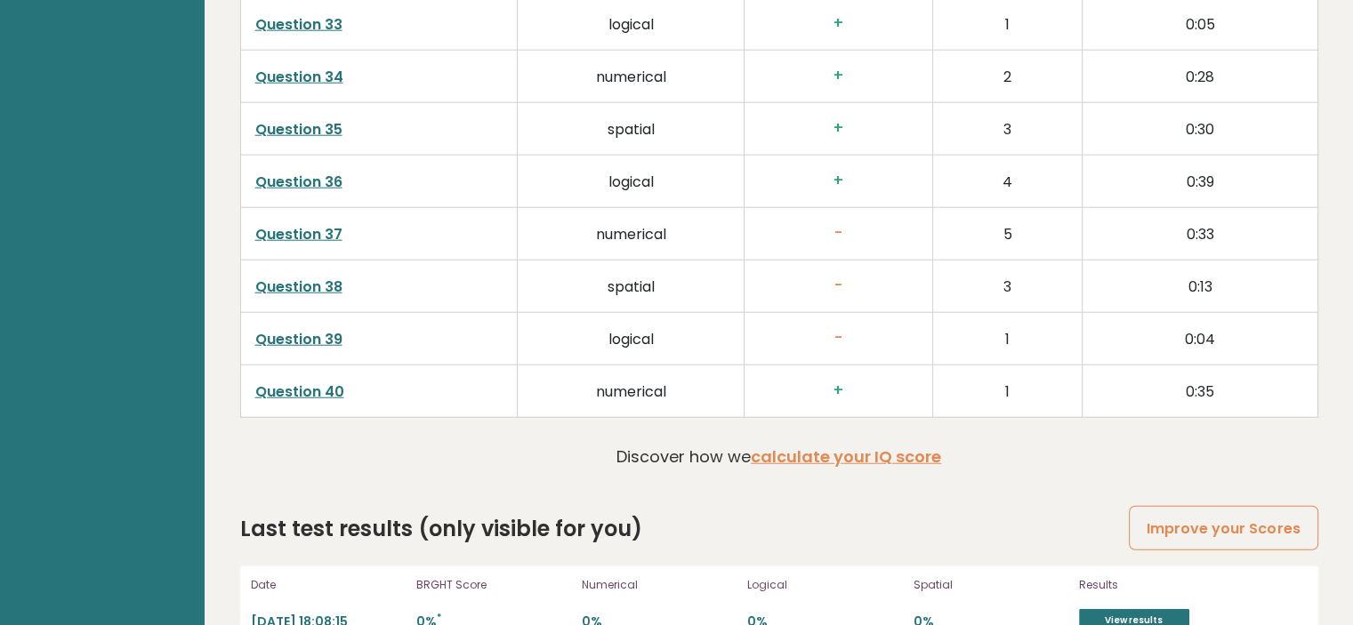
scroll to position [4567, 0]
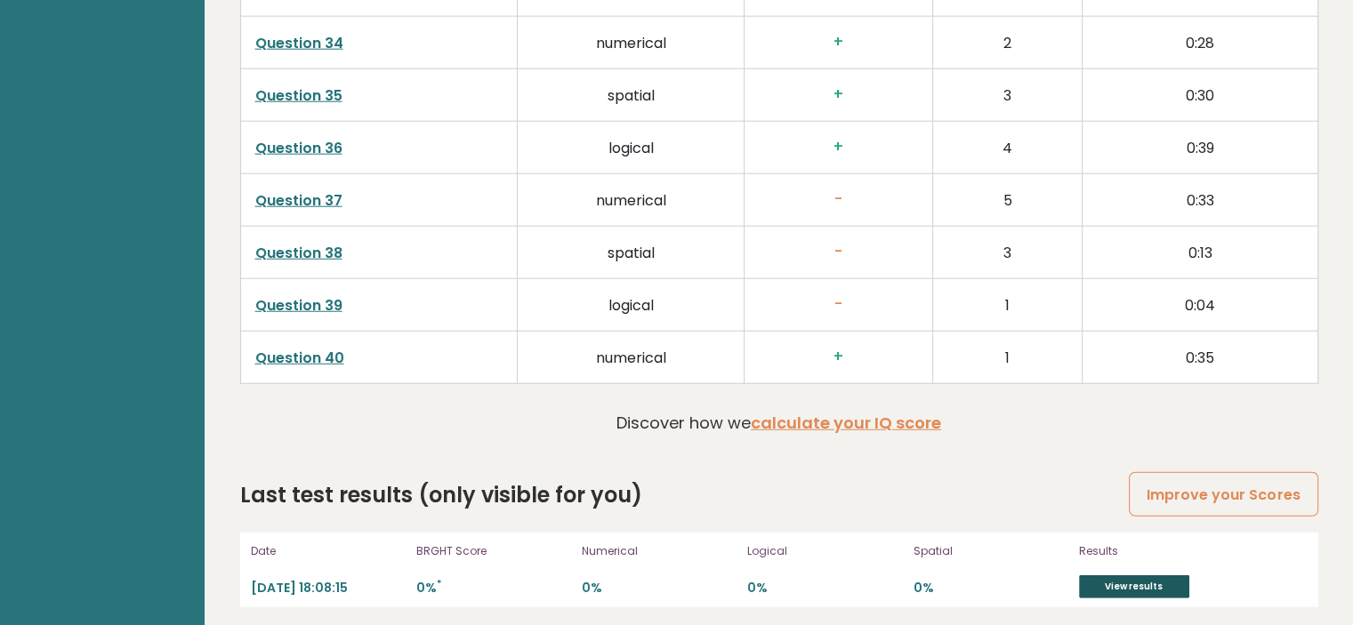
click at [1139, 576] on link "View results" at bounding box center [1134, 587] width 110 height 23
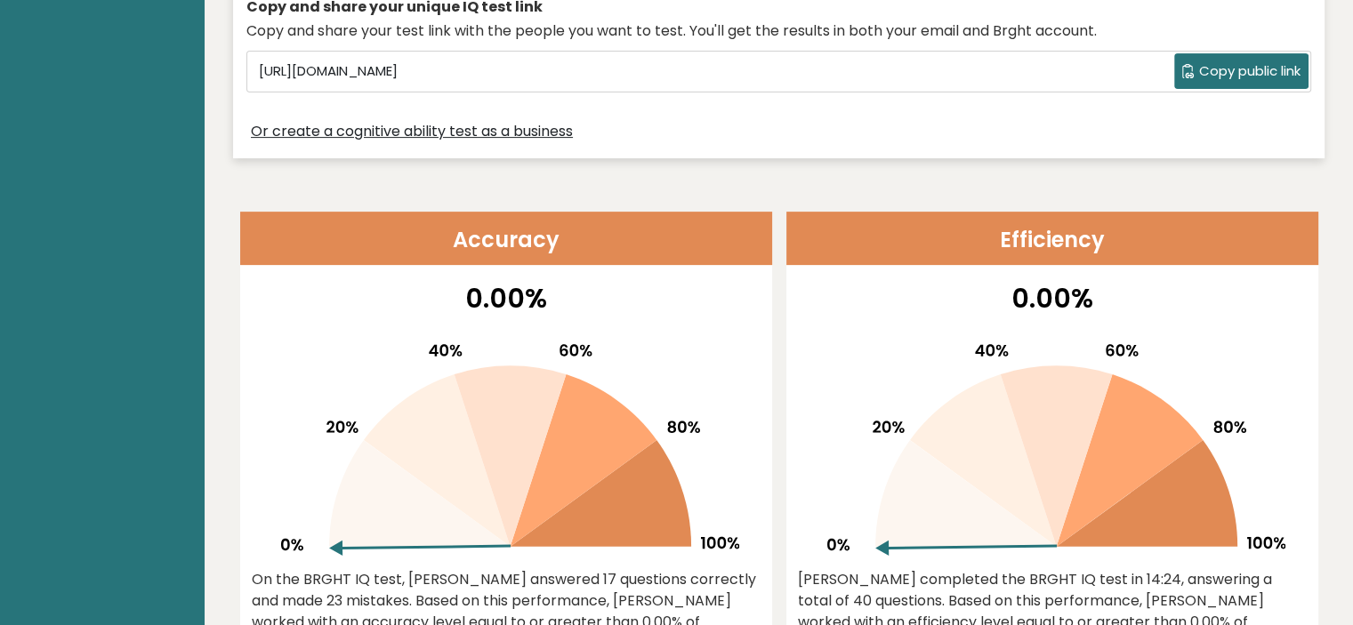
scroll to position [0, 0]
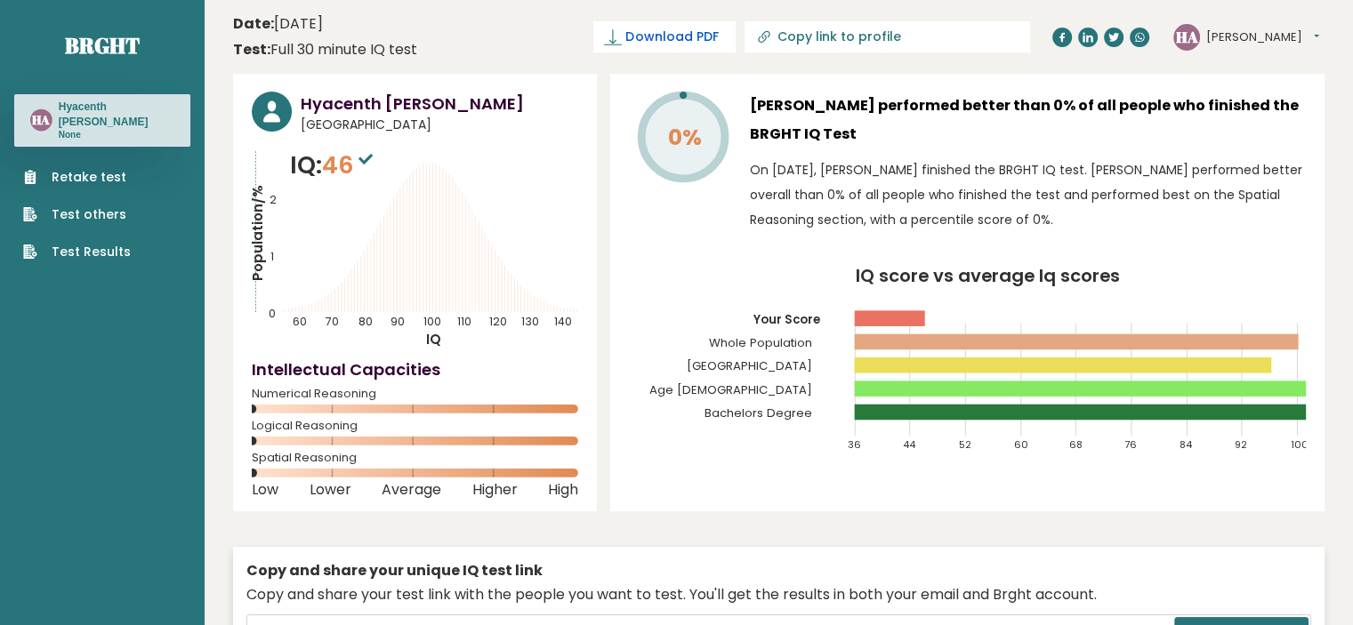
click at [718, 31] on span "Download PDF" at bounding box center [671, 37] width 93 height 19
click at [686, 41] on span "✓ Your PDF is downloaded..." at bounding box center [635, 36] width 202 height 31
click at [947, 40] on input "Copy link to profile" at bounding box center [898, 36] width 242 height 14
type input "[URL][DOMAIN_NAME]"
click at [938, 152] on div "[PERSON_NAME] performed better than 0% of all people who finished the BRGHT IQ …" at bounding box center [1028, 166] width 556 height 149
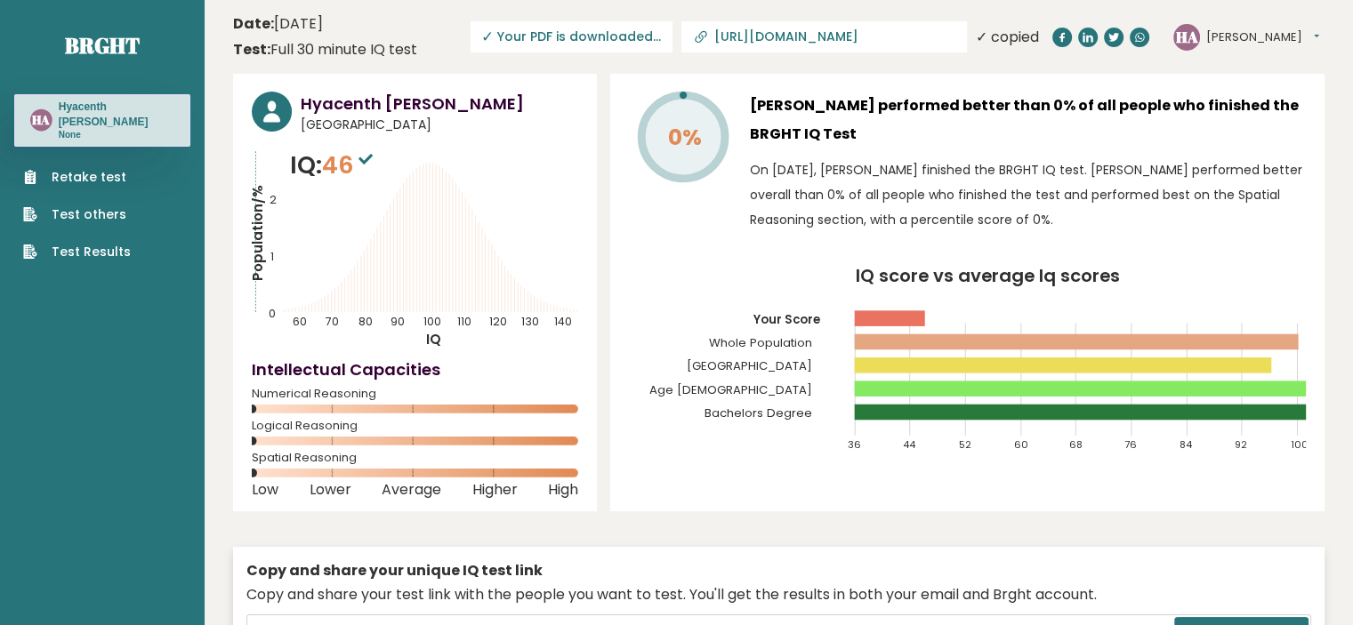
click at [760, 268] on icon "IQ score vs average Iq scores 36 44 52 60 68 76 84 92 100 Your Score Whole Popu…" at bounding box center [967, 368] width 677 height 200
click at [1155, 302] on icon "IQ score vs average Iq scores 36 44 52 60 68 76 84 92 100 Your Score Whole Popu…" at bounding box center [967, 368] width 677 height 200
click at [677, 20] on header "Date: [DATE] Test: Full 30 minute IQ test Download PDF Downloading... Downloadi…" at bounding box center [779, 37] width 1092 height 56
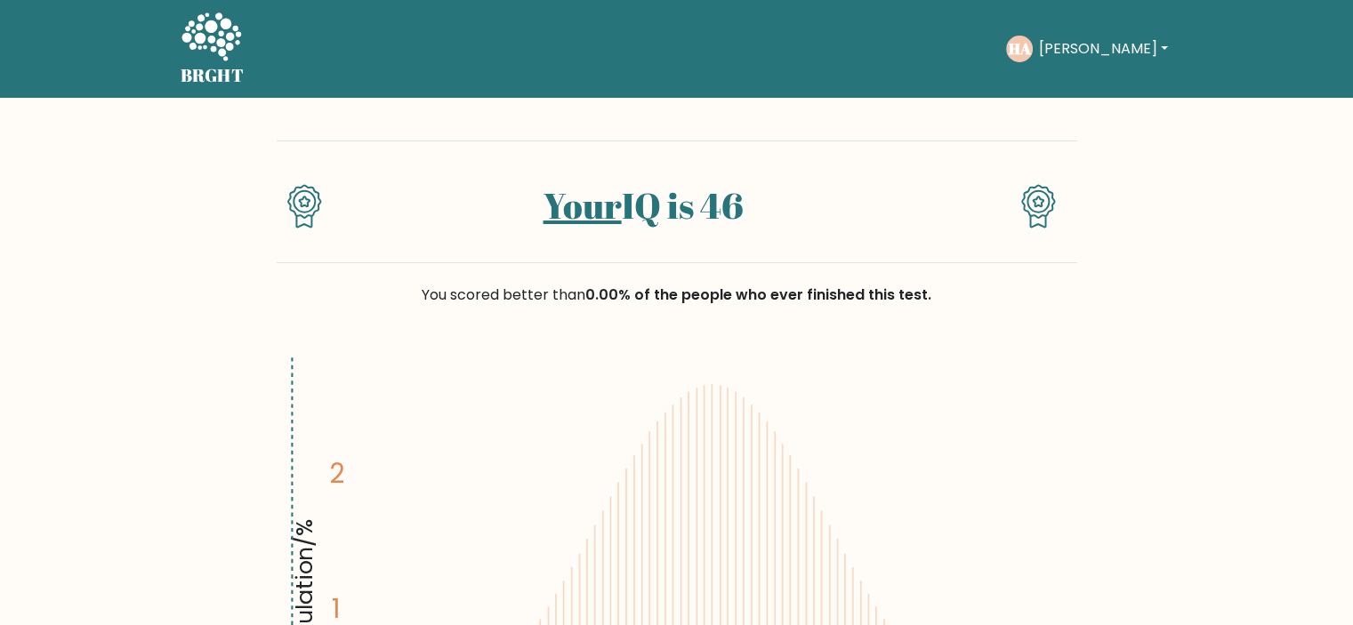
scroll to position [445, 0]
